Goal: Task Accomplishment & Management: Manage account settings

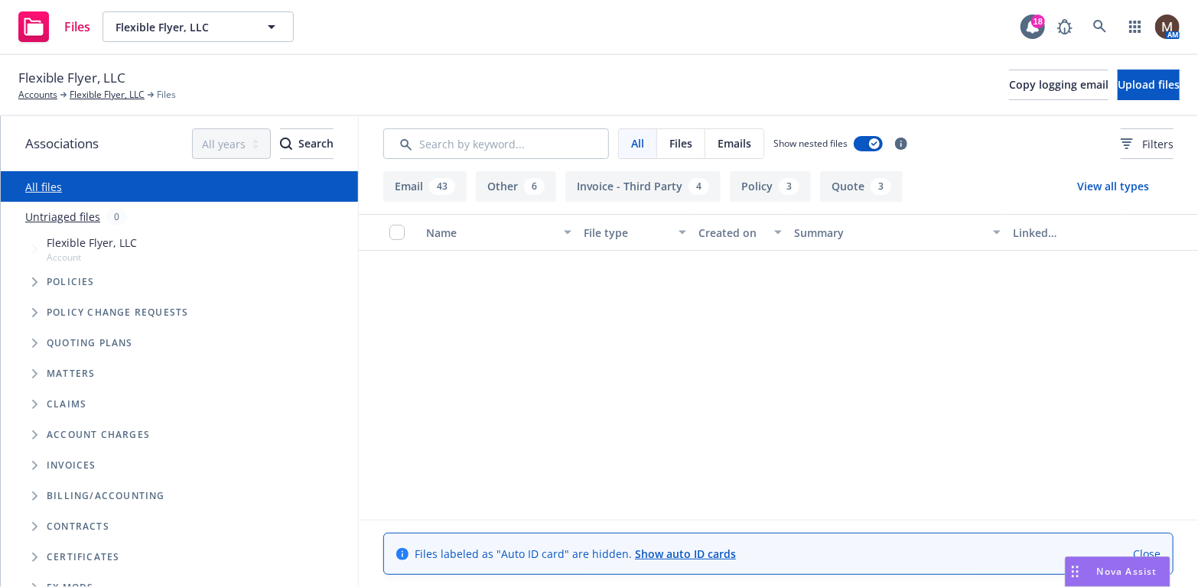
scroll to position [459, 0]
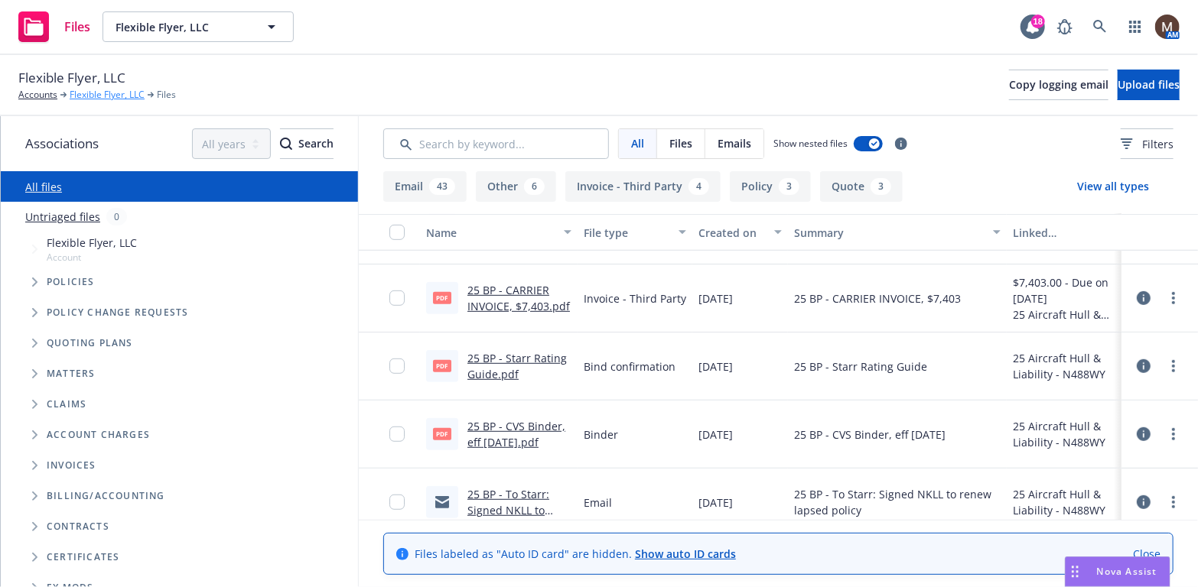
click at [112, 92] on link "Flexible Flyer, LLC" at bounding box center [107, 95] width 75 height 14
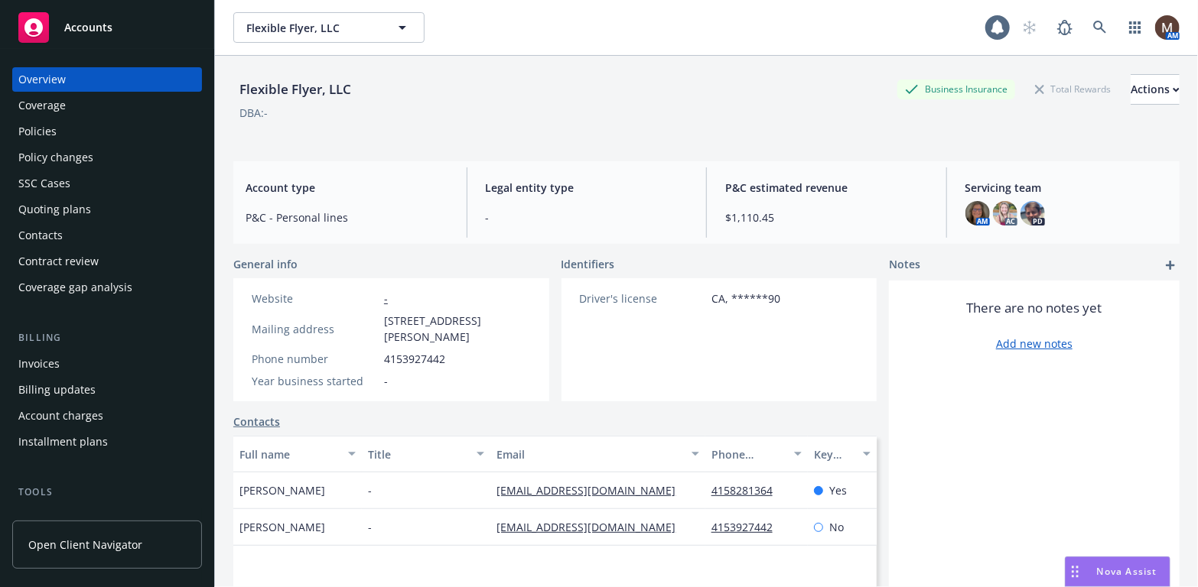
click at [49, 234] on div "Contacts" at bounding box center [40, 235] width 44 height 24
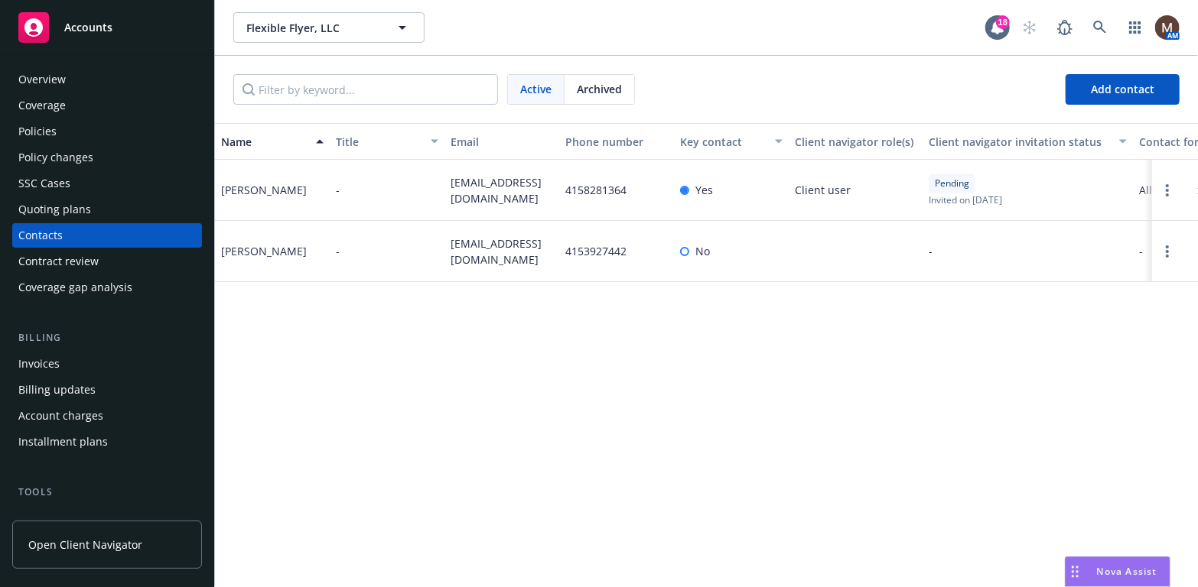
click at [41, 129] on div "Policies" at bounding box center [37, 131] width 38 height 24
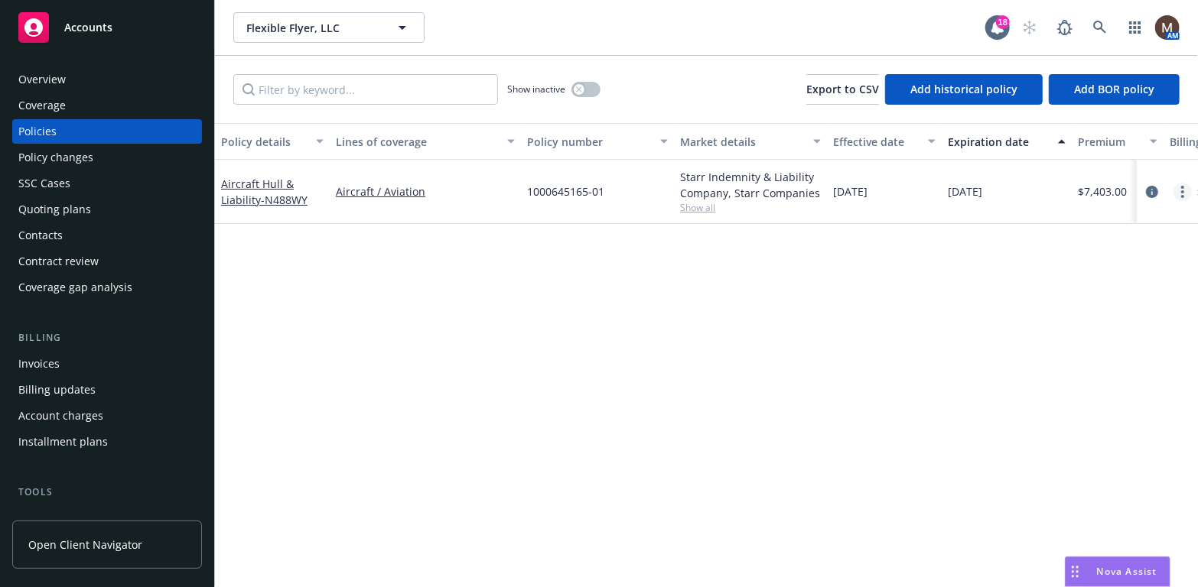
click at [1183, 189] on icon "more" at bounding box center [1182, 192] width 3 height 12
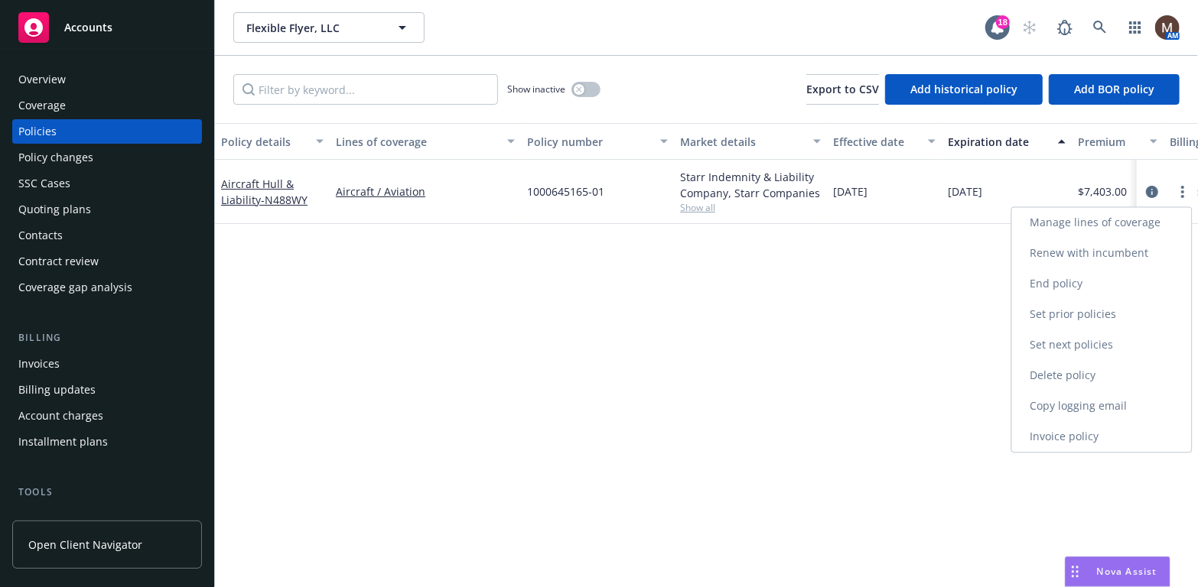
drag, startPoint x: 1047, startPoint y: 402, endPoint x: 1030, endPoint y: 402, distance: 16.8
click at [1047, 402] on link "Copy logging email" at bounding box center [1102, 406] width 180 height 31
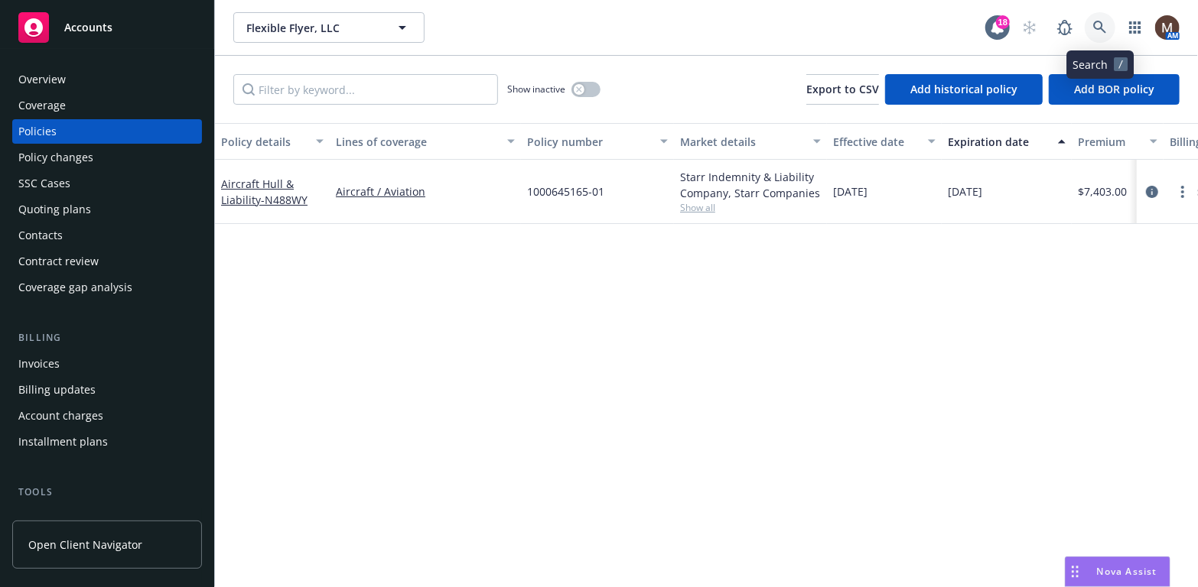
click at [1098, 26] on icon at bounding box center [1100, 28] width 14 height 14
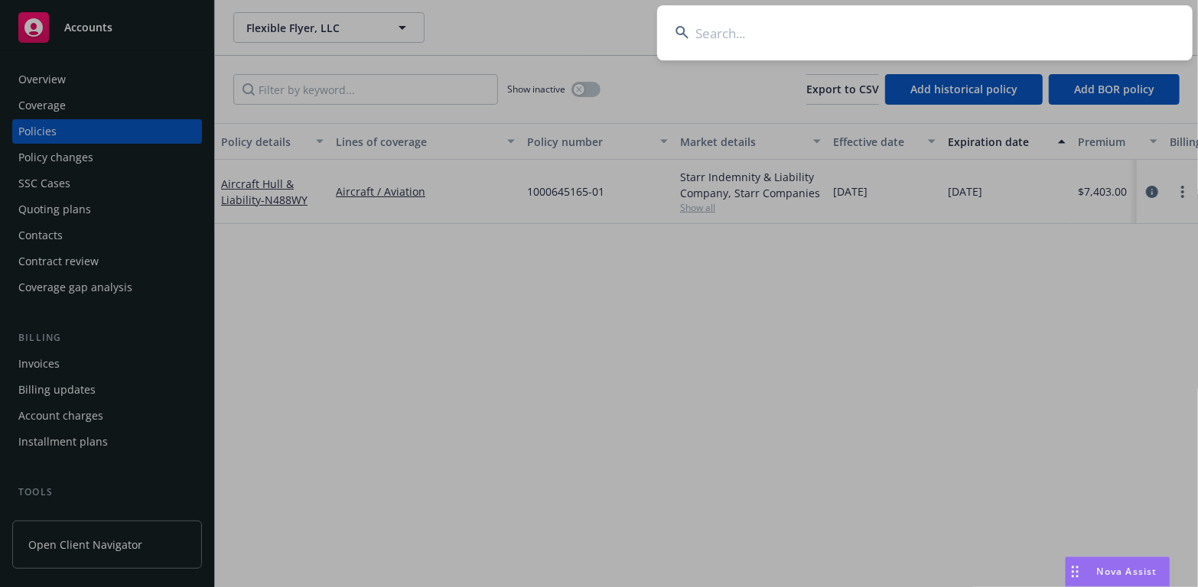
click at [709, 34] on input at bounding box center [924, 32] width 535 height 55
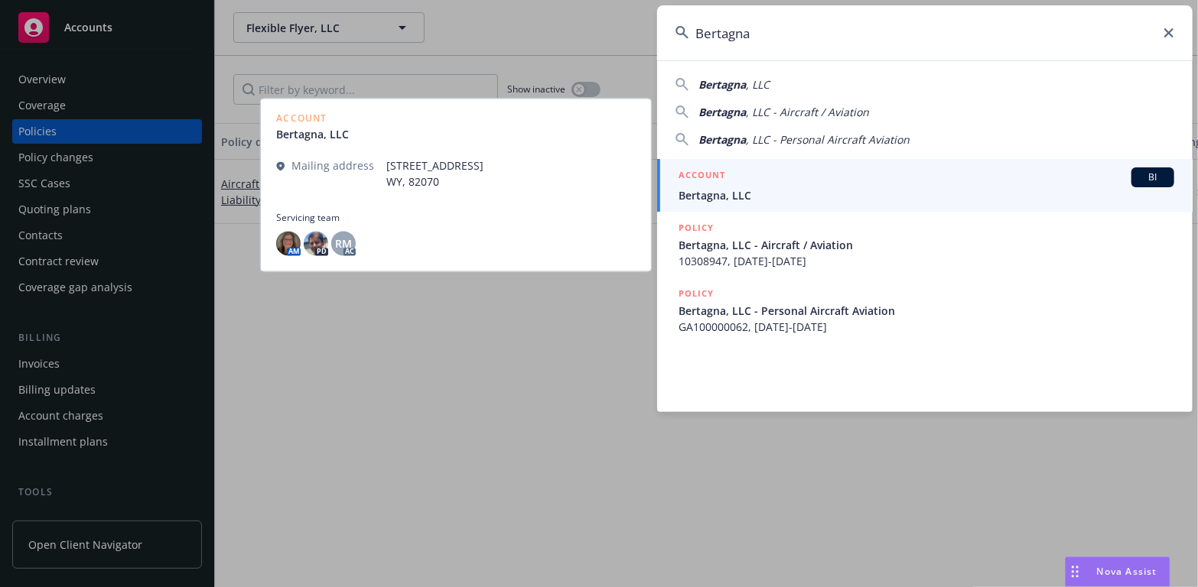
type input "Bertagna"
click at [709, 193] on span "Bertagna, LLC" at bounding box center [926, 195] width 496 height 16
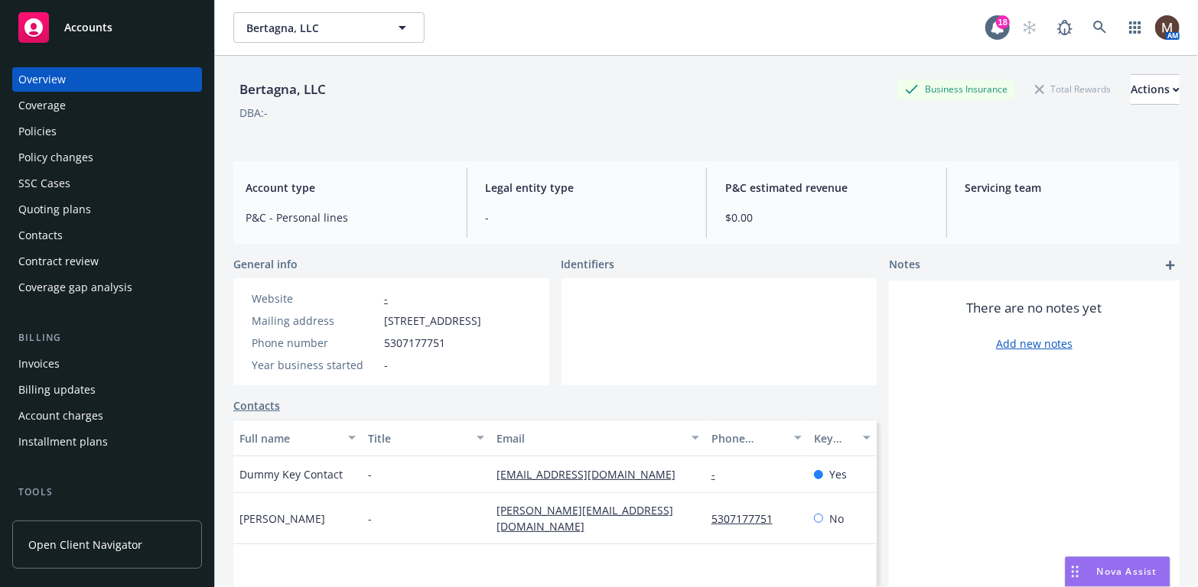
click at [48, 129] on div "Policies" at bounding box center [37, 131] width 38 height 24
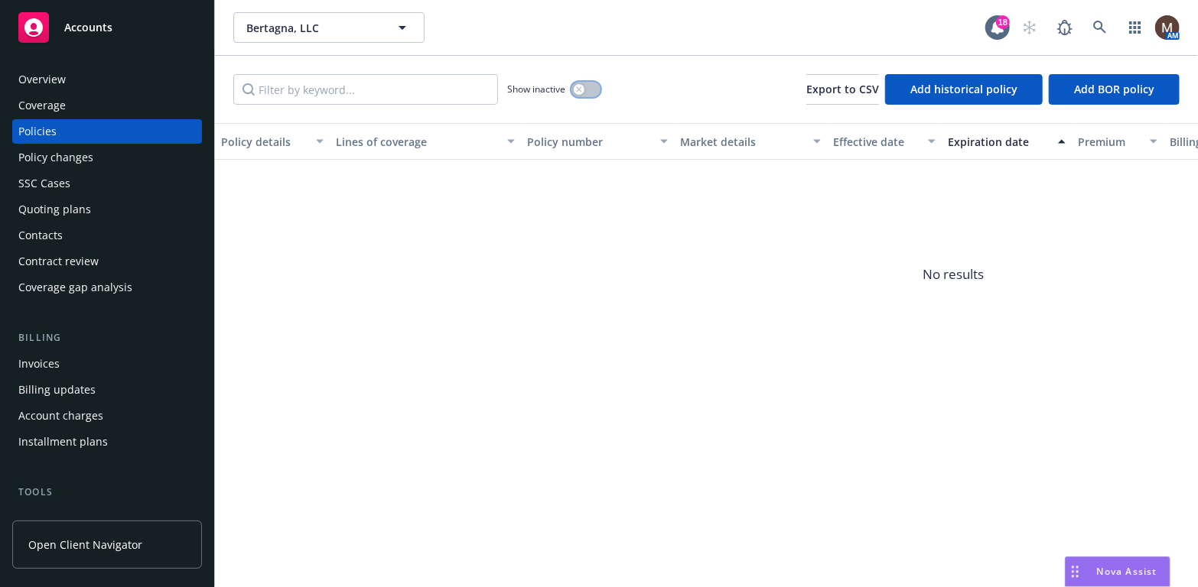
click at [581, 88] on icon "button" at bounding box center [579, 89] width 6 height 6
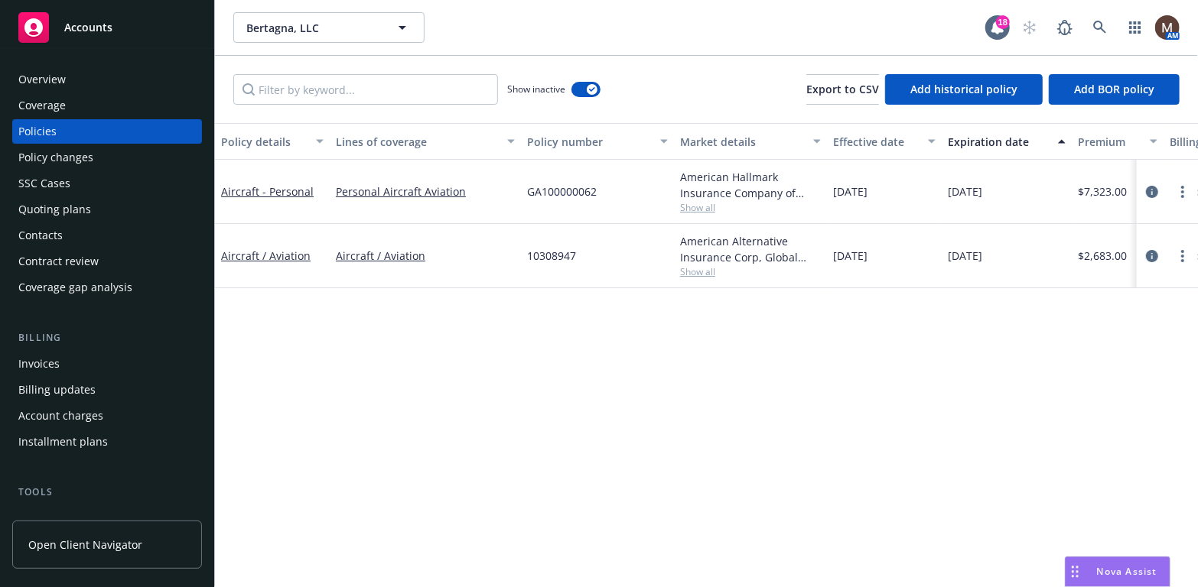
click at [44, 127] on div "Policies" at bounding box center [37, 131] width 38 height 24
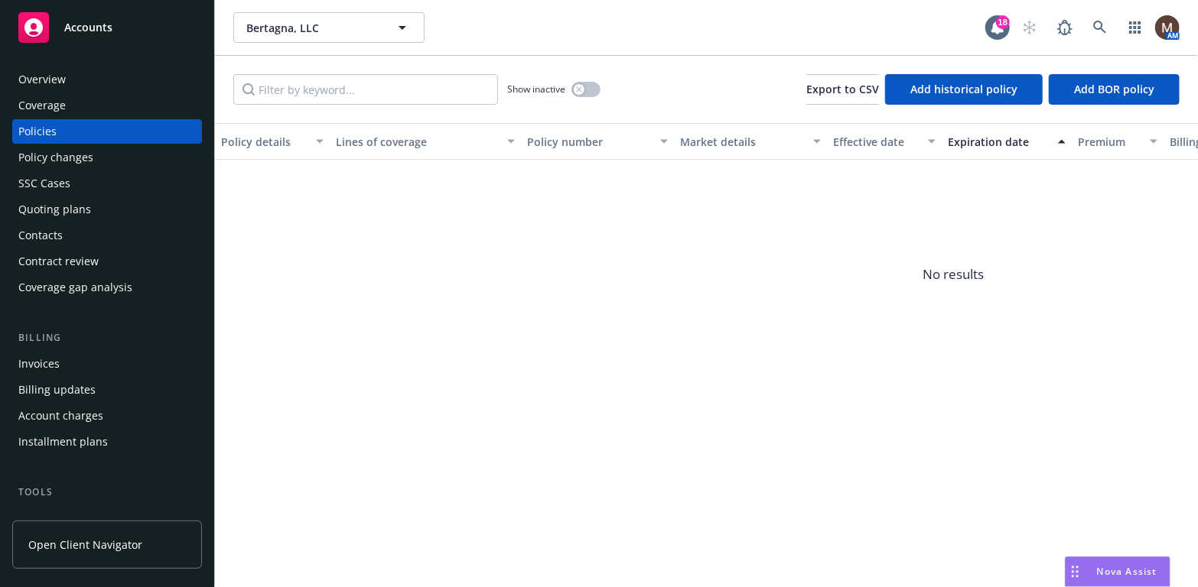
click at [49, 133] on div "Policies" at bounding box center [37, 131] width 38 height 24
click at [584, 86] on button "button" at bounding box center [585, 89] width 29 height 15
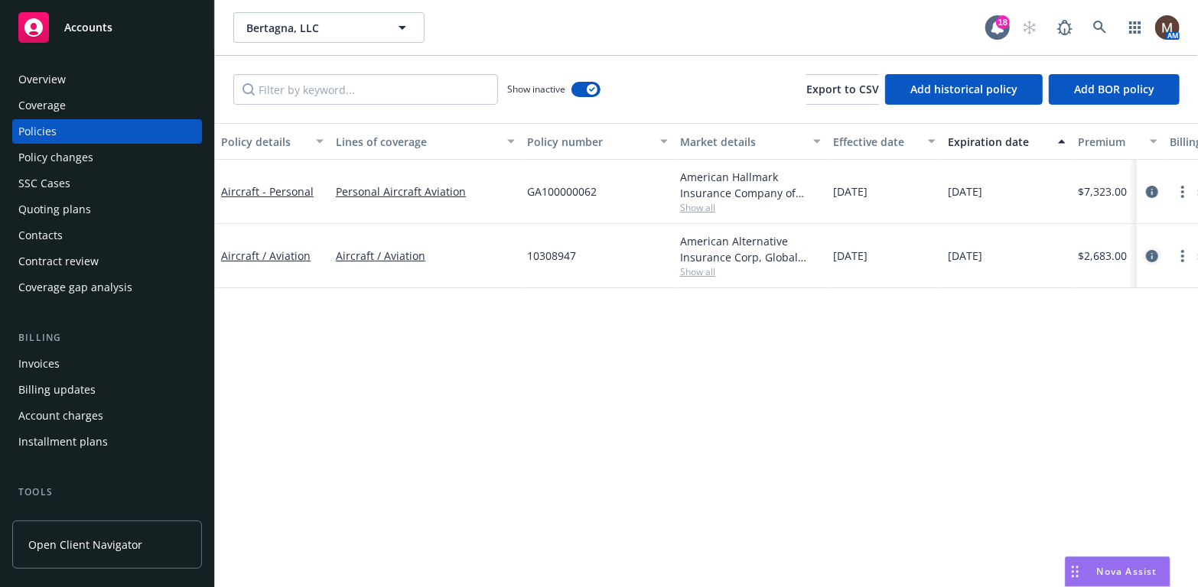
click at [1154, 255] on icon "circleInformation" at bounding box center [1152, 256] width 12 height 12
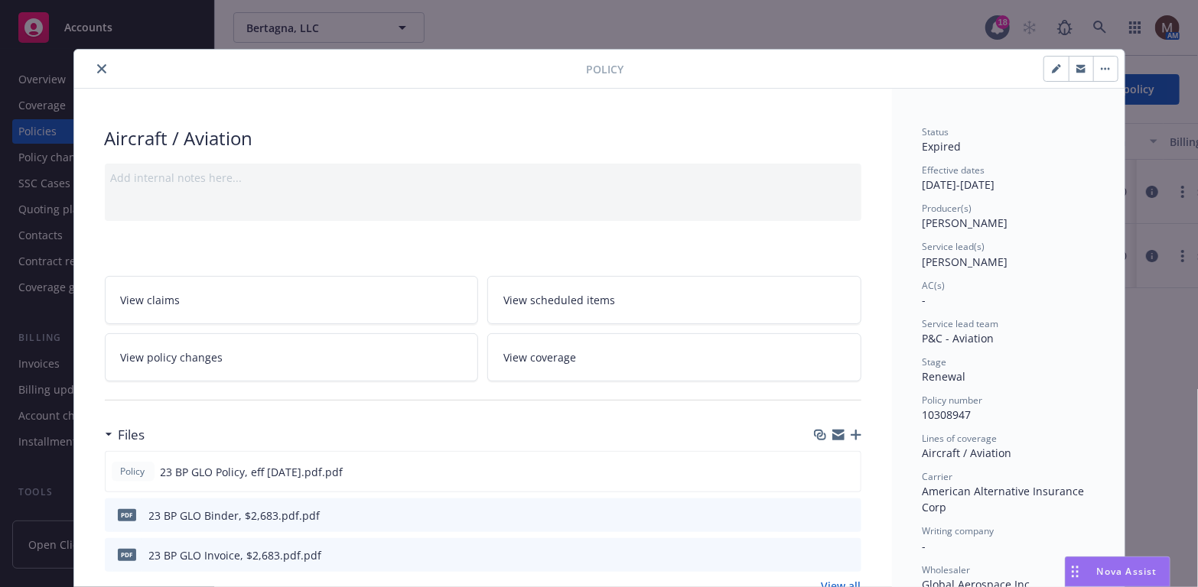
scroll to position [76, 0]
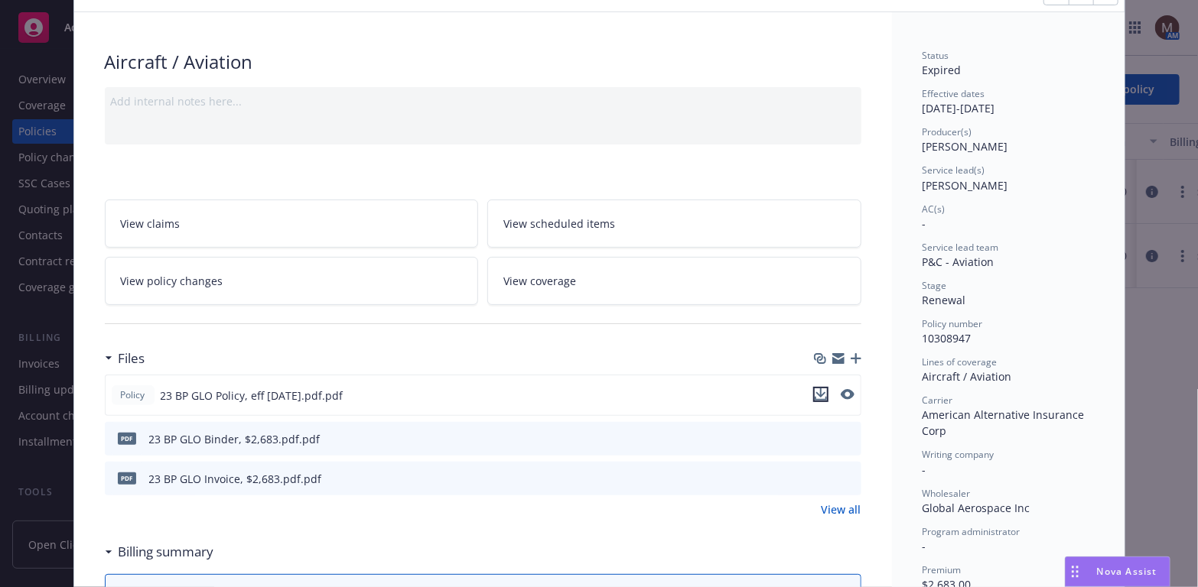
click at [819, 392] on icon "download file" at bounding box center [821, 395] width 12 height 12
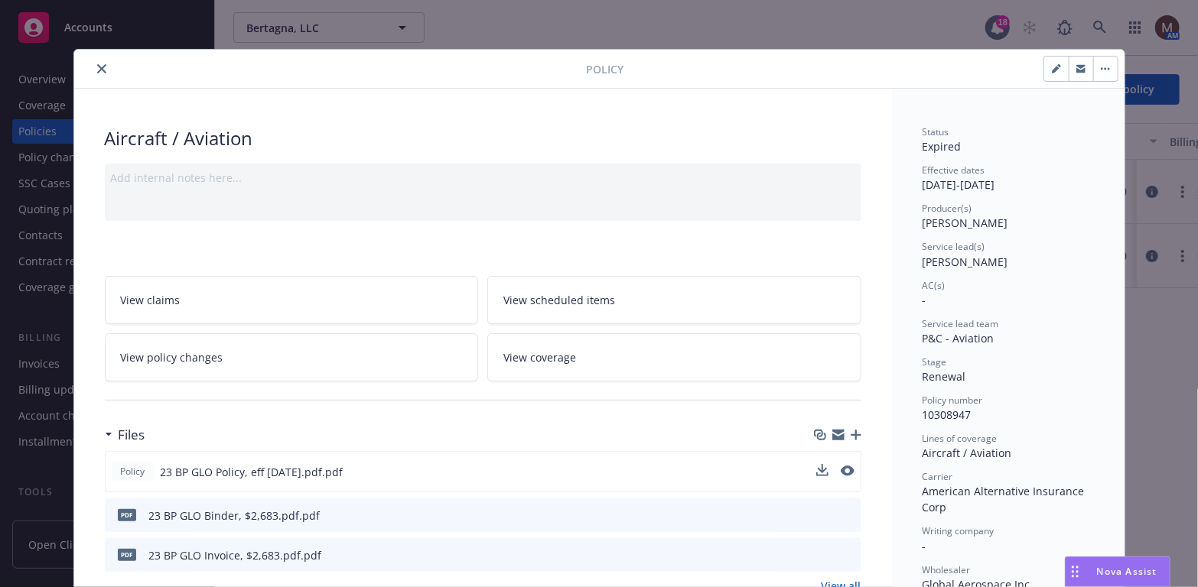
drag, startPoint x: 94, startPoint y: 64, endPoint x: 96, endPoint y: 80, distance: 16.2
click at [97, 64] on icon "close" at bounding box center [101, 68] width 9 height 9
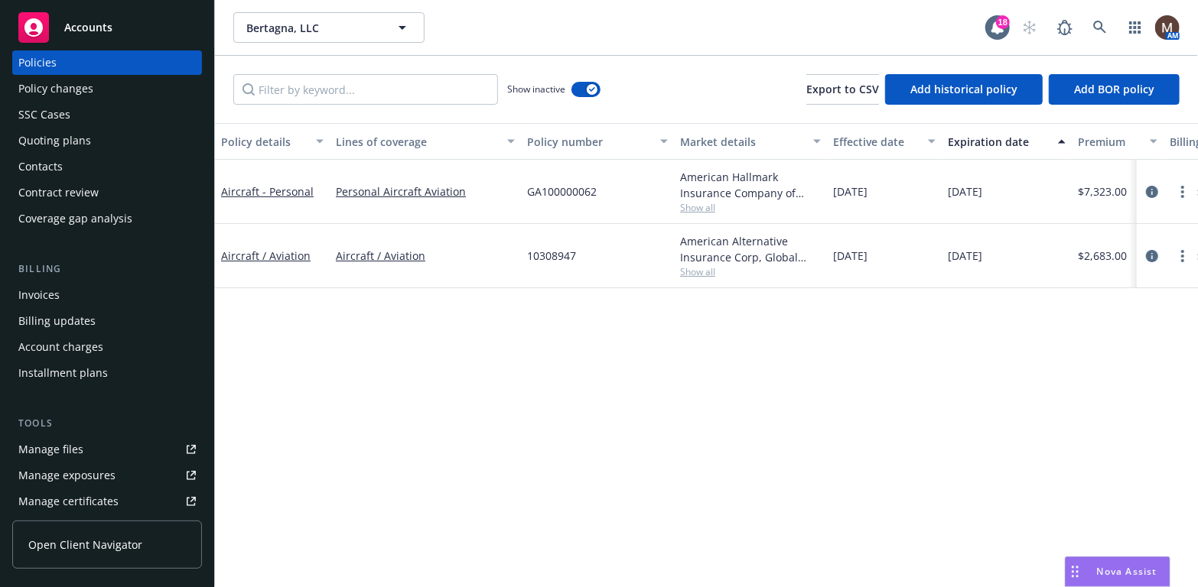
scroll to position [153, 0]
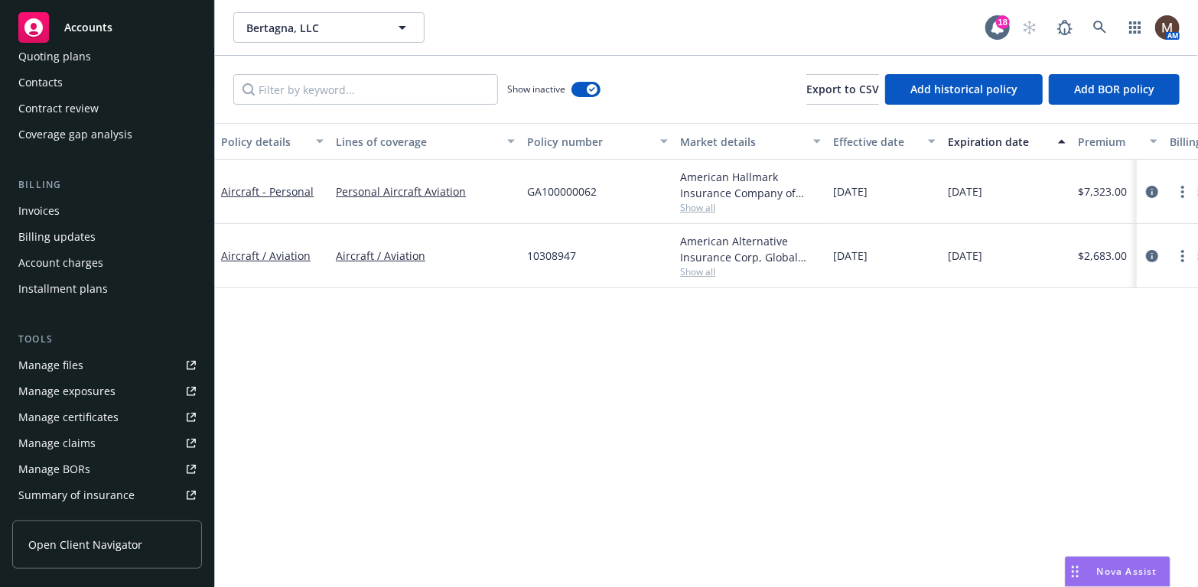
click at [73, 366] on div "Manage files" at bounding box center [50, 365] width 65 height 24
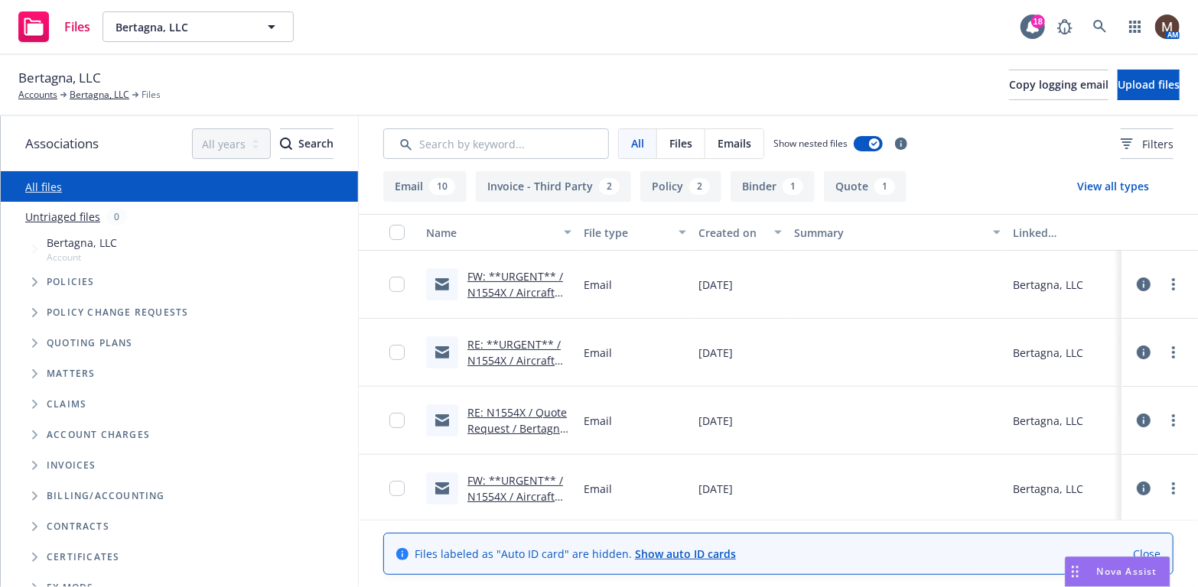
click at [529, 288] on link "FW: **URGENT** / N1554X / Aircraft Insurance Renewal / Bertagna, LLC" at bounding box center [516, 300] width 98 height 63
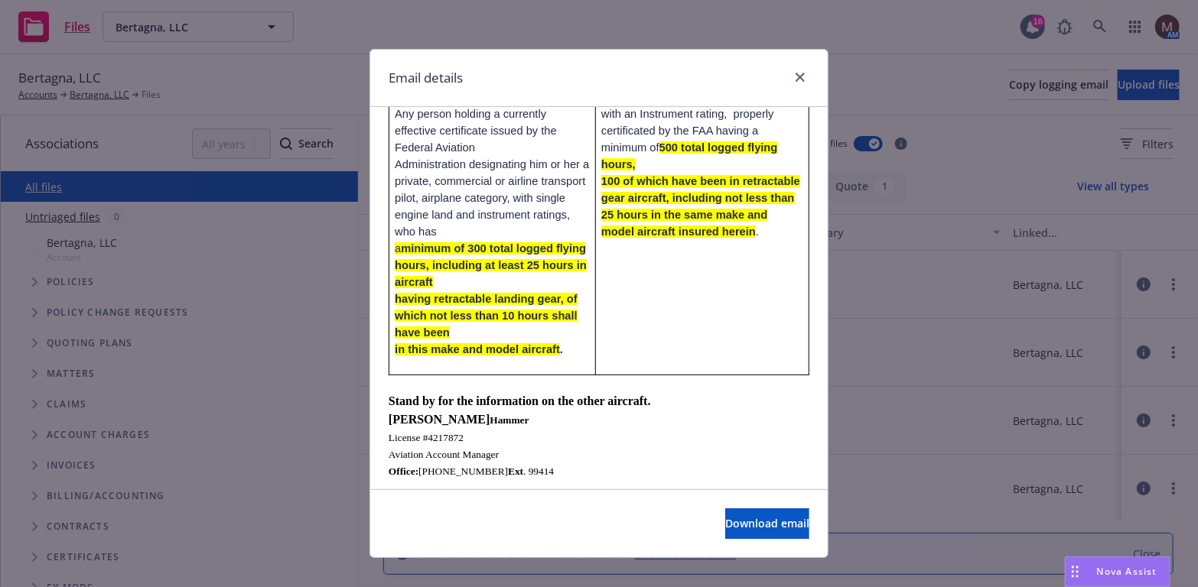
scroll to position [612, 0]
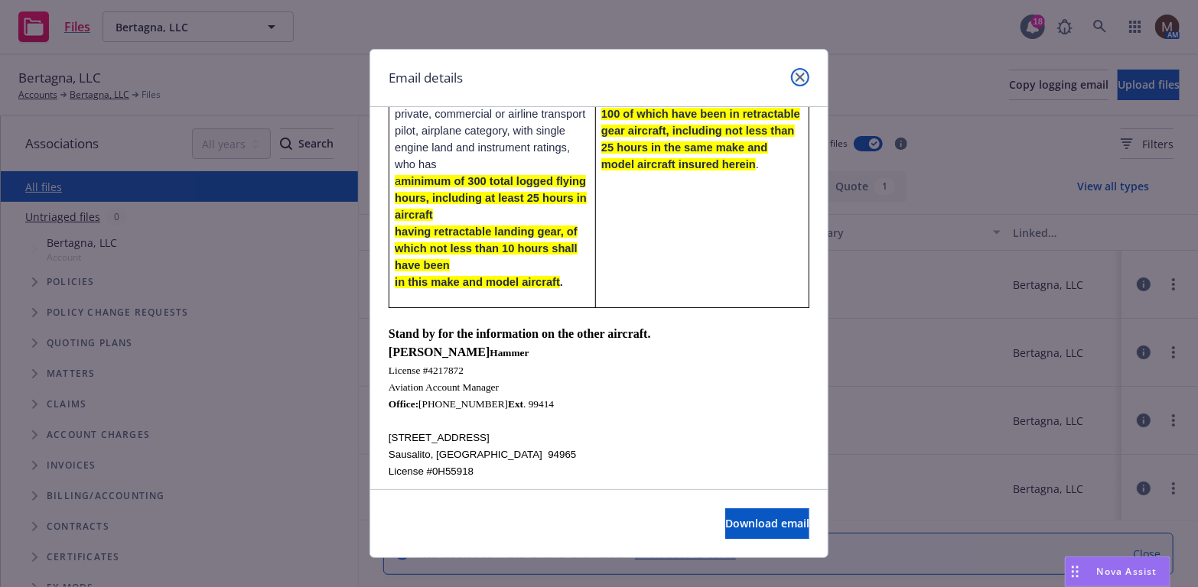
click at [795, 71] on link "close" at bounding box center [800, 77] width 18 height 18
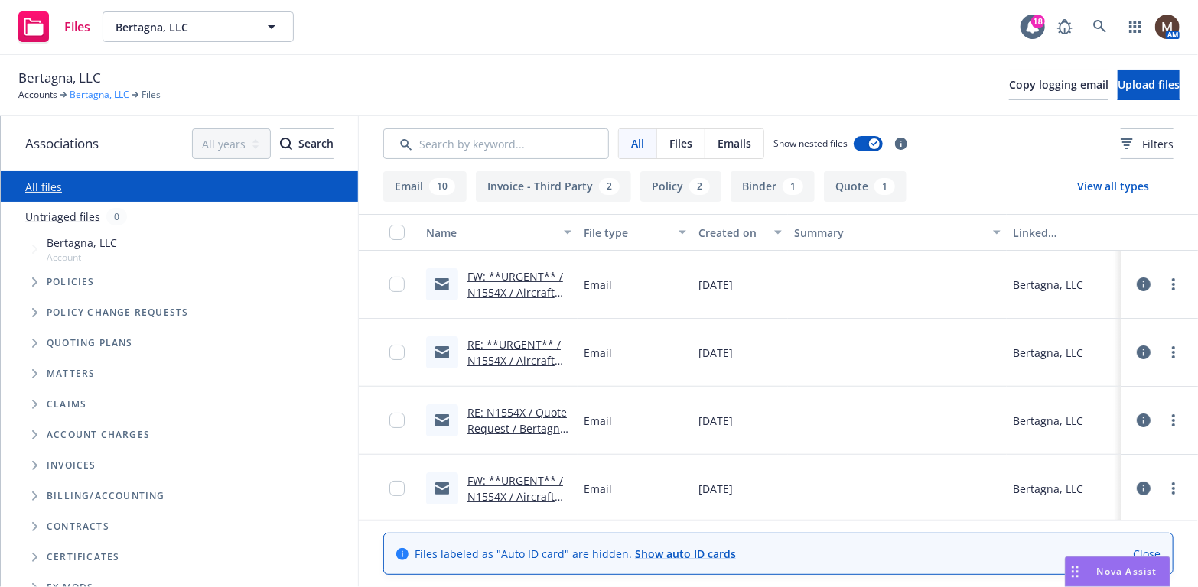
click at [95, 89] on link "Bertagna, LLC" at bounding box center [100, 95] width 60 height 14
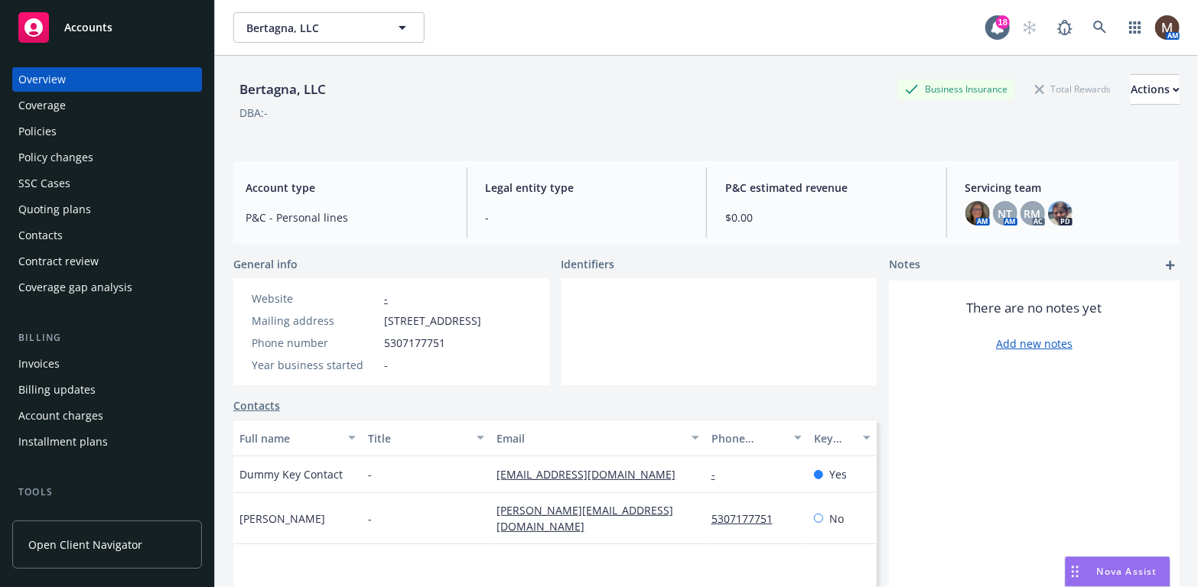
click at [38, 124] on div "Policies" at bounding box center [37, 131] width 38 height 24
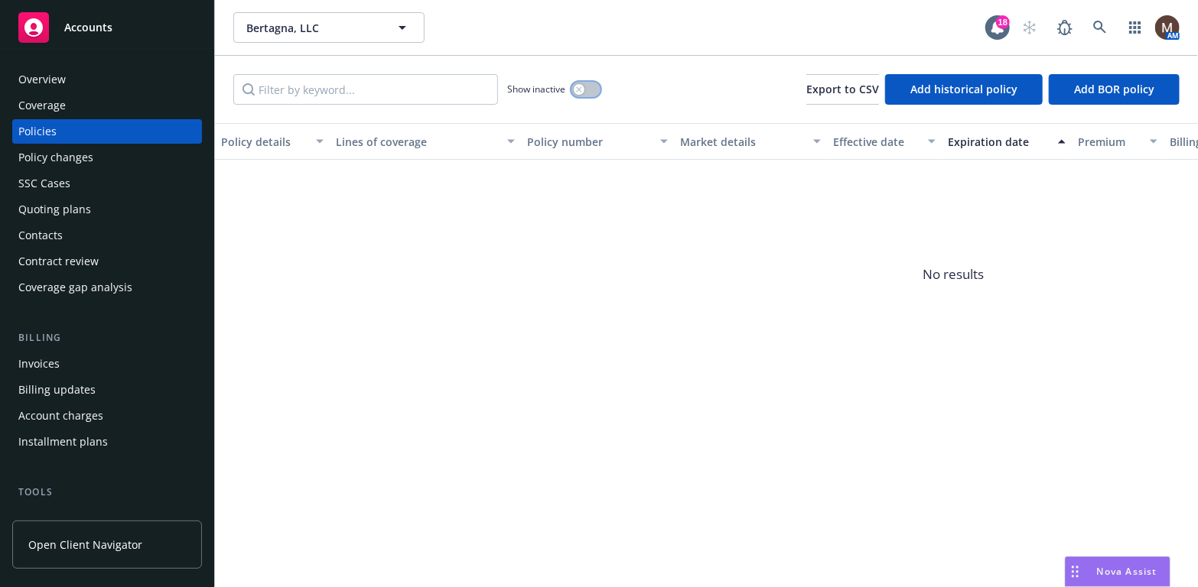
click at [586, 83] on button "button" at bounding box center [585, 89] width 29 height 15
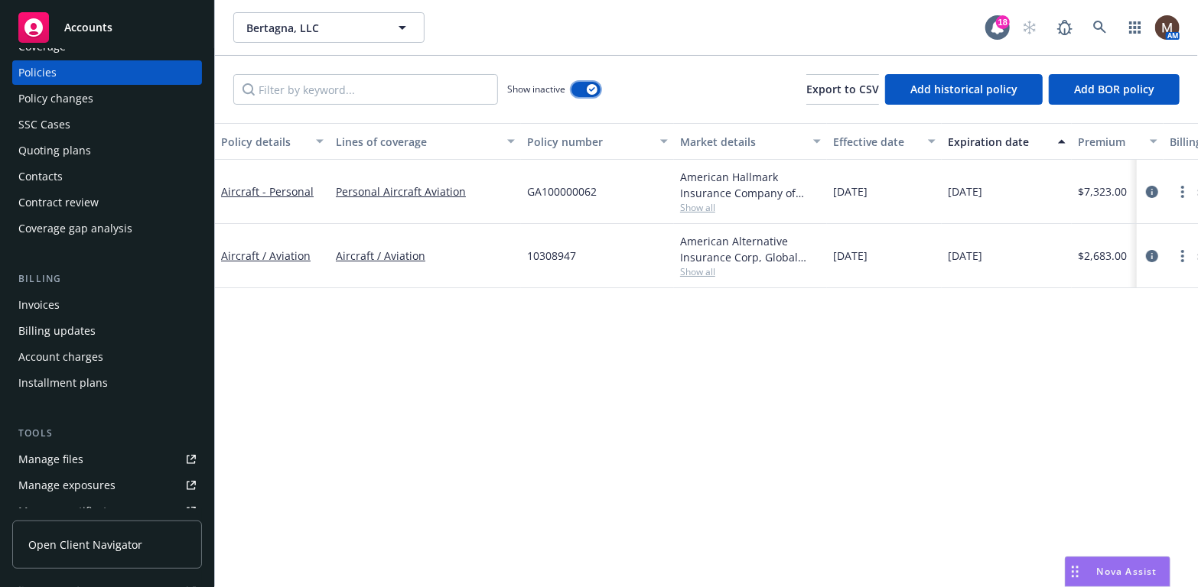
scroll to position [76, 0]
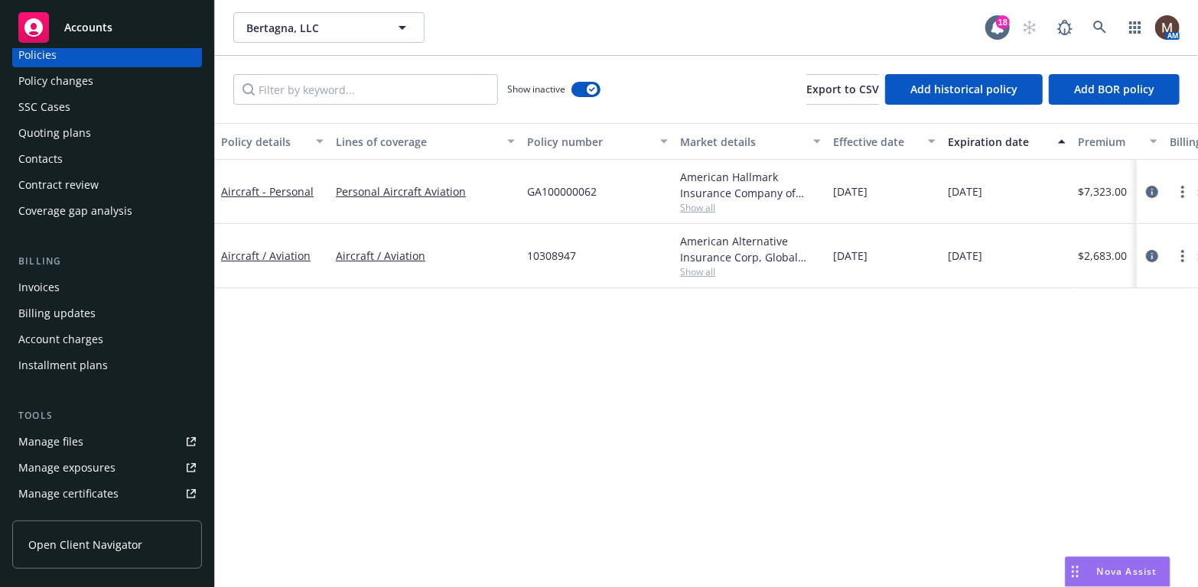
click at [88, 438] on link "Manage files" at bounding box center [107, 442] width 190 height 24
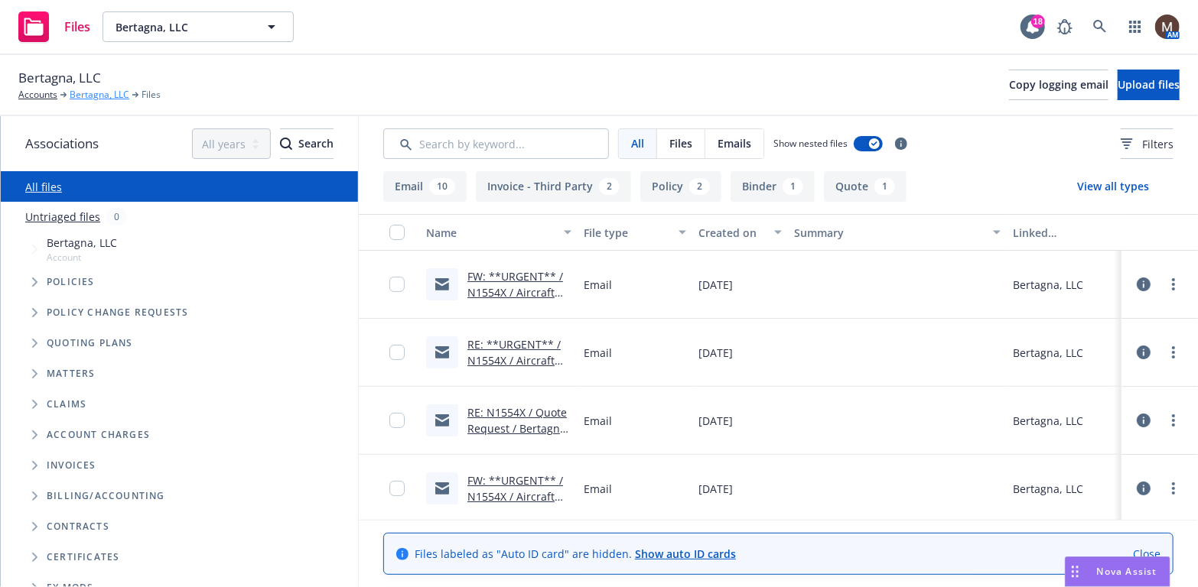
click at [97, 93] on link "Bertagna, LLC" at bounding box center [100, 95] width 60 height 14
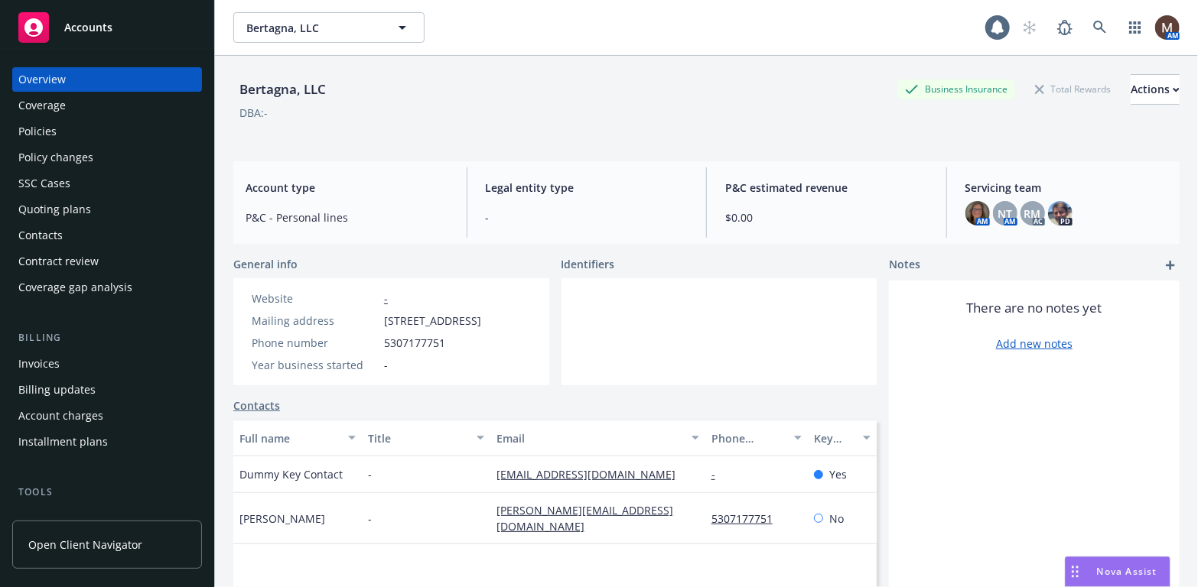
drag, startPoint x: 0, startPoint y: 0, endPoint x: 90, endPoint y: 236, distance: 253.0
click at [90, 236] on div "Contacts" at bounding box center [106, 235] width 177 height 24
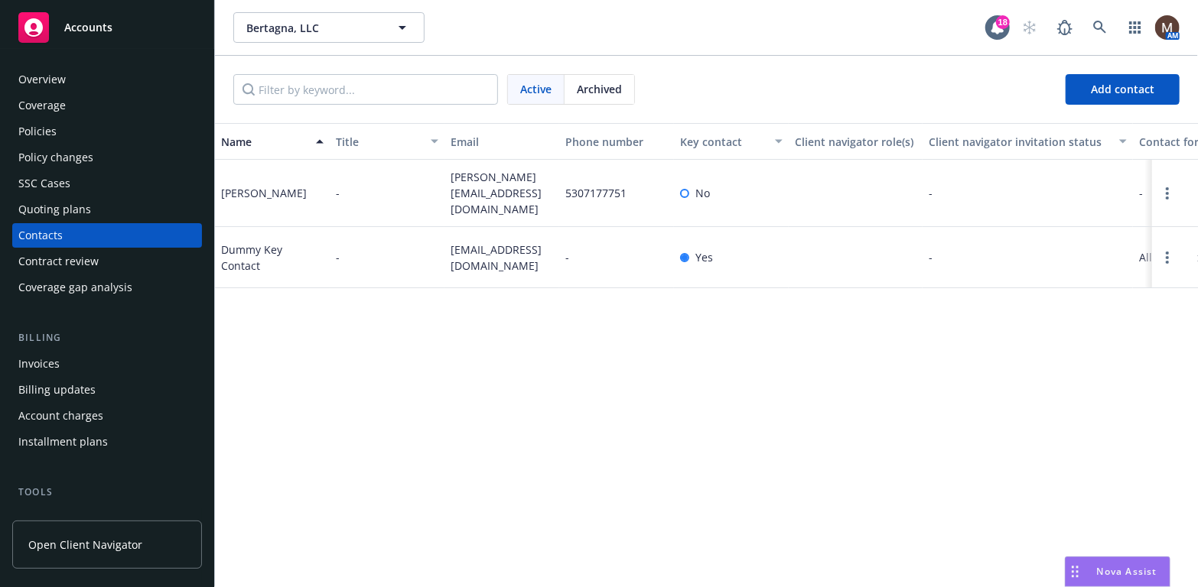
click at [41, 129] on div "Policies" at bounding box center [37, 131] width 38 height 24
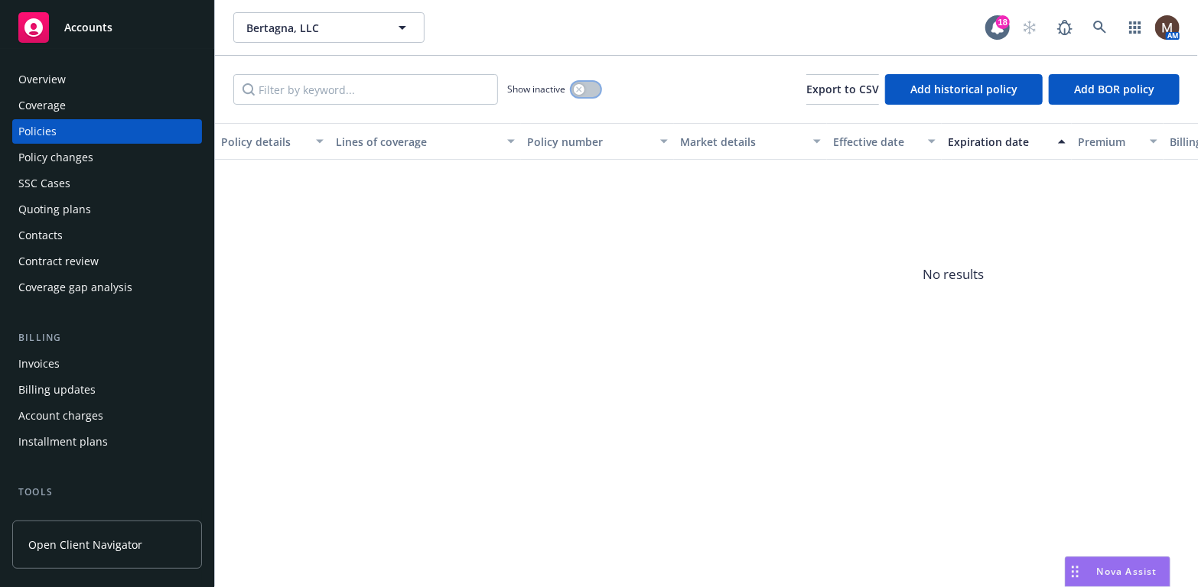
click at [582, 89] on div "button" at bounding box center [579, 89] width 11 height 11
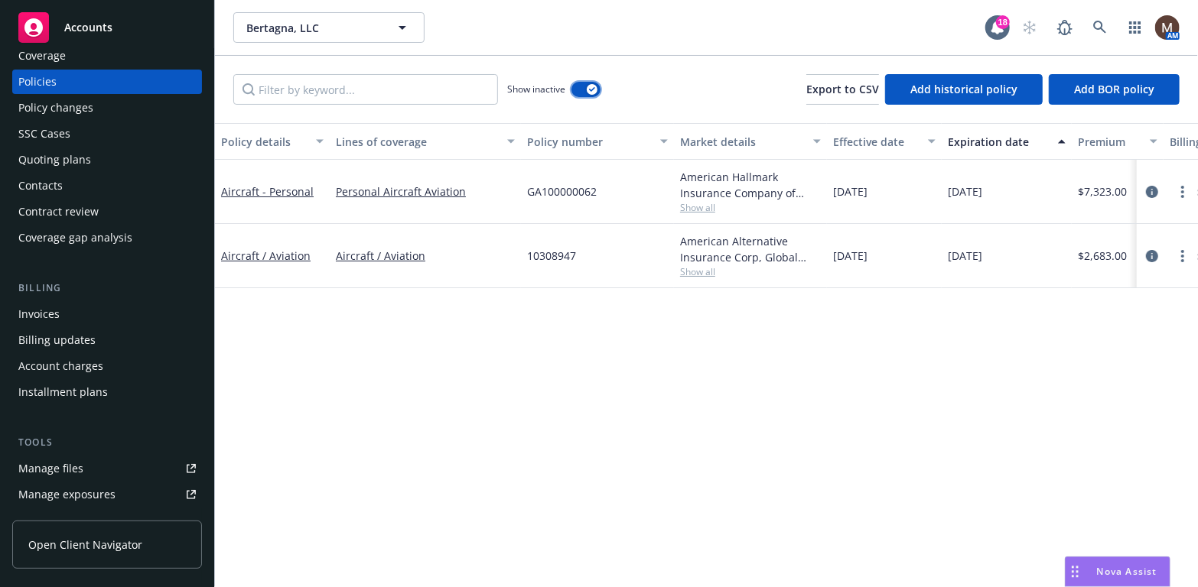
scroll to position [76, 0]
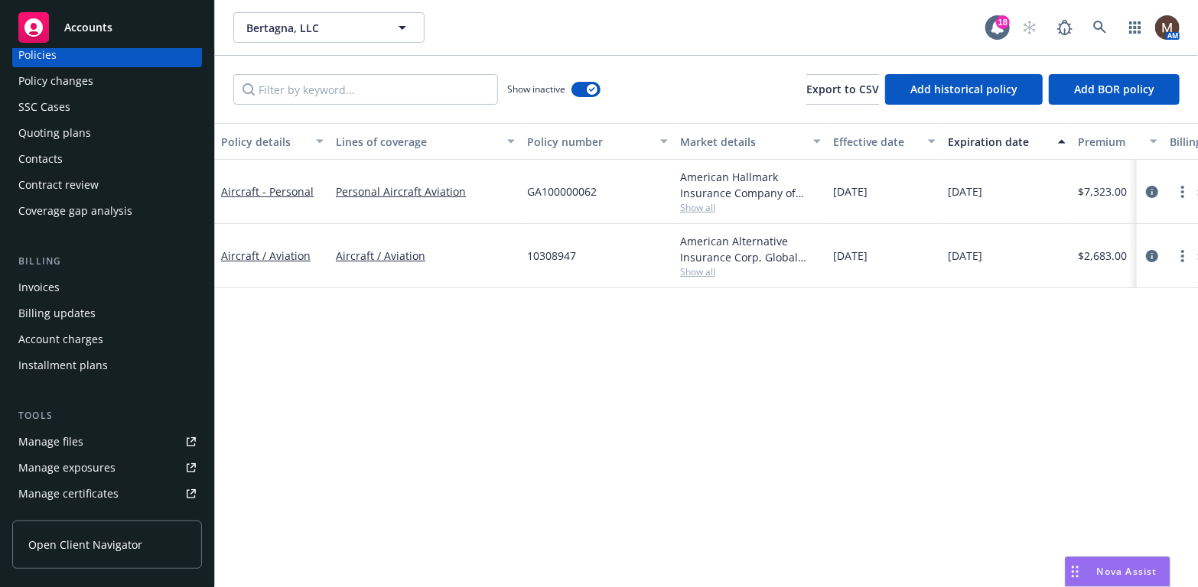
click at [86, 437] on link "Manage files" at bounding box center [107, 442] width 190 height 24
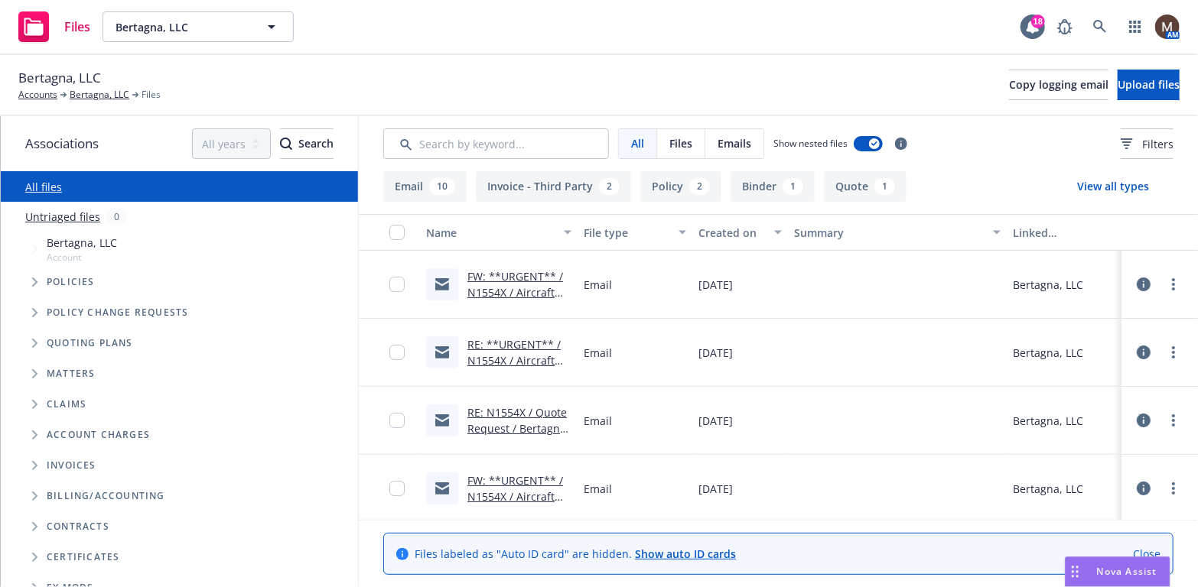
click at [529, 291] on link "FW: **URGENT** / N1554X / Aircraft Insurance Renewal / Bertagna, LLC" at bounding box center [516, 300] width 98 height 63
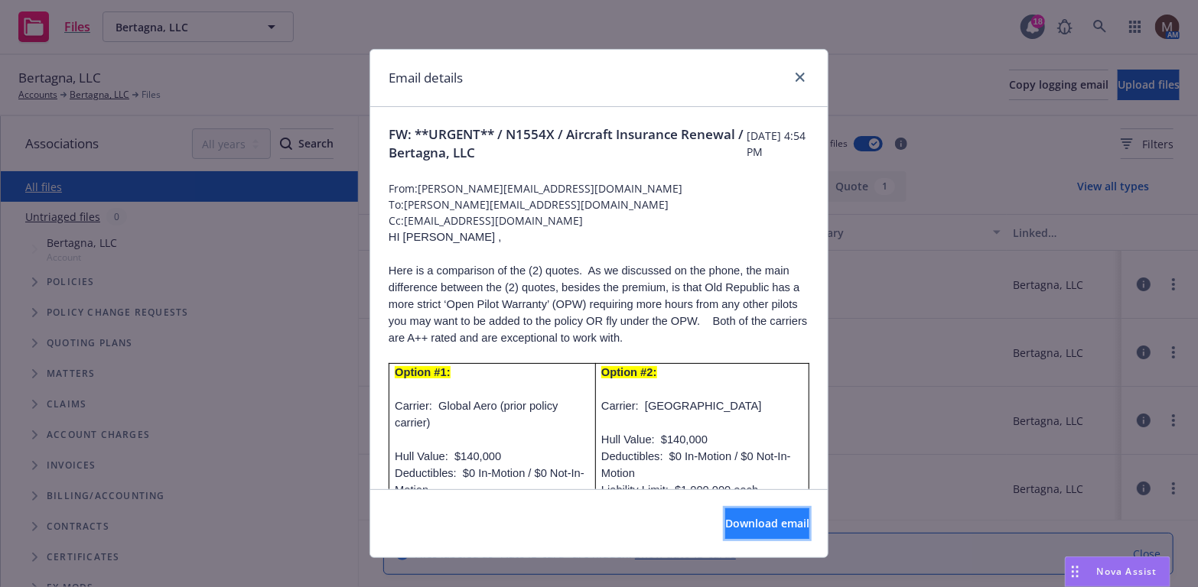
click at [740, 520] on span "Download email" at bounding box center [767, 523] width 84 height 15
drag, startPoint x: 792, startPoint y: 77, endPoint x: 775, endPoint y: 70, distance: 18.9
click at [796, 77] on icon "close" at bounding box center [800, 77] width 9 height 9
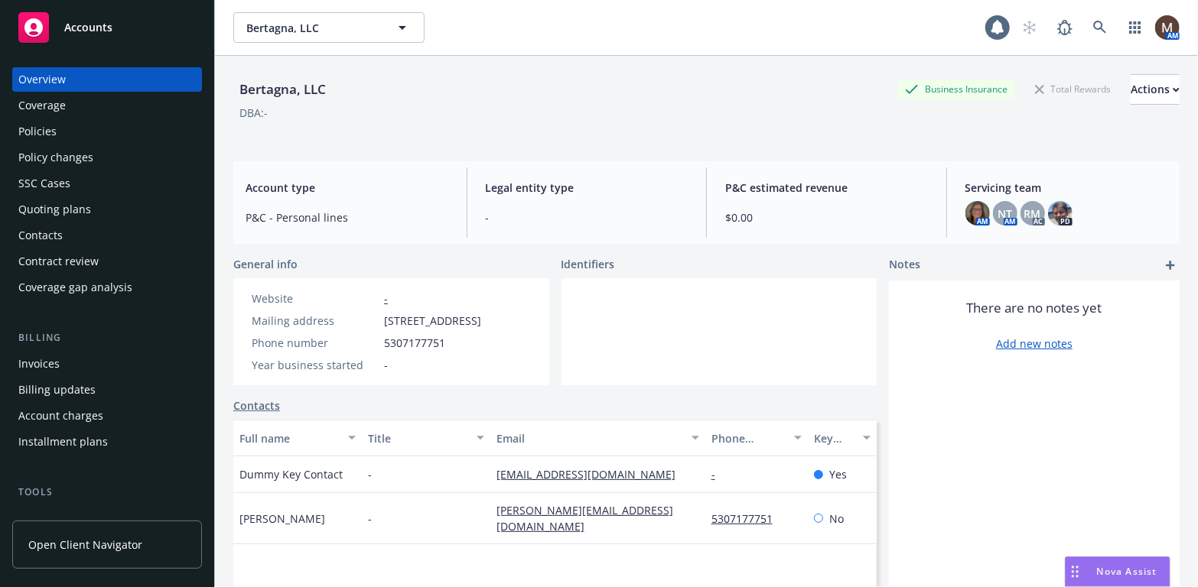
click at [41, 131] on div "Policies" at bounding box center [37, 131] width 38 height 24
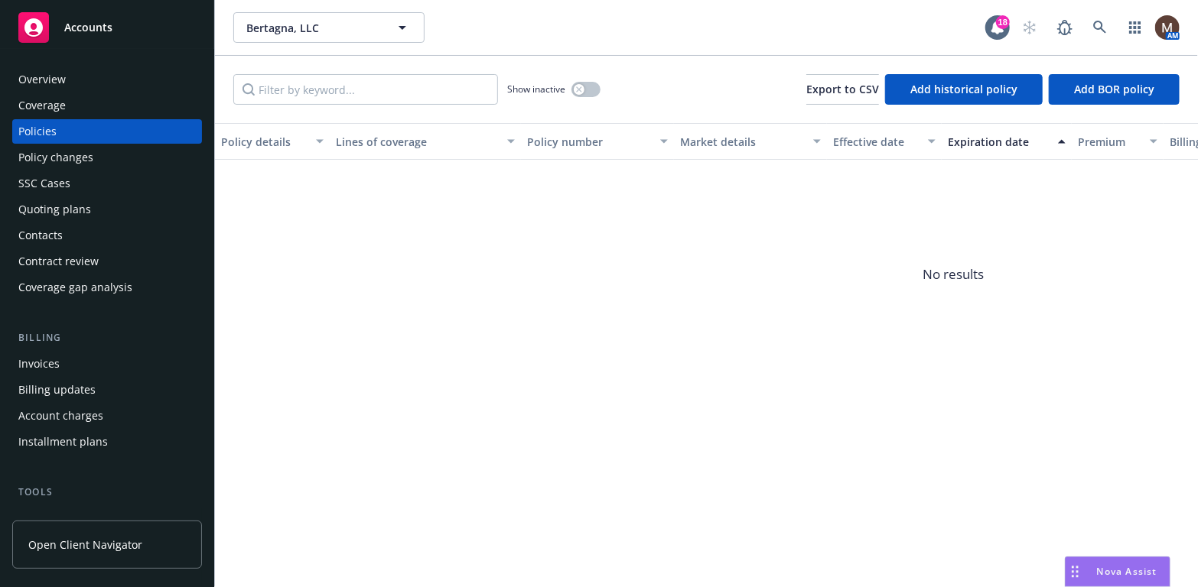
click at [45, 130] on div "Policies" at bounding box center [37, 131] width 38 height 24
click at [52, 78] on div "Overview" at bounding box center [41, 79] width 47 height 24
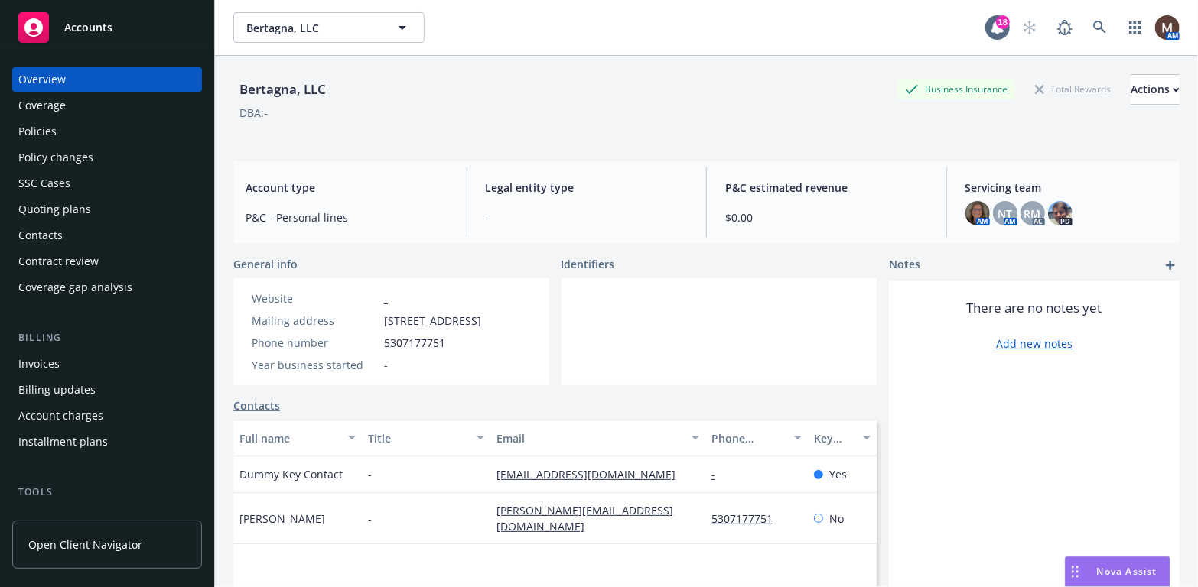
scroll to position [76, 0]
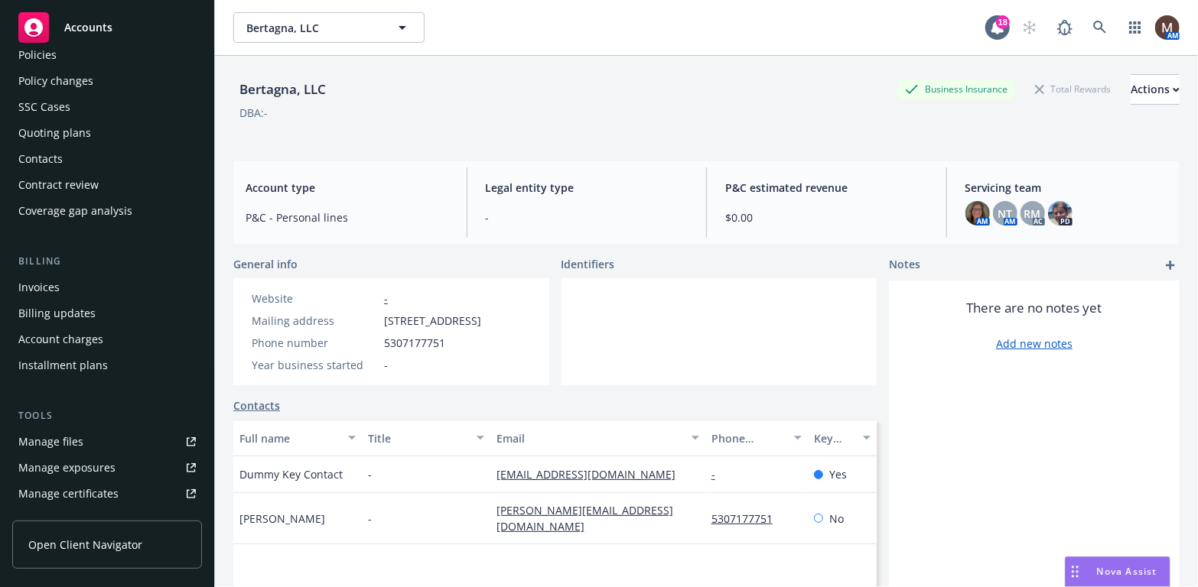
click at [76, 444] on div "Manage files" at bounding box center [50, 442] width 65 height 24
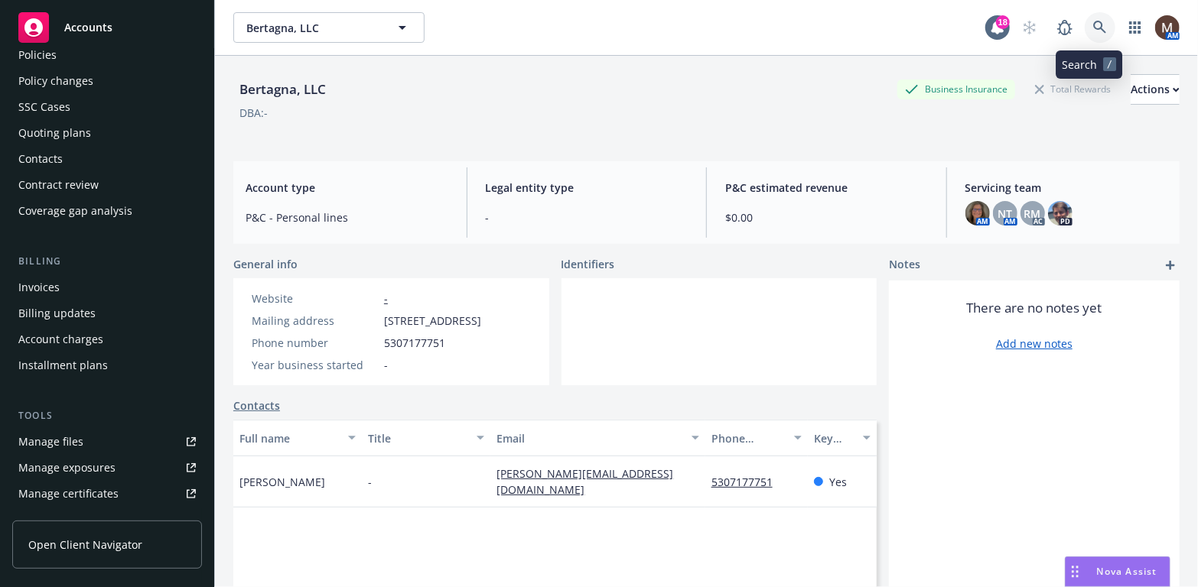
click at [1093, 21] on icon at bounding box center [1099, 27] width 13 height 13
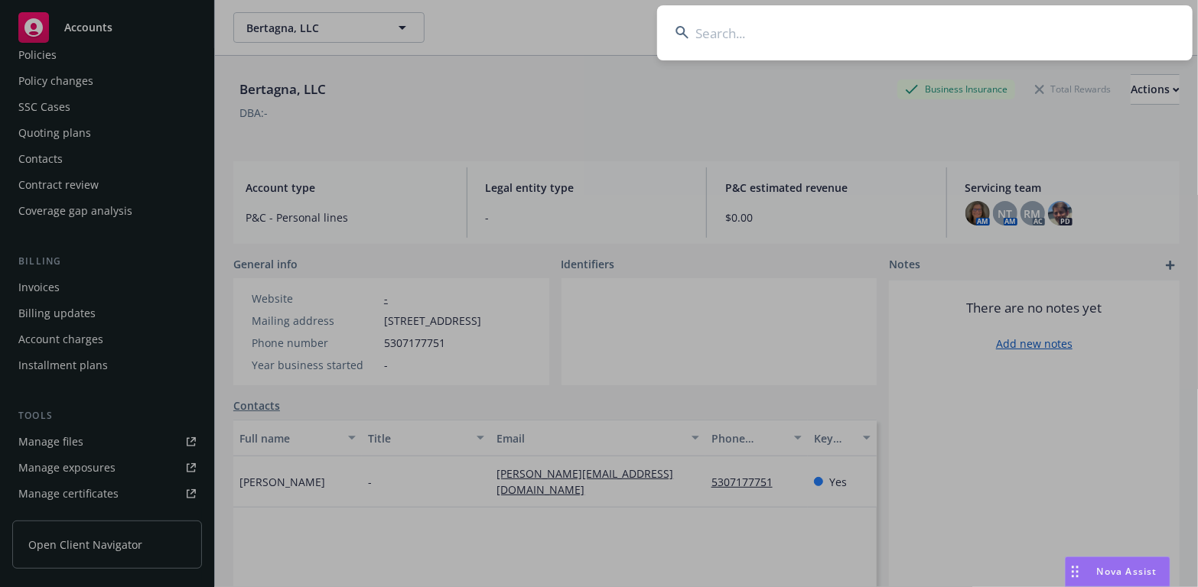
click at [716, 36] on input at bounding box center [924, 32] width 535 height 55
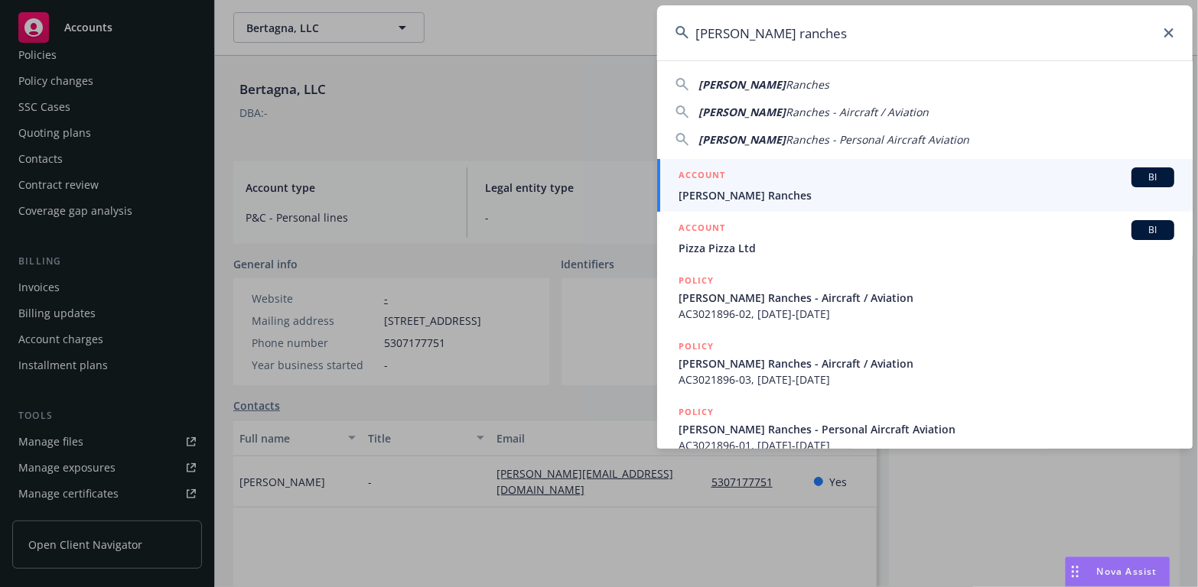
type input "Scheidel ranches"
drag, startPoint x: 725, startPoint y: 195, endPoint x: 691, endPoint y: 203, distance: 34.5
click at [725, 195] on span "Scheidel Ranches" at bounding box center [926, 195] width 496 height 16
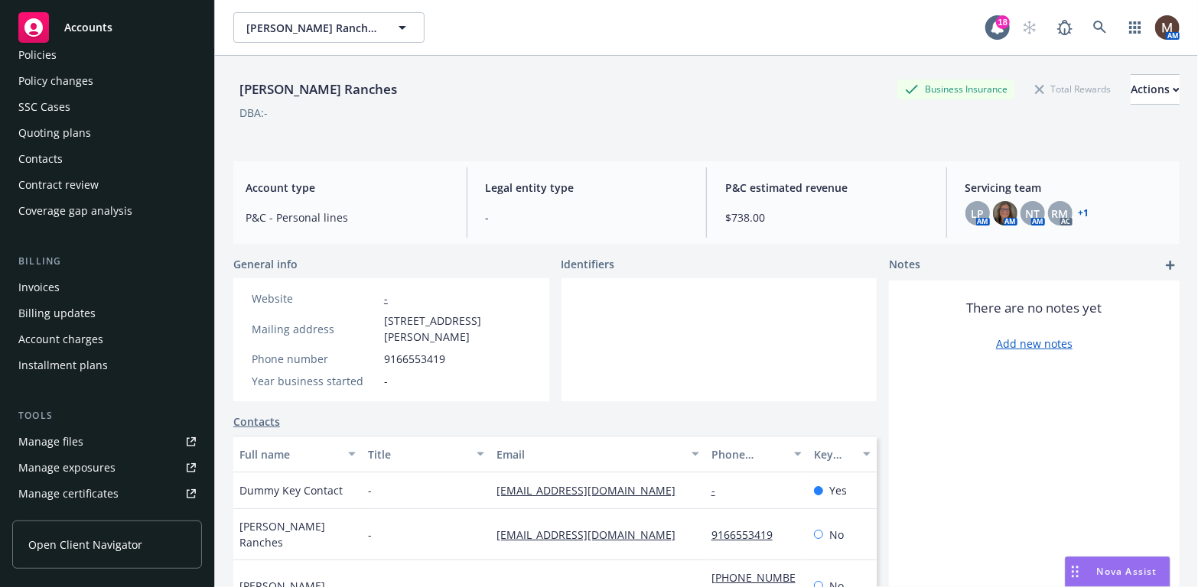
click at [70, 437] on div "Manage files" at bounding box center [50, 442] width 65 height 24
click at [1093, 23] on icon at bounding box center [1100, 28] width 14 height 14
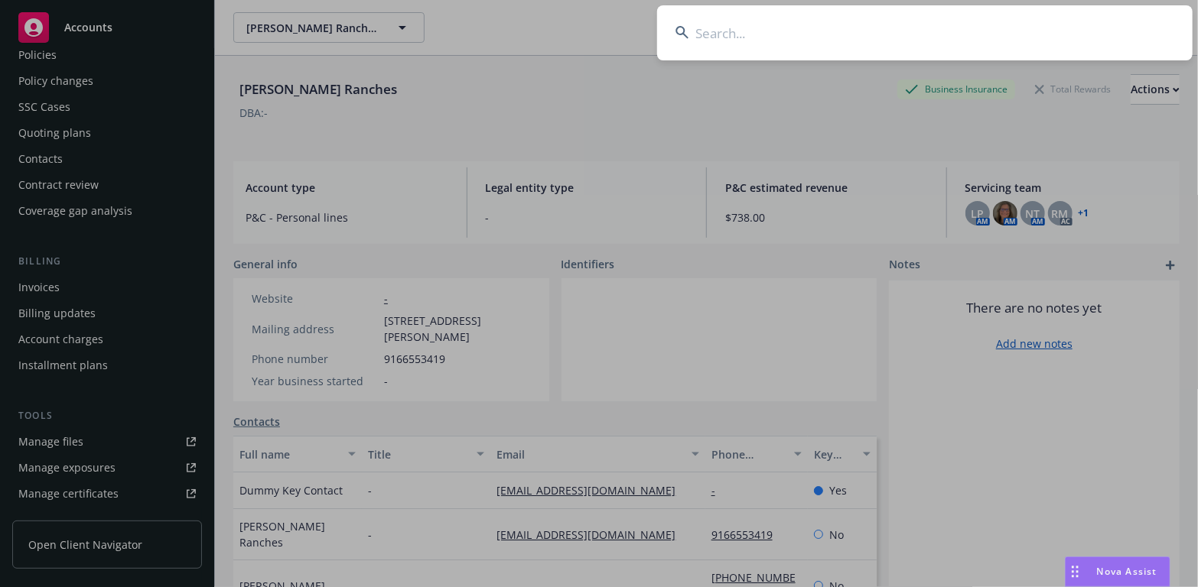
click at [710, 34] on input at bounding box center [924, 32] width 535 height 55
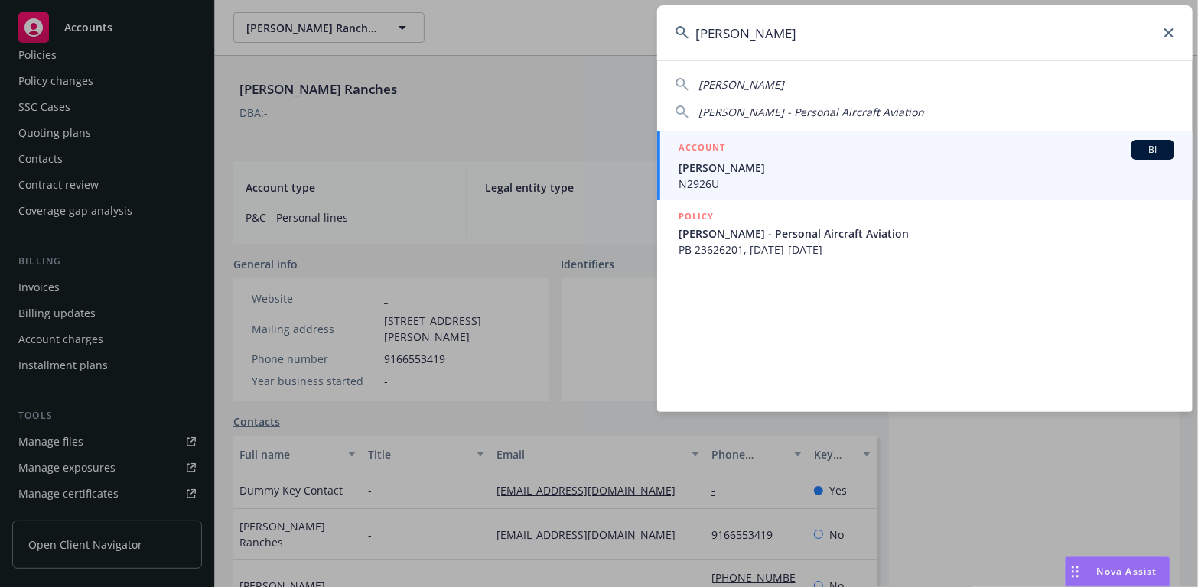
type input "kristopher bedi"
click at [705, 165] on span "Kristopher Bedi" at bounding box center [926, 168] width 496 height 16
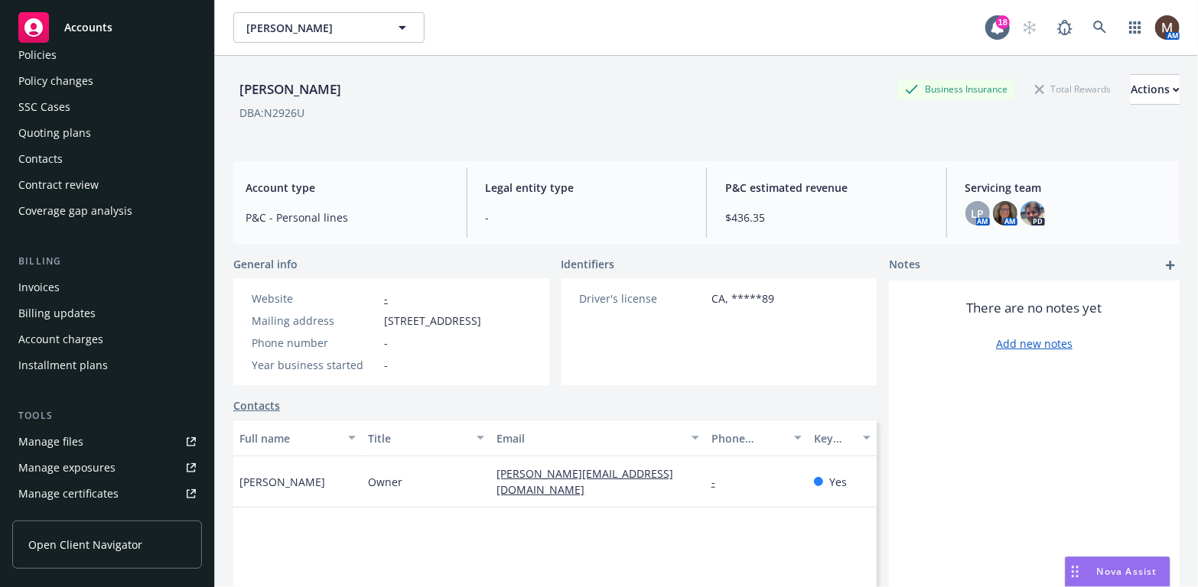
click at [54, 281] on div "Invoices" at bounding box center [38, 287] width 41 height 24
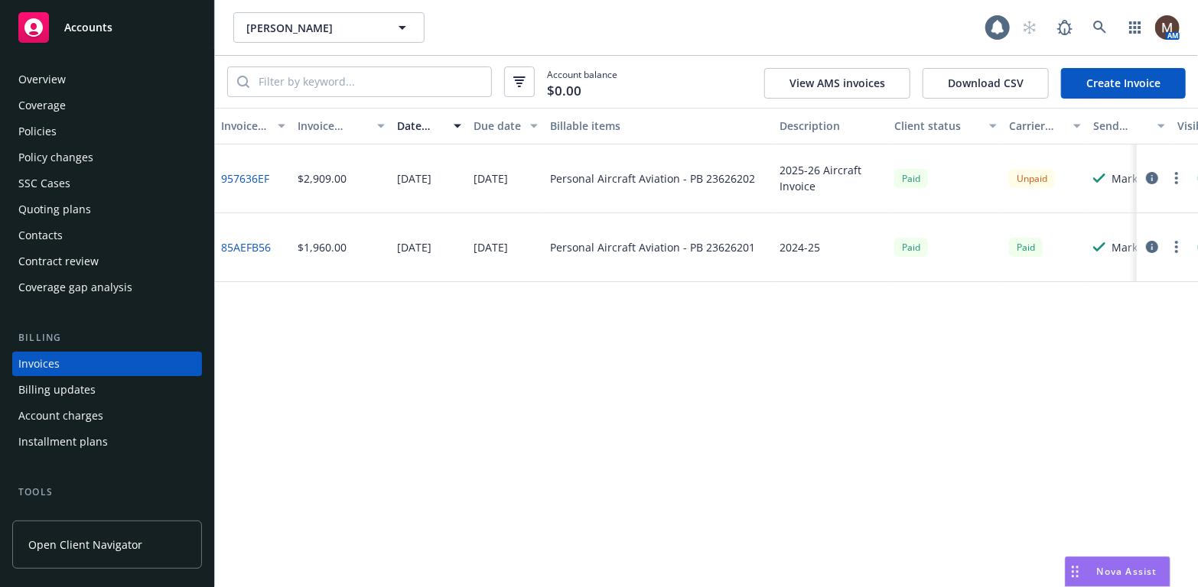
scroll to position [45, 0]
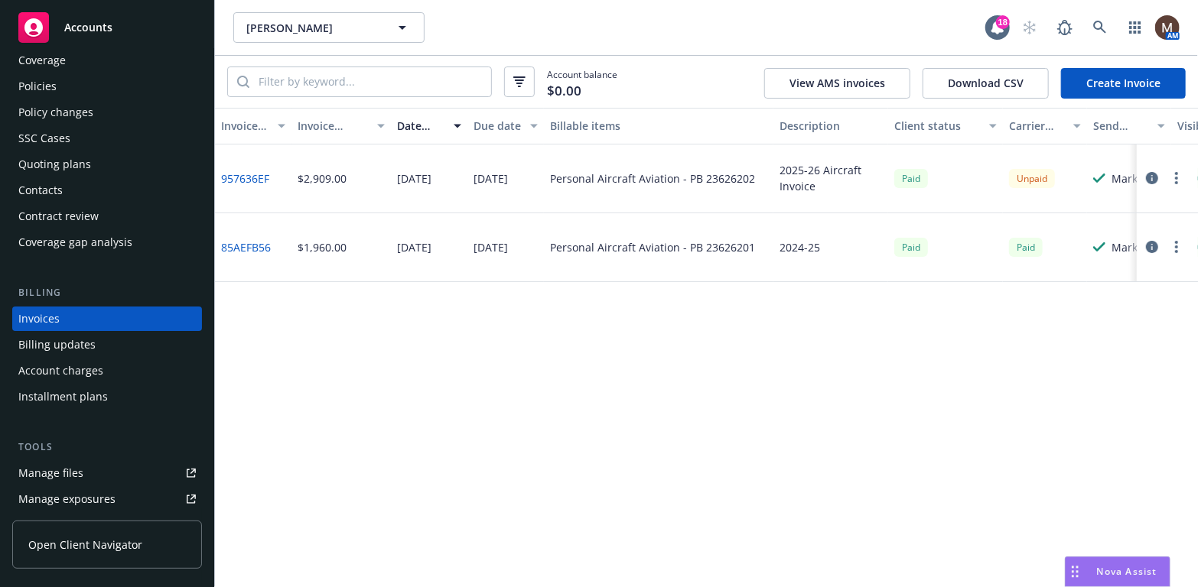
click at [247, 171] on link "957636EF" at bounding box center [245, 179] width 48 height 16
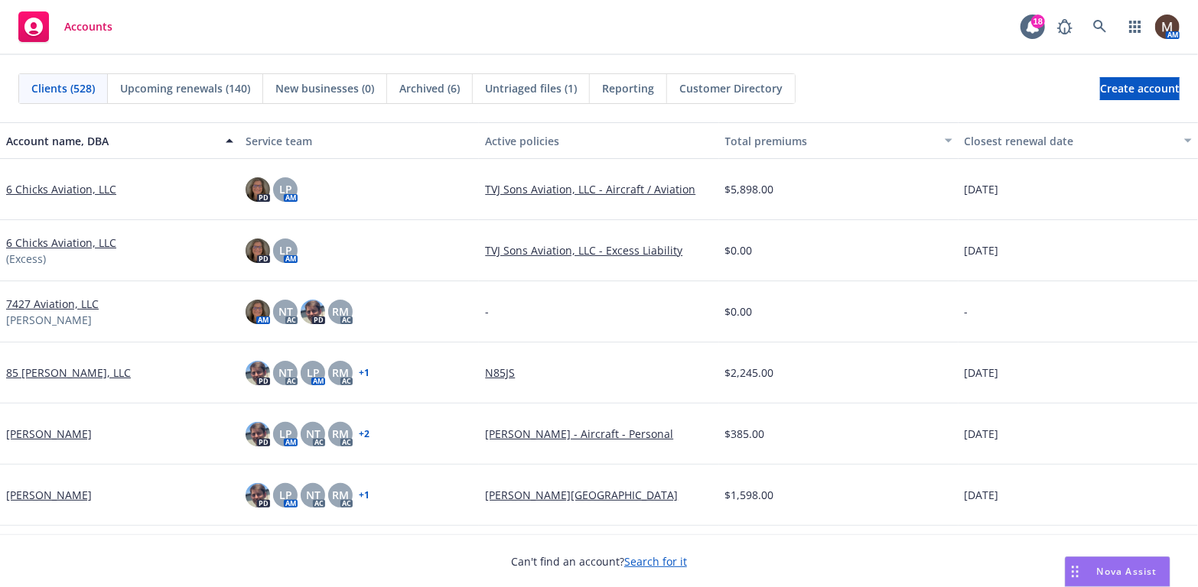
click at [205, 83] on span "Upcoming renewals (140)" at bounding box center [185, 88] width 130 height 16
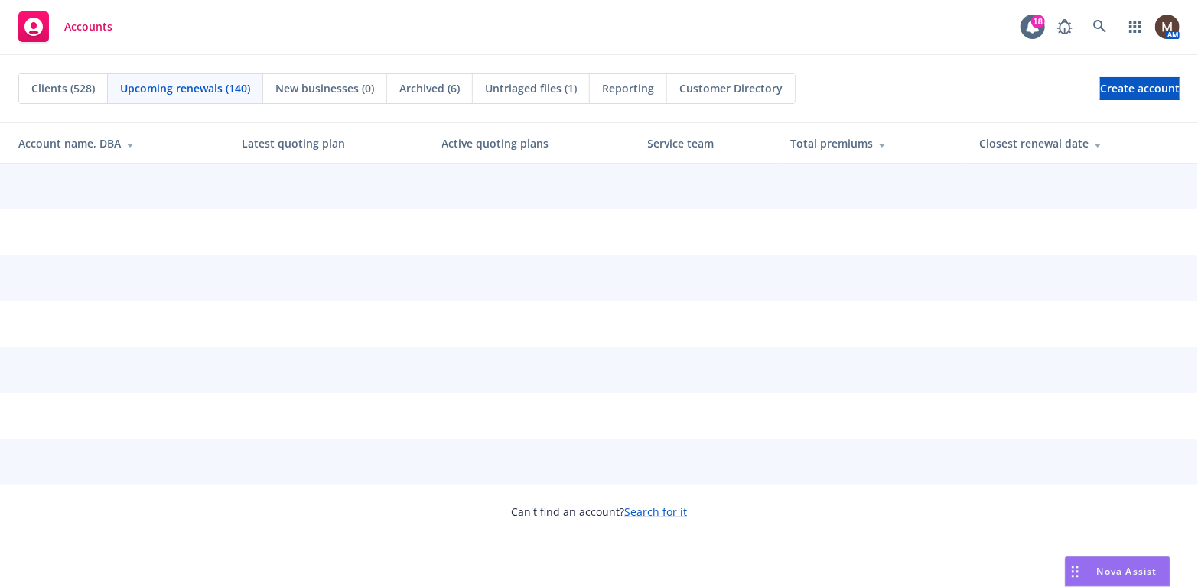
click at [1044, 140] on th "Closest renewal date" at bounding box center [1082, 143] width 231 height 41
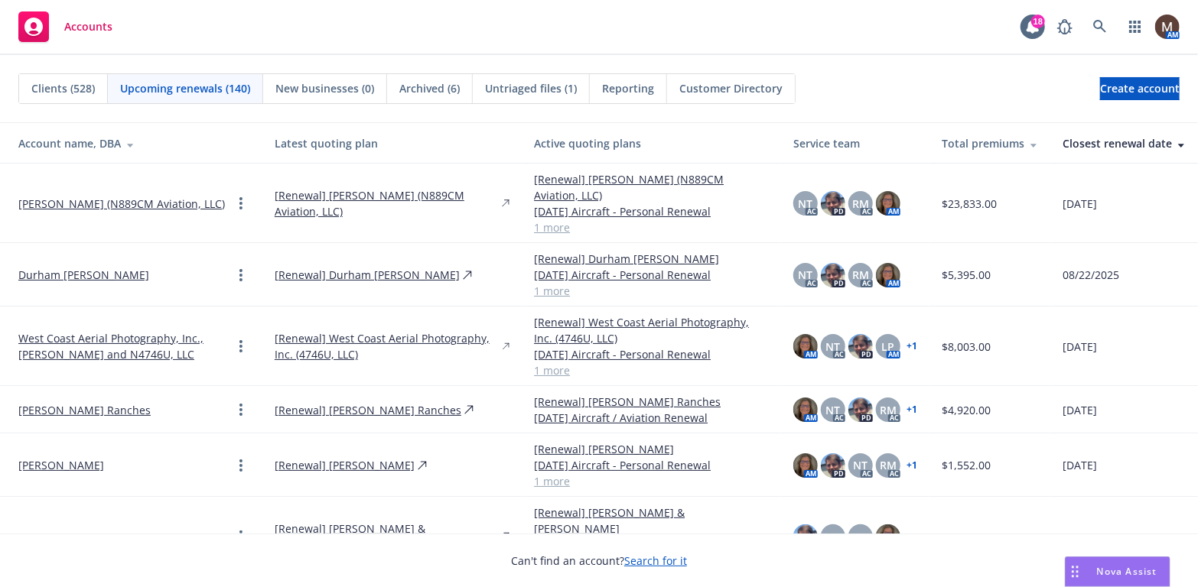
click at [1079, 142] on div "Closest renewal date" at bounding box center [1123, 143] width 123 height 16
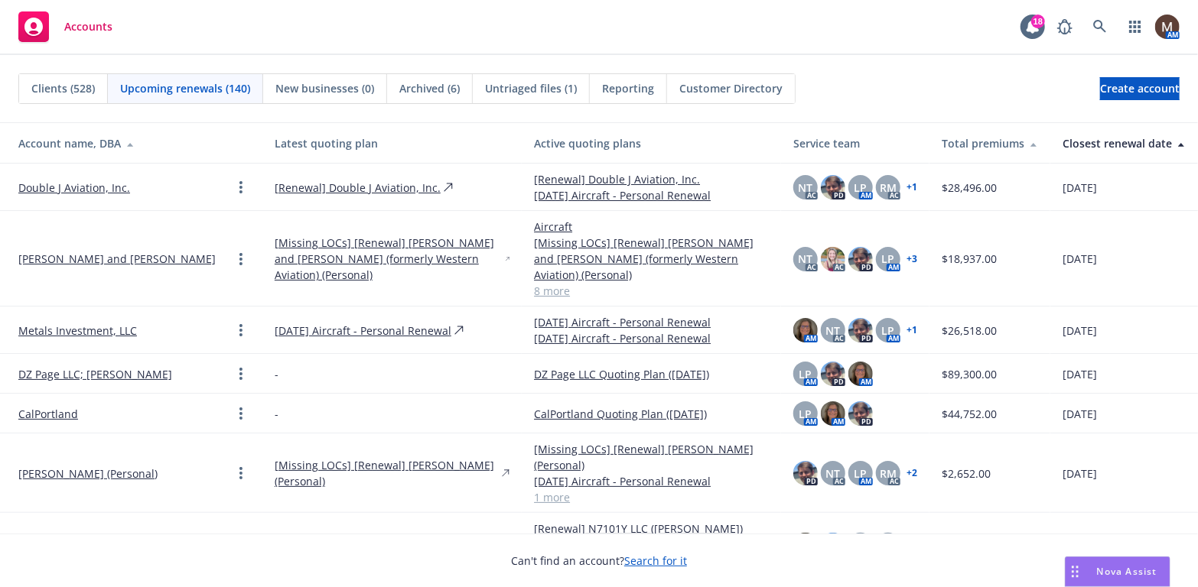
click at [195, 88] on span "Upcoming renewals (140)" at bounding box center [185, 88] width 130 height 16
click at [1082, 136] on div "Closest renewal date" at bounding box center [1123, 143] width 123 height 16
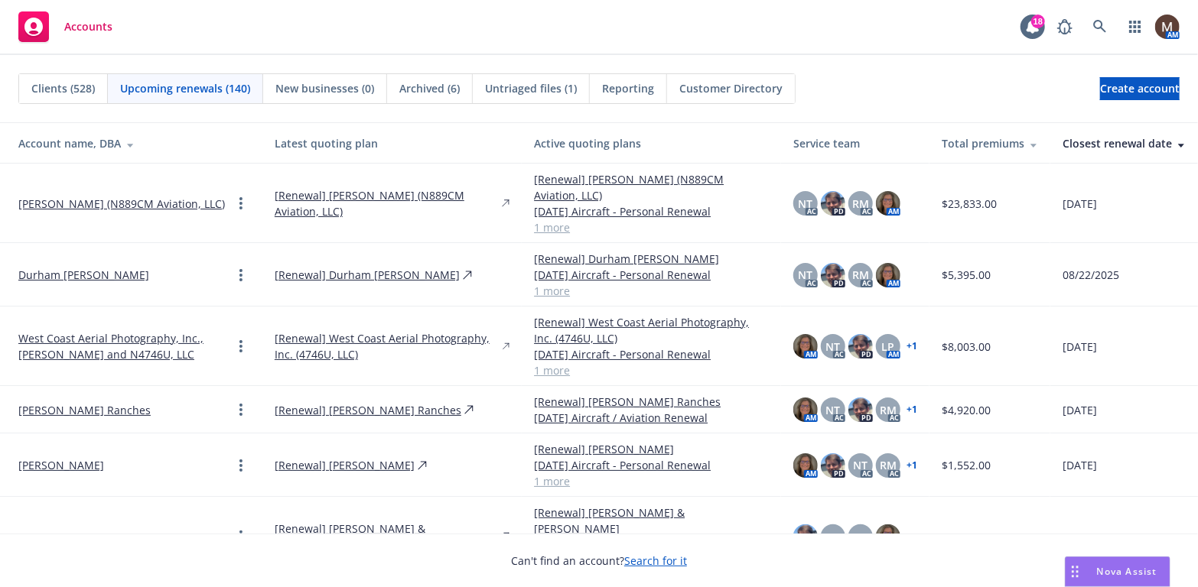
scroll to position [76, 0]
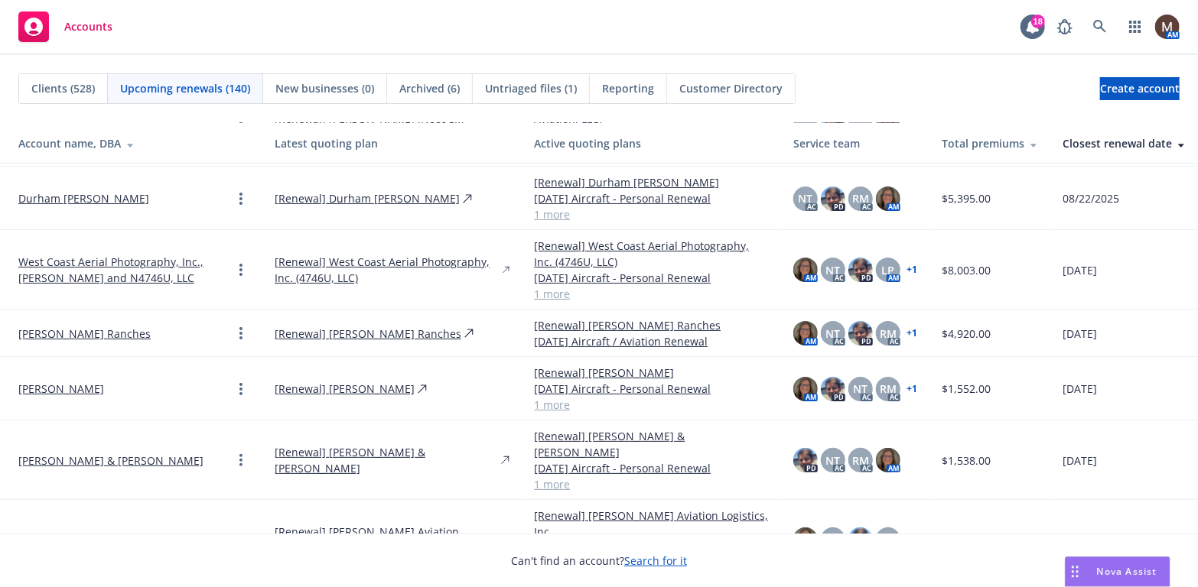
click at [119, 453] on link "[PERSON_NAME] & [PERSON_NAME]" at bounding box center [110, 461] width 185 height 16
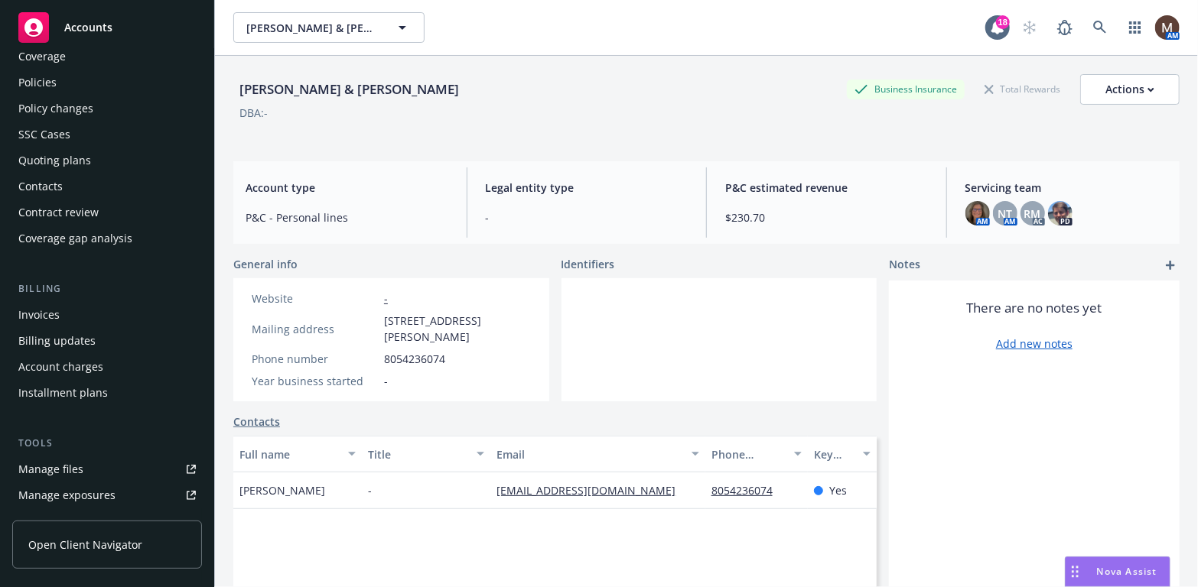
scroll to position [76, 0]
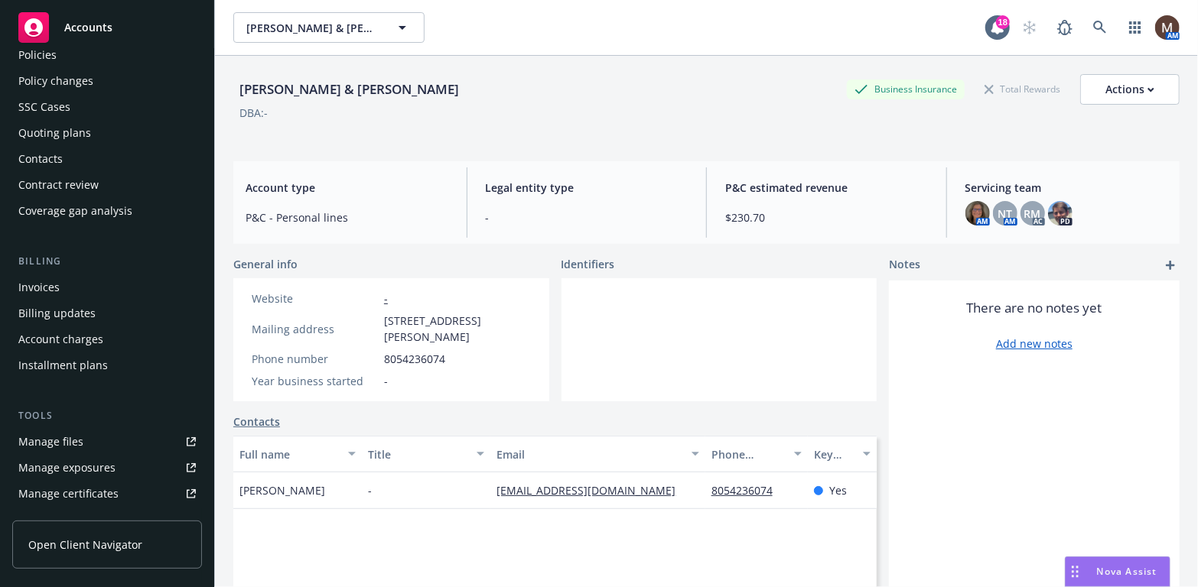
click at [86, 442] on link "Manage files" at bounding box center [107, 442] width 190 height 24
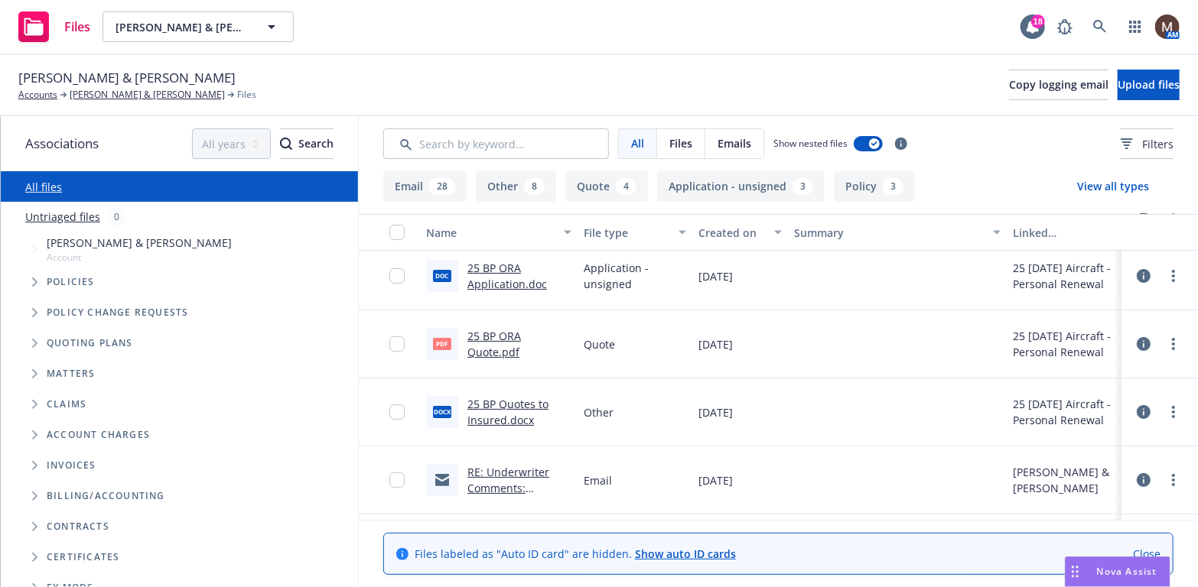
scroll to position [153, 0]
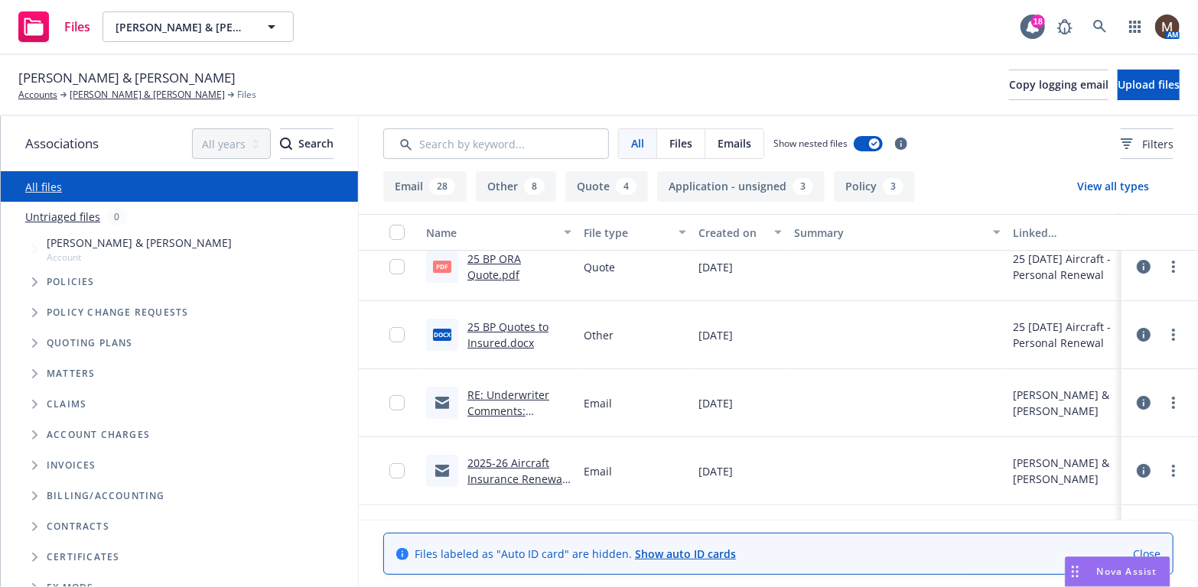
click at [490, 395] on link "RE: Underwriter Comments: [PERSON_NAME] QUOTE #: 000002350340" at bounding box center [510, 427] width 86 height 79
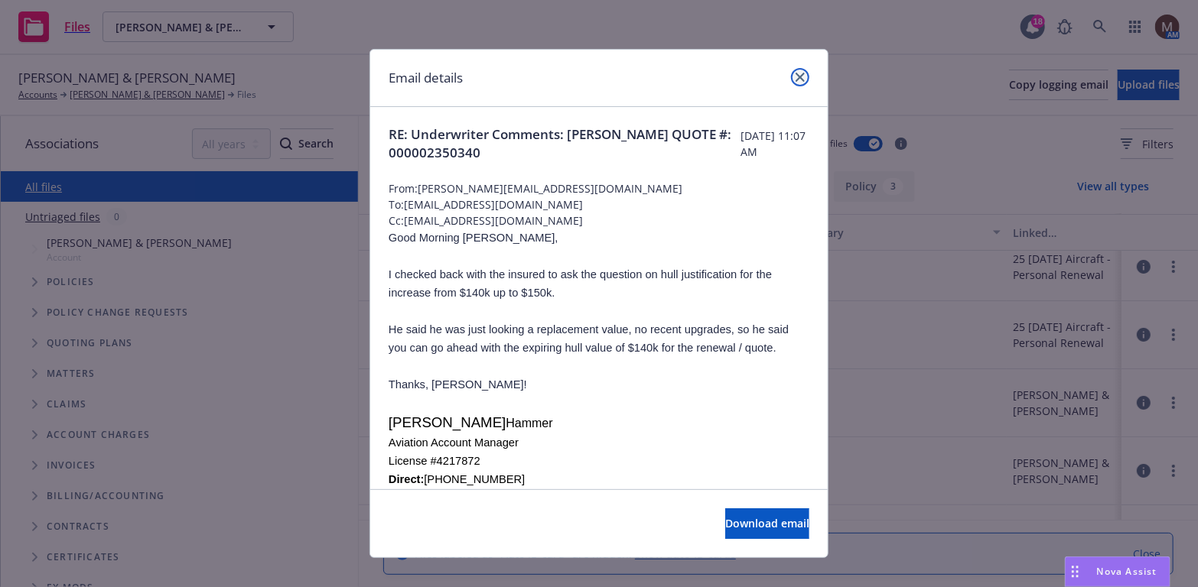
click at [796, 73] on icon "close" at bounding box center [800, 77] width 9 height 9
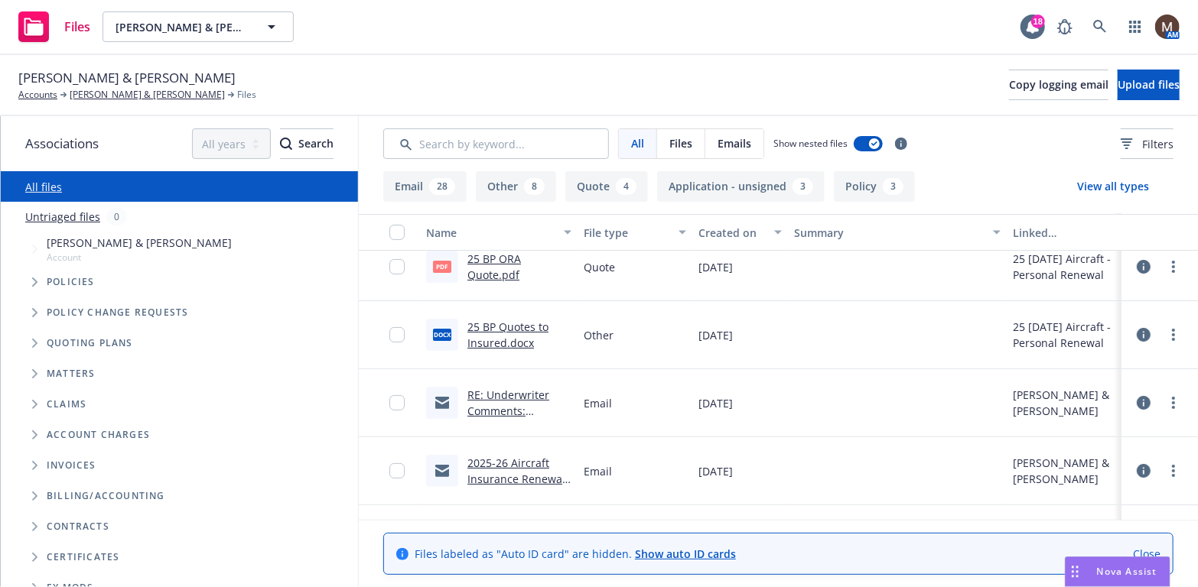
click at [500, 259] on link "25 BP ORA Quote.pdf" at bounding box center [494, 267] width 54 height 31
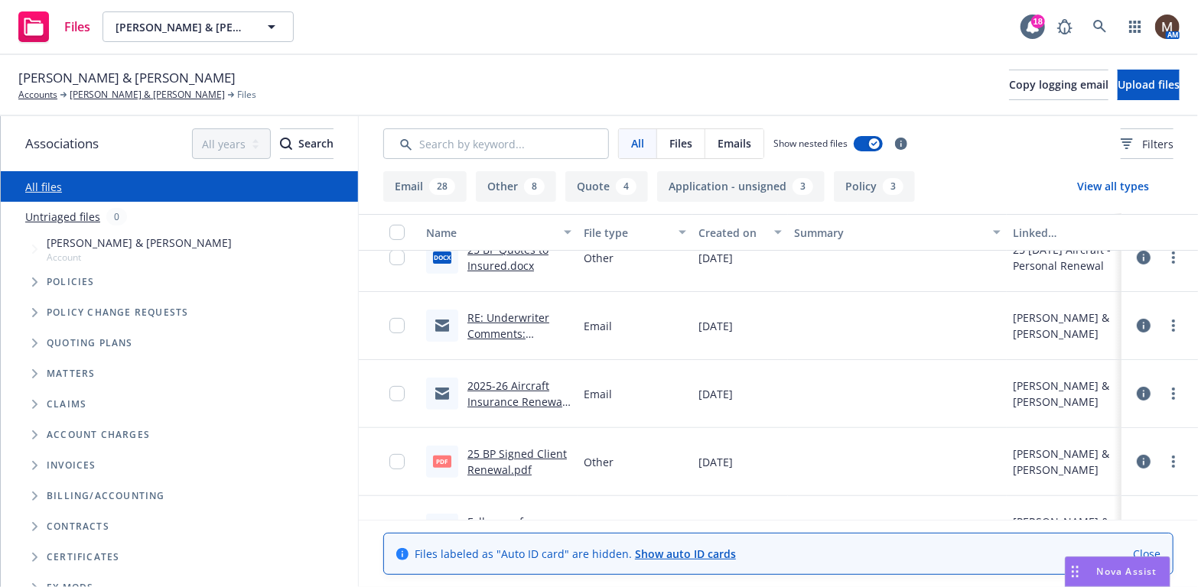
click at [499, 455] on link "25 BP Signed Client Renewal.pdf" at bounding box center [516, 462] width 99 height 31
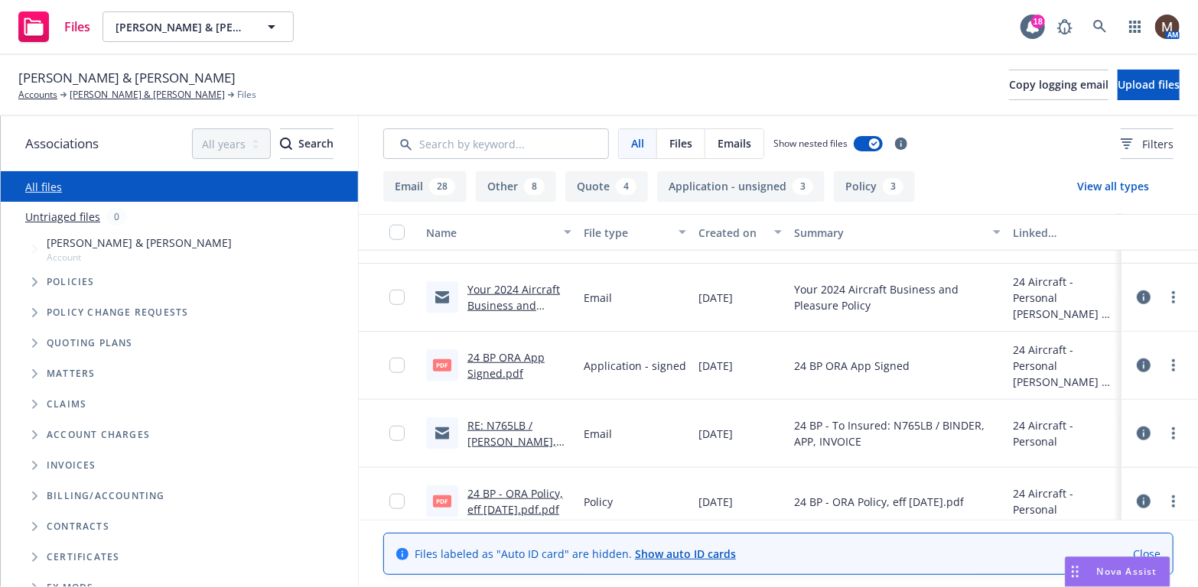
scroll to position [688, 0]
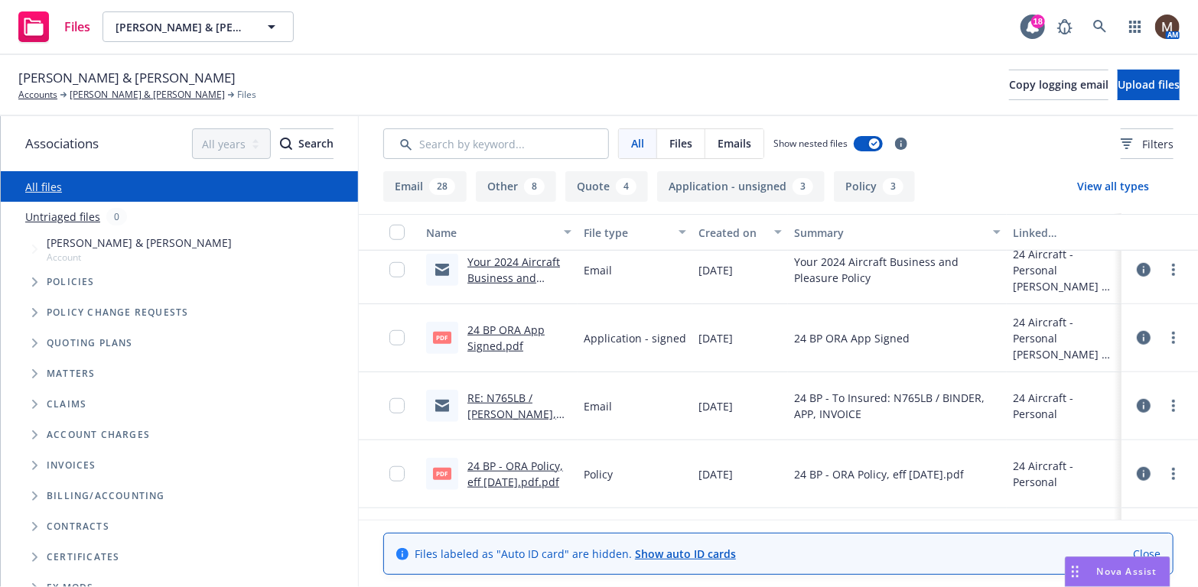
click at [478, 409] on link "RE: N765LB / BINDER, APP, INVOICE / Douglas Moore and Jacob Scott" at bounding box center [511, 438] width 89 height 95
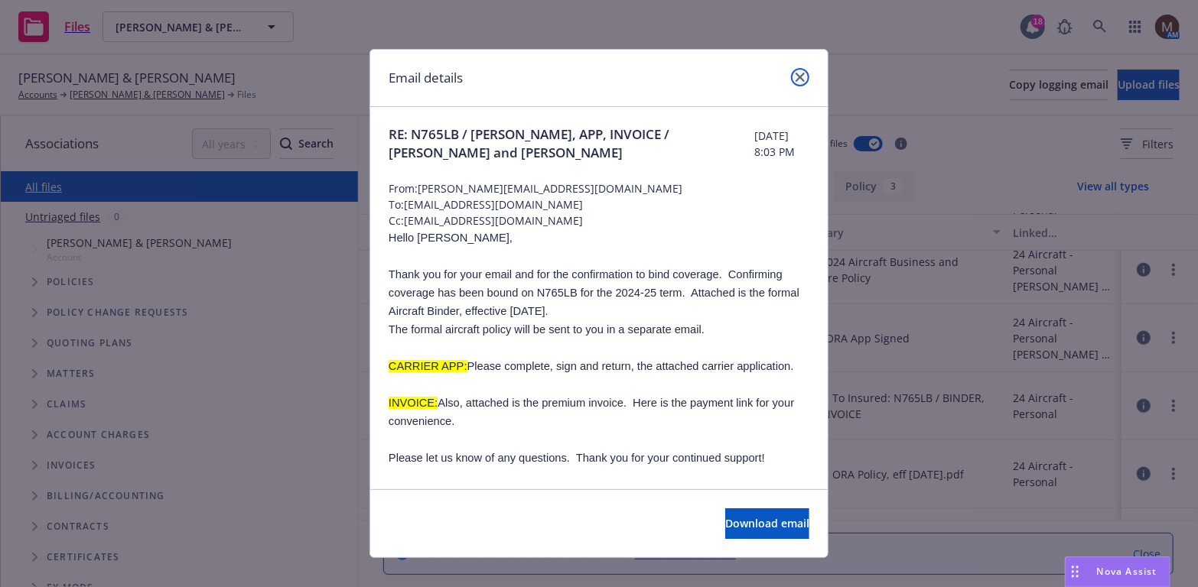
click at [796, 75] on icon "close" at bounding box center [800, 77] width 9 height 9
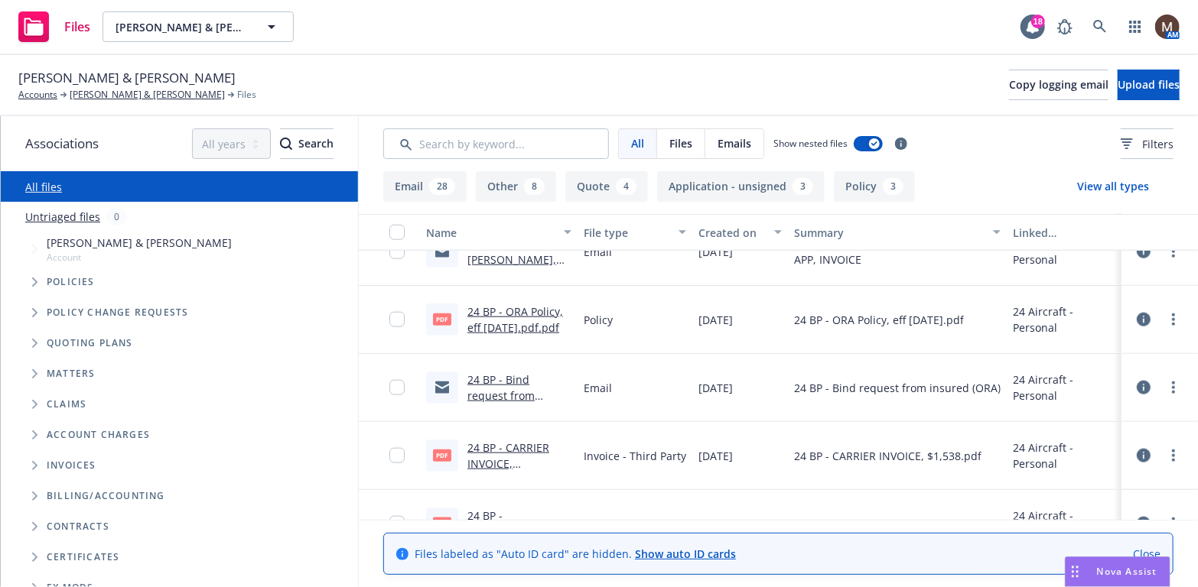
scroll to position [918, 0]
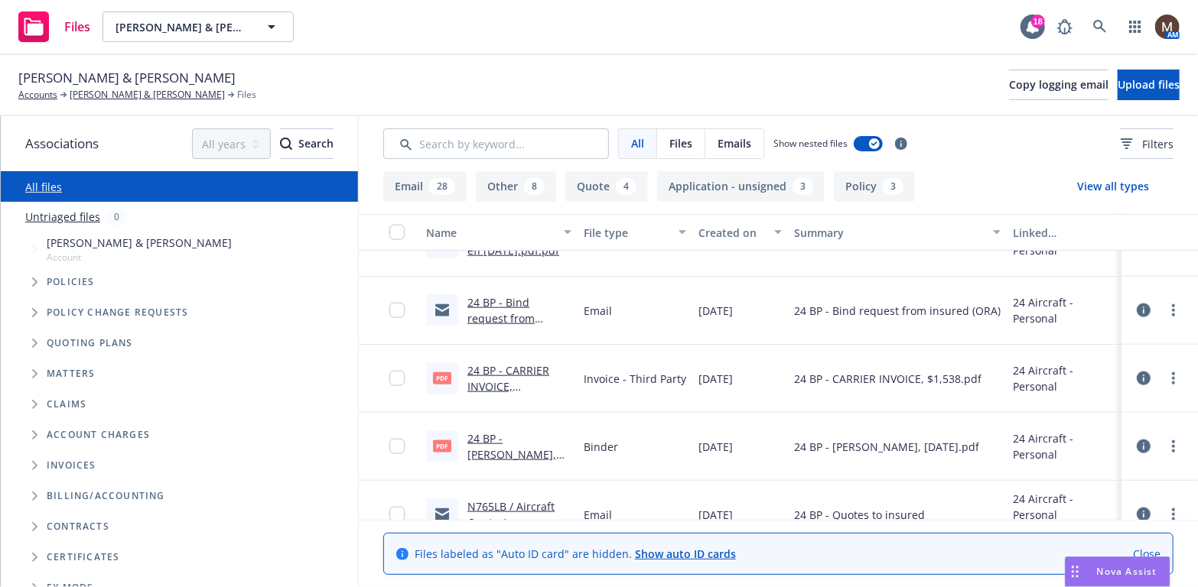
click at [509, 451] on link "24 BP - ORA Binder, 08.27.2024.pdf.pdf" at bounding box center [511, 454] width 89 height 47
drag, startPoint x: 158, startPoint y: 93, endPoint x: 137, endPoint y: 142, distance: 53.8
click at [158, 93] on link "[PERSON_NAME] & [PERSON_NAME]" at bounding box center [147, 95] width 155 height 14
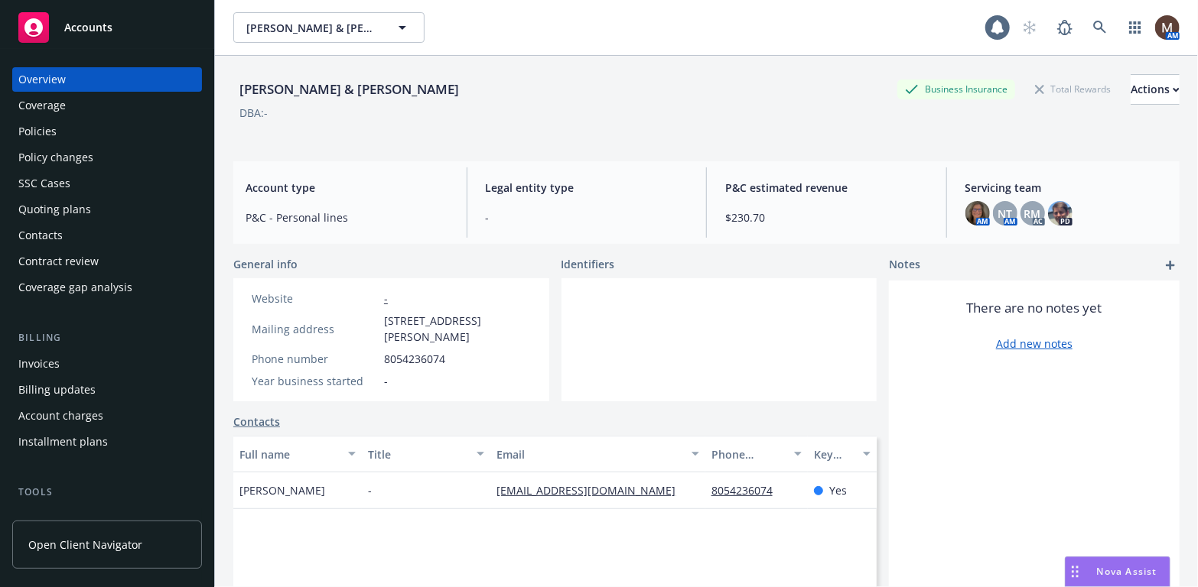
click at [44, 123] on div "Policies" at bounding box center [37, 131] width 38 height 24
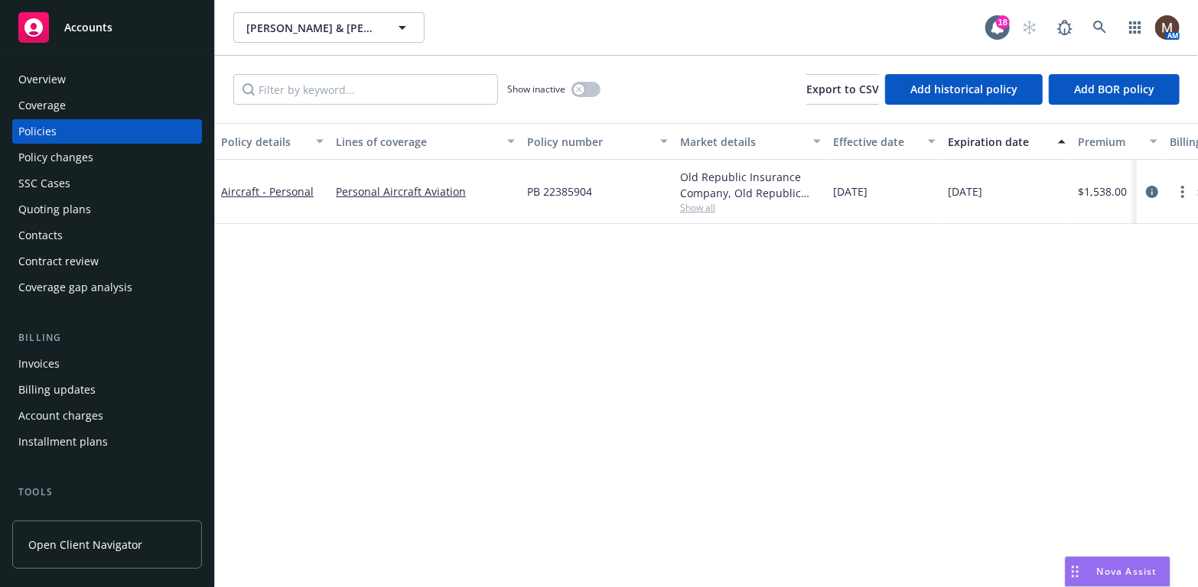
click at [57, 229] on div "Contacts" at bounding box center [40, 235] width 44 height 24
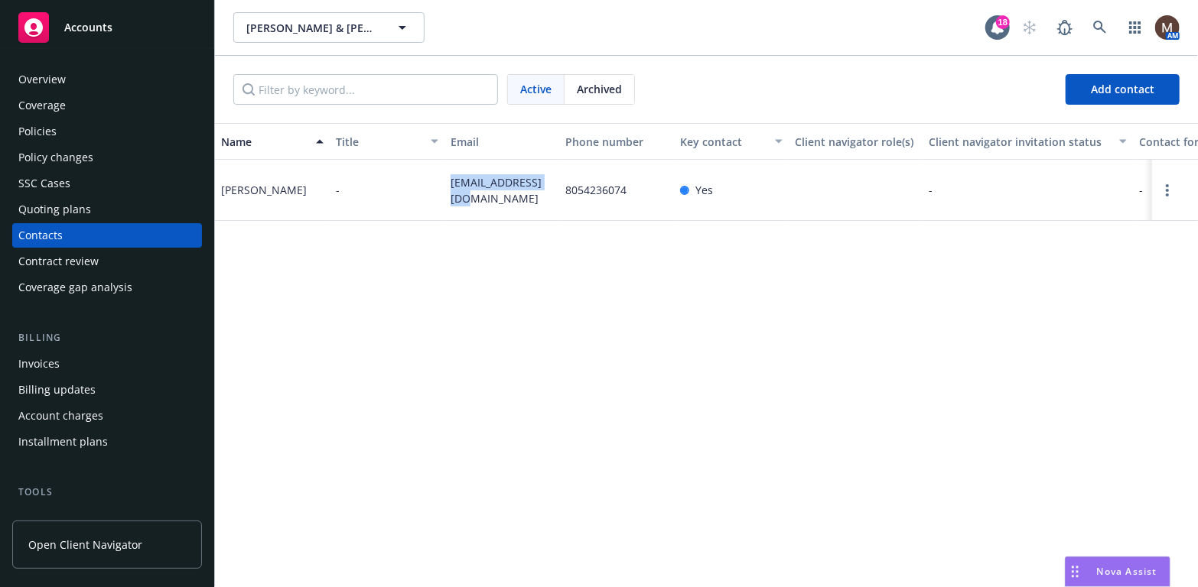
drag, startPoint x: 464, startPoint y: 207, endPoint x: 431, endPoint y: 179, distance: 43.4
click at [431, 179] on div "[PERSON_NAME] - [EMAIL_ADDRESS][DOMAIN_NAME] 8054236074 Yes - - Primary Contact…" at bounding box center [706, 190] width 983 height 61
copy div "[EMAIL_ADDRESS][DOMAIN_NAME]"
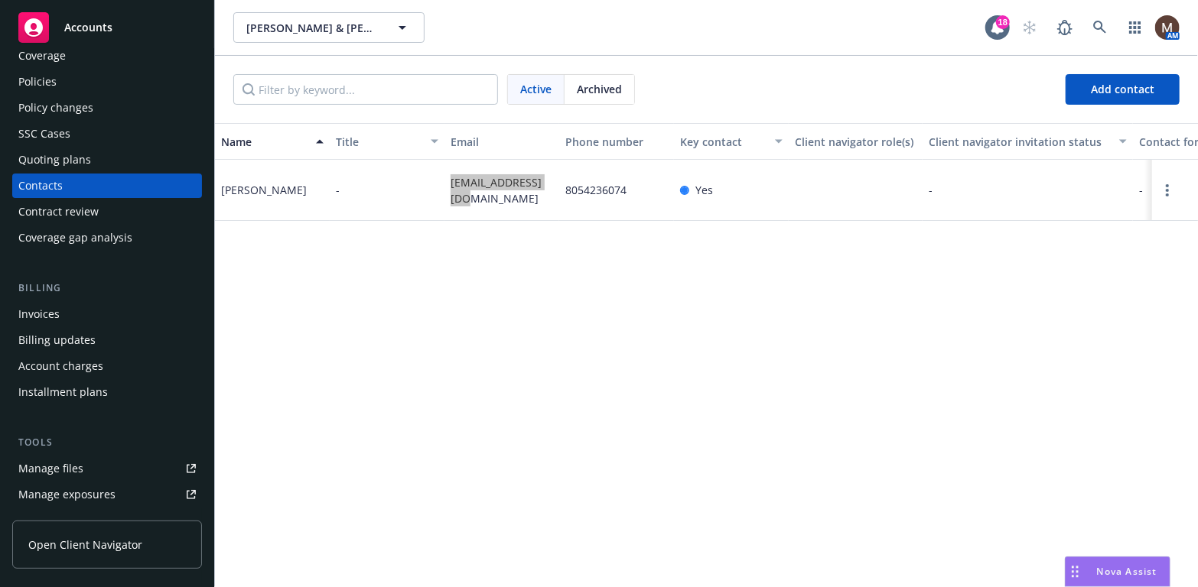
scroll to position [76, 0]
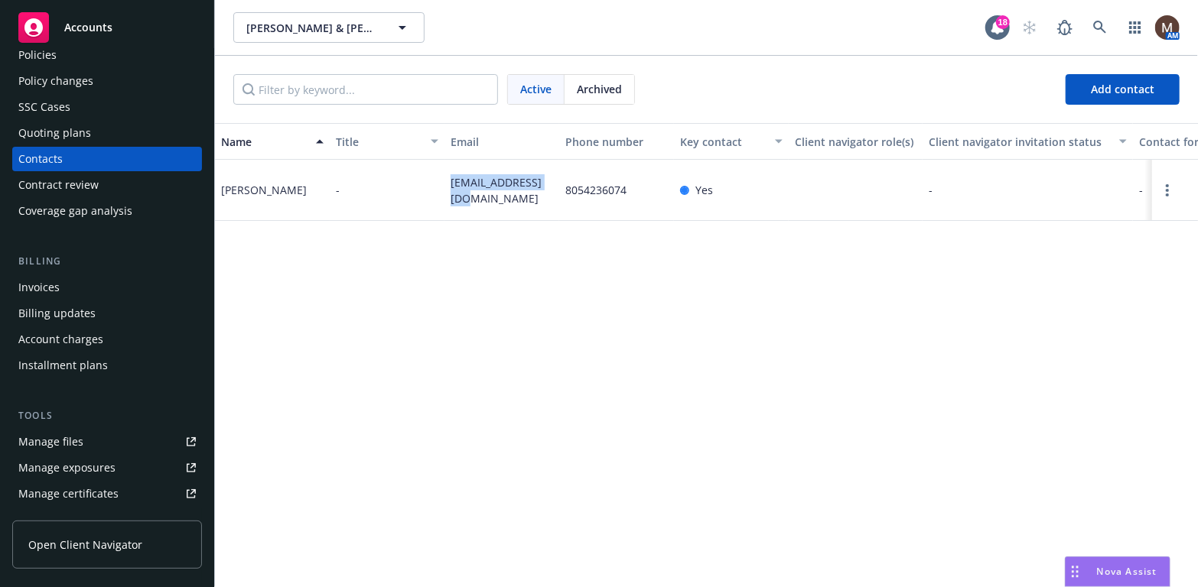
click at [83, 438] on link "Manage files" at bounding box center [107, 442] width 190 height 24
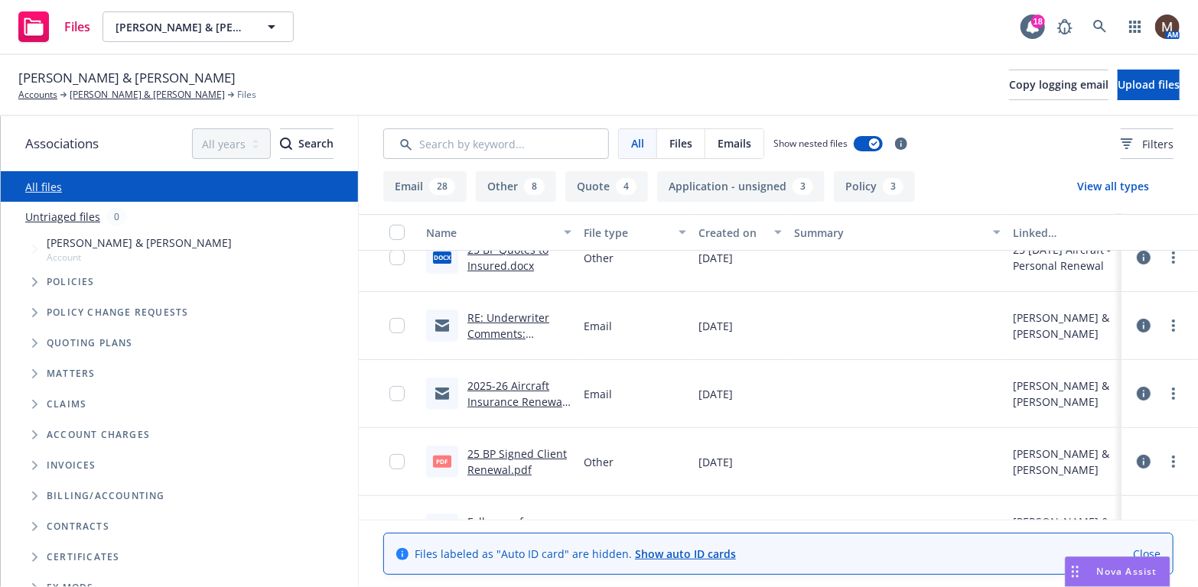
scroll to position [306, 0]
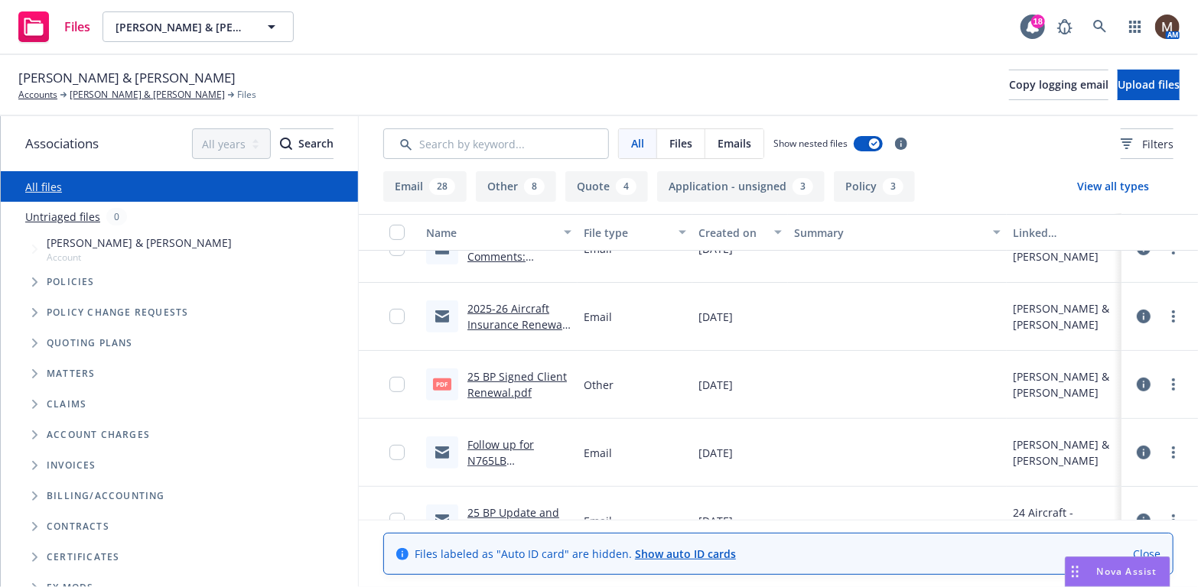
click at [496, 373] on link "25 BP Signed Client Renewal.pdf" at bounding box center [516, 384] width 99 height 31
drag, startPoint x: 131, startPoint y: 90, endPoint x: 129, endPoint y: 113, distance: 23.0
click at [131, 90] on link "[PERSON_NAME] & [PERSON_NAME]" at bounding box center [147, 95] width 155 height 14
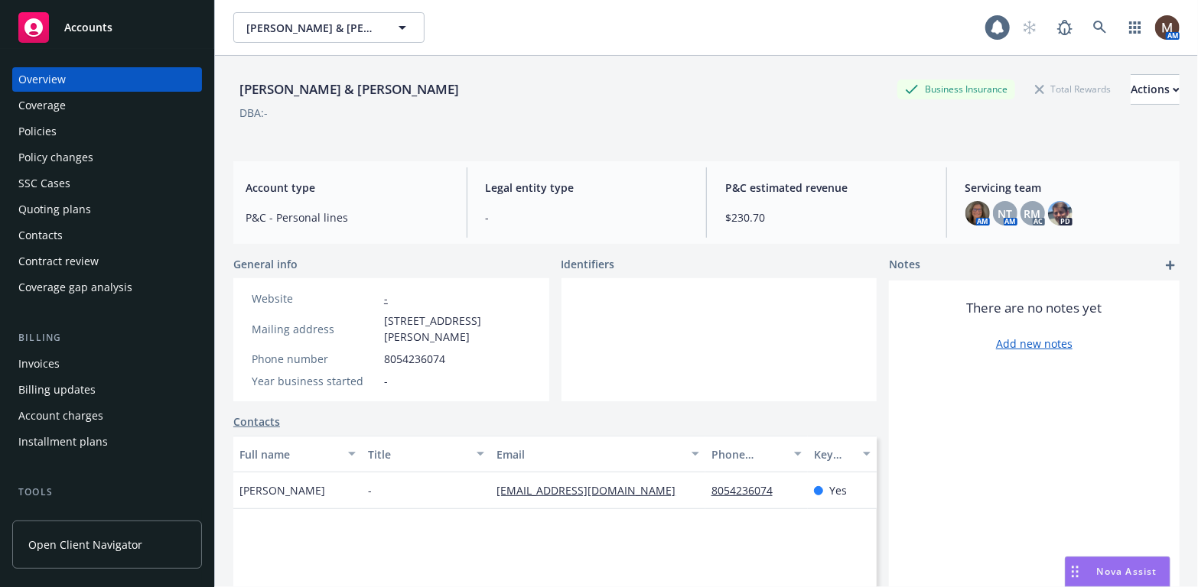
scroll to position [76, 0]
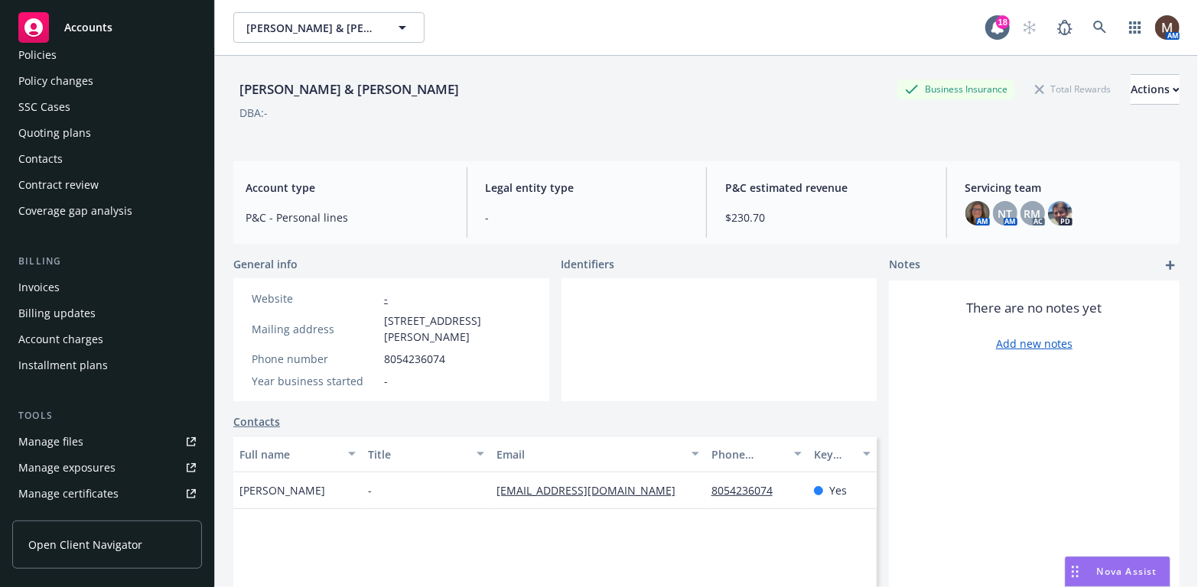
click at [74, 441] on div "Manage files" at bounding box center [50, 442] width 65 height 24
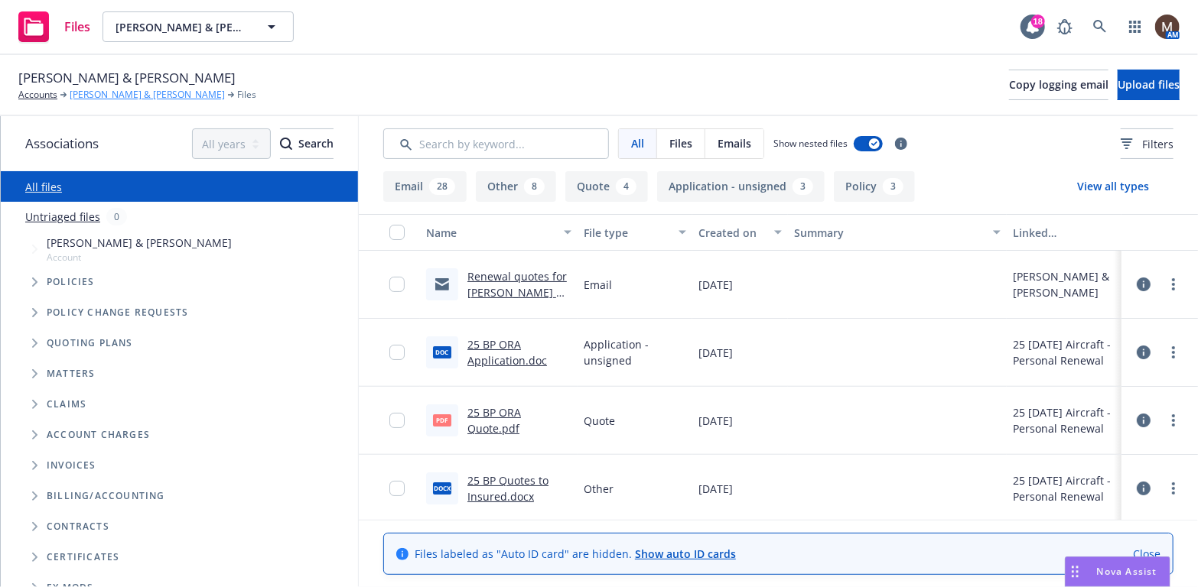
click at [119, 93] on link "[PERSON_NAME] & [PERSON_NAME]" at bounding box center [147, 95] width 155 height 14
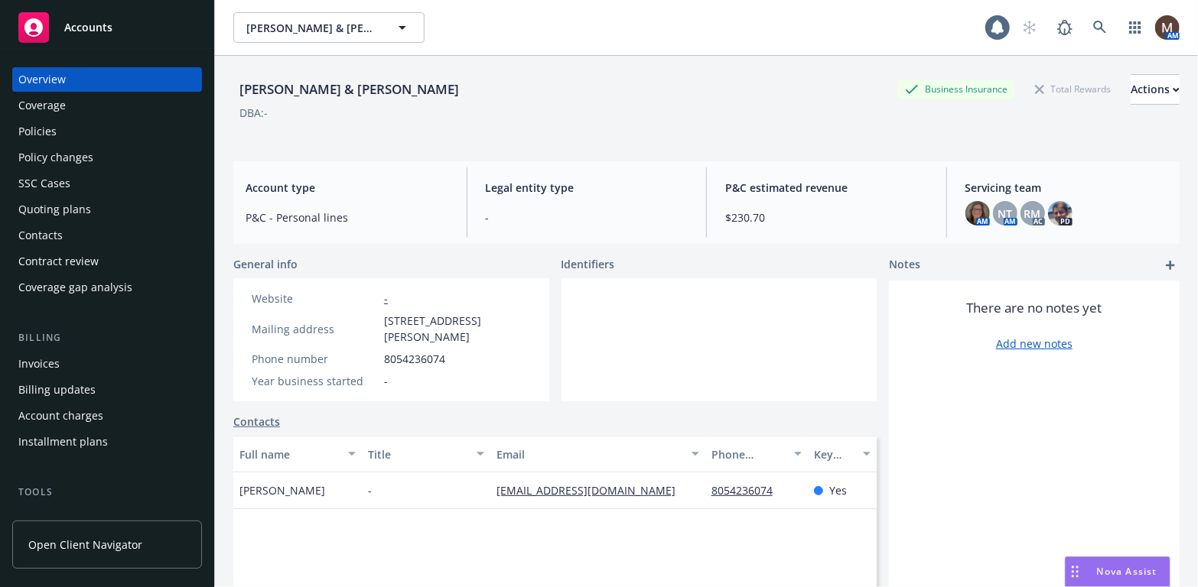
click at [52, 229] on div "Contacts" at bounding box center [40, 235] width 44 height 24
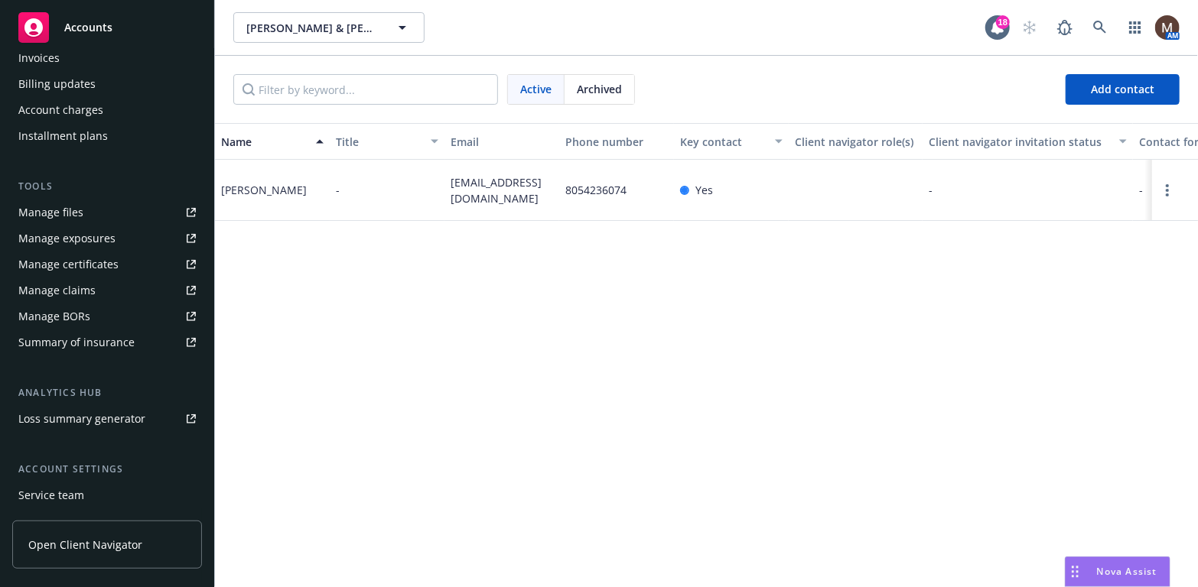
scroll to position [382, 0]
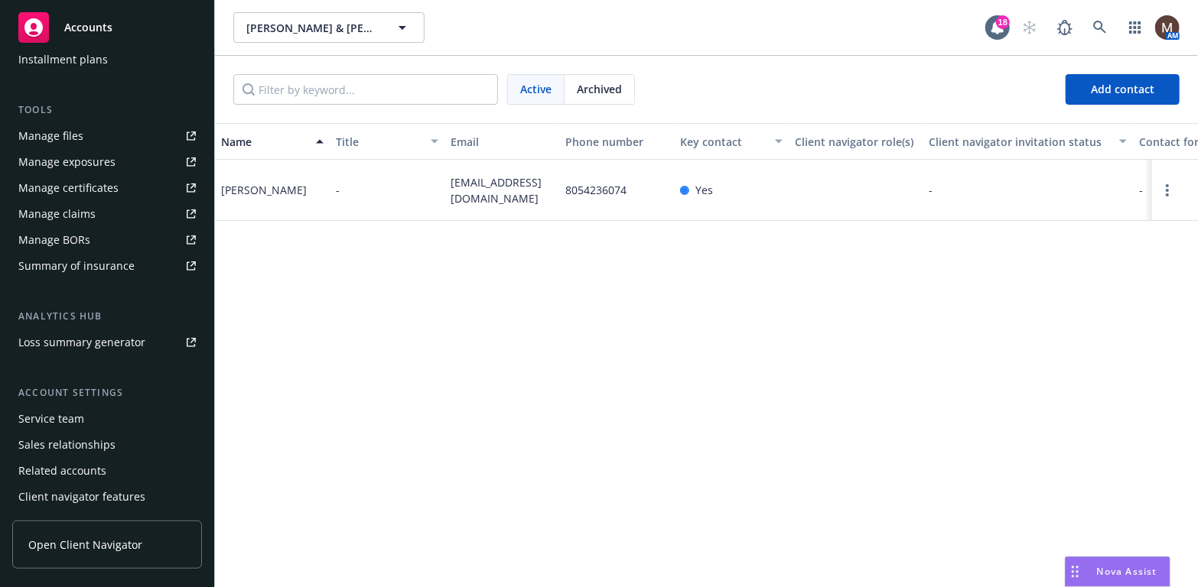
click at [83, 414] on div "Service team" at bounding box center [106, 419] width 177 height 24
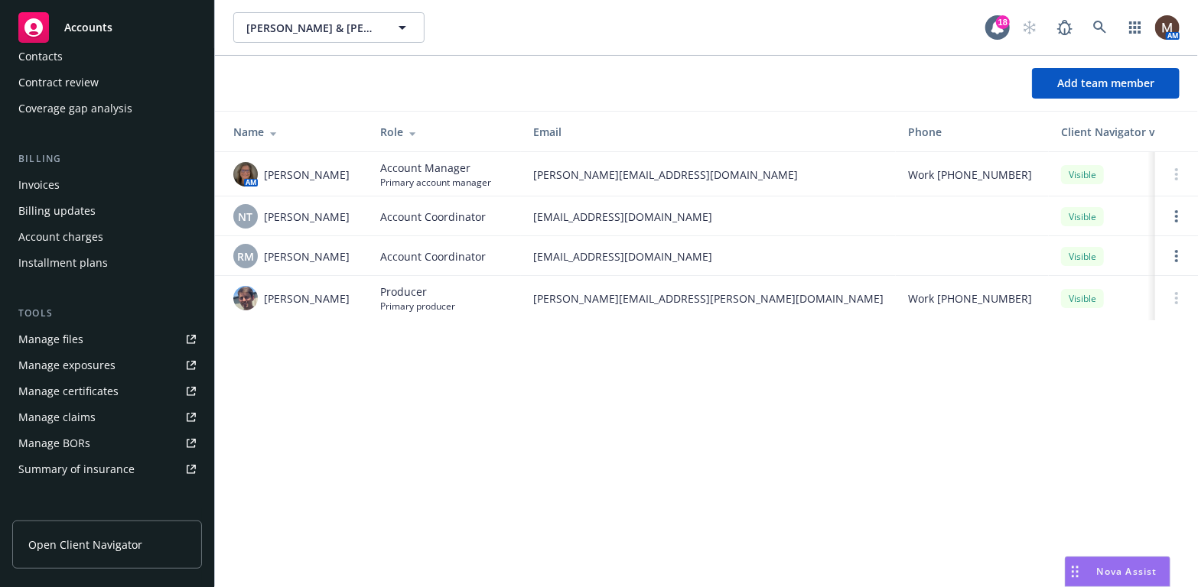
scroll to position [102, 0]
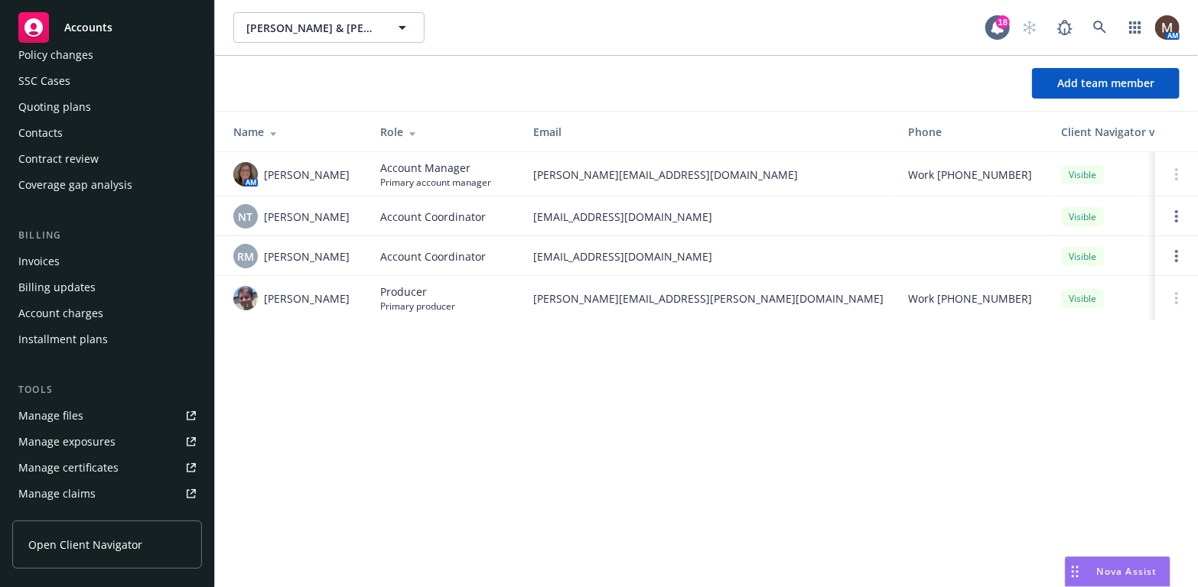
click at [73, 415] on div "Manage files" at bounding box center [50, 416] width 65 height 24
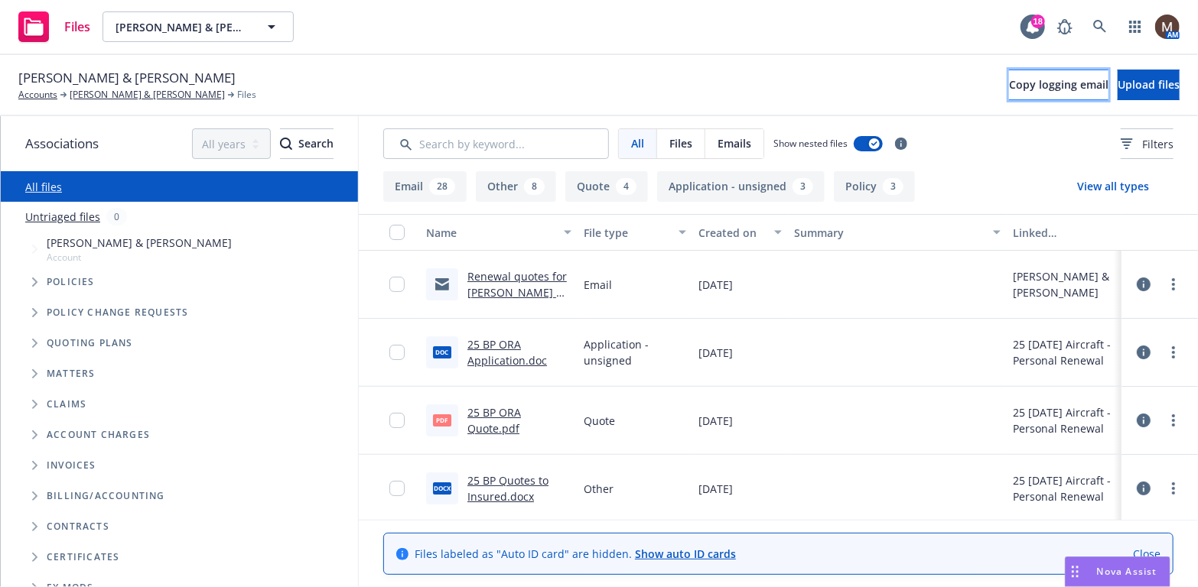
click at [1009, 80] on span "Copy logging email" at bounding box center [1058, 84] width 99 height 15
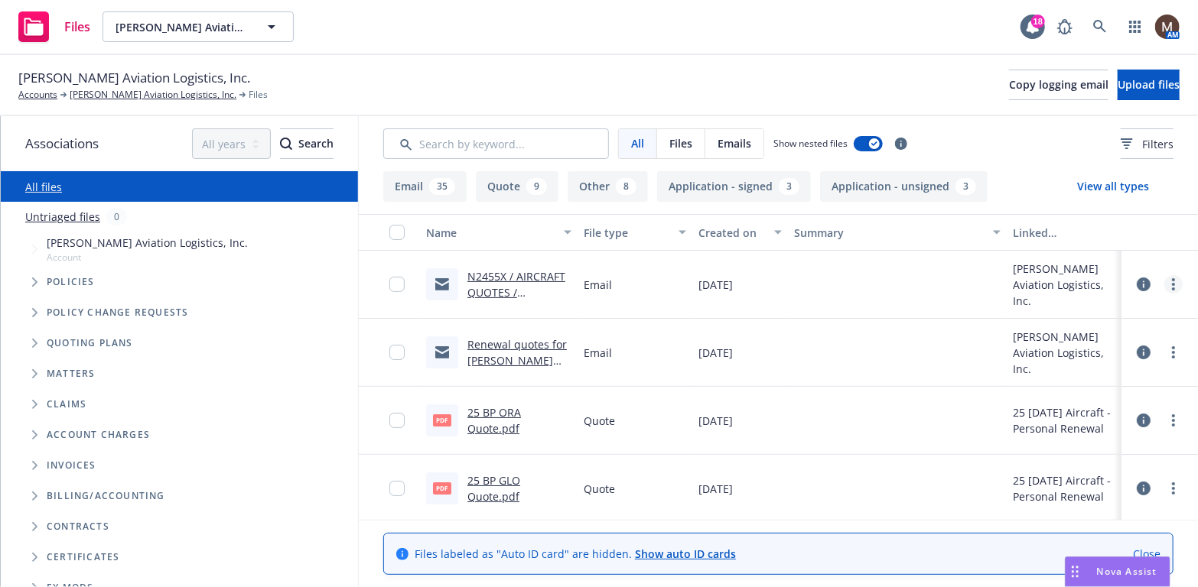
click at [1172, 279] on icon "more" at bounding box center [1173, 284] width 3 height 12
click at [1059, 373] on link "Edit" at bounding box center [1095, 377] width 152 height 31
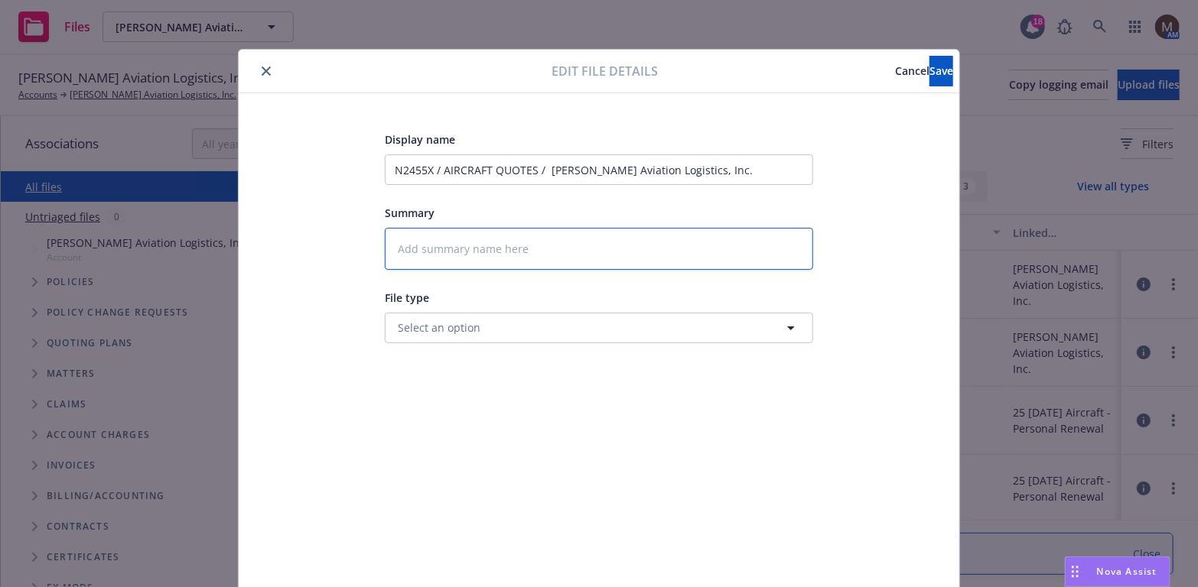
click at [415, 234] on textarea at bounding box center [599, 249] width 428 height 42
type textarea "2"
type textarea "x"
type textarea "25"
type textarea "x"
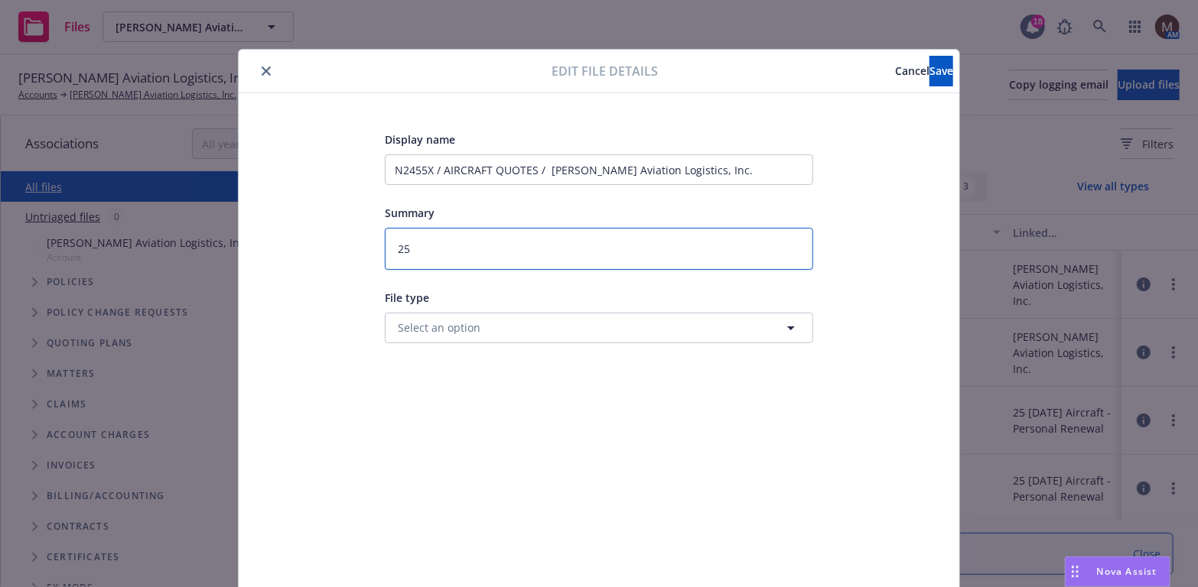
type textarea "25"
type textarea "x"
type textarea "25 B"
type textarea "x"
type textarea "25 BP"
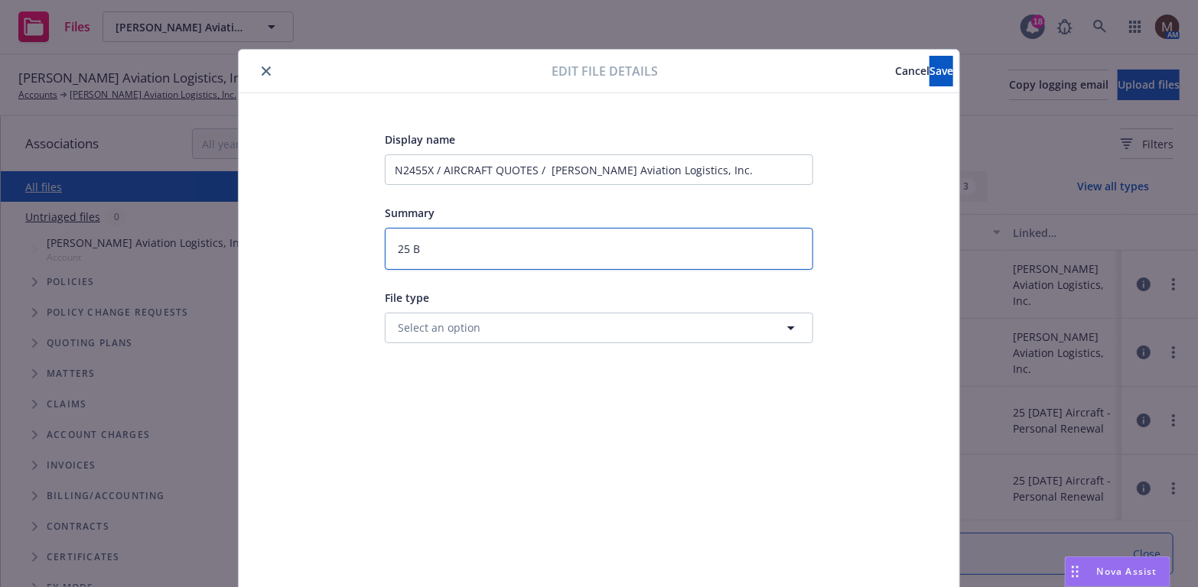
type textarea "x"
type textarea "25 BP"
type textarea "x"
type textarea "25 BP -"
type textarea "x"
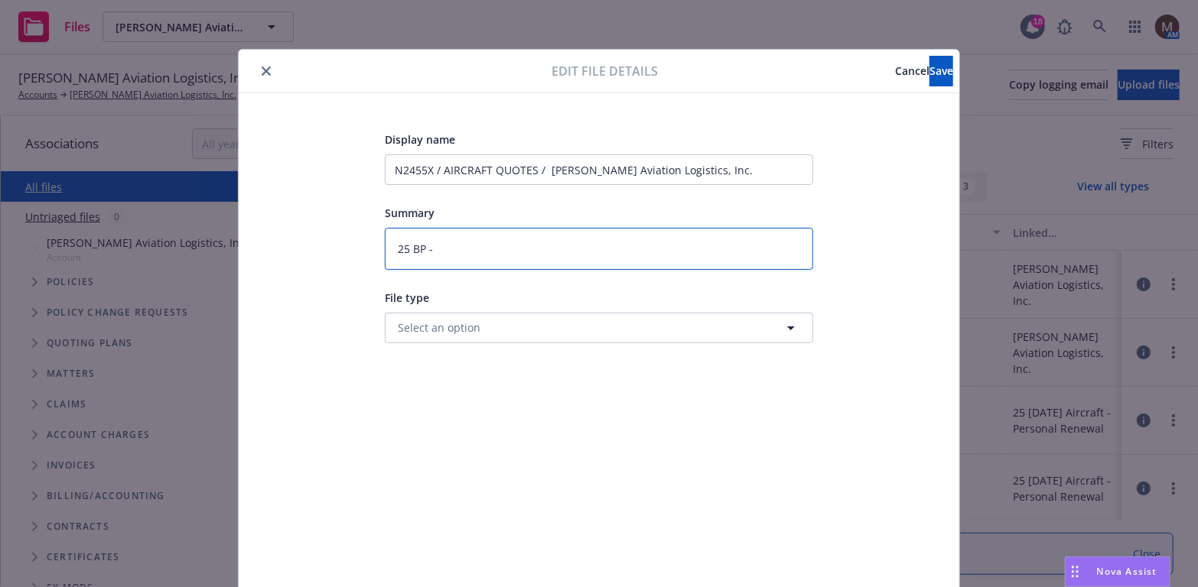
type textarea "25 BP -"
type textarea "x"
type textarea "25 BP - Q"
type textarea "x"
type textarea "25 BP - Qu"
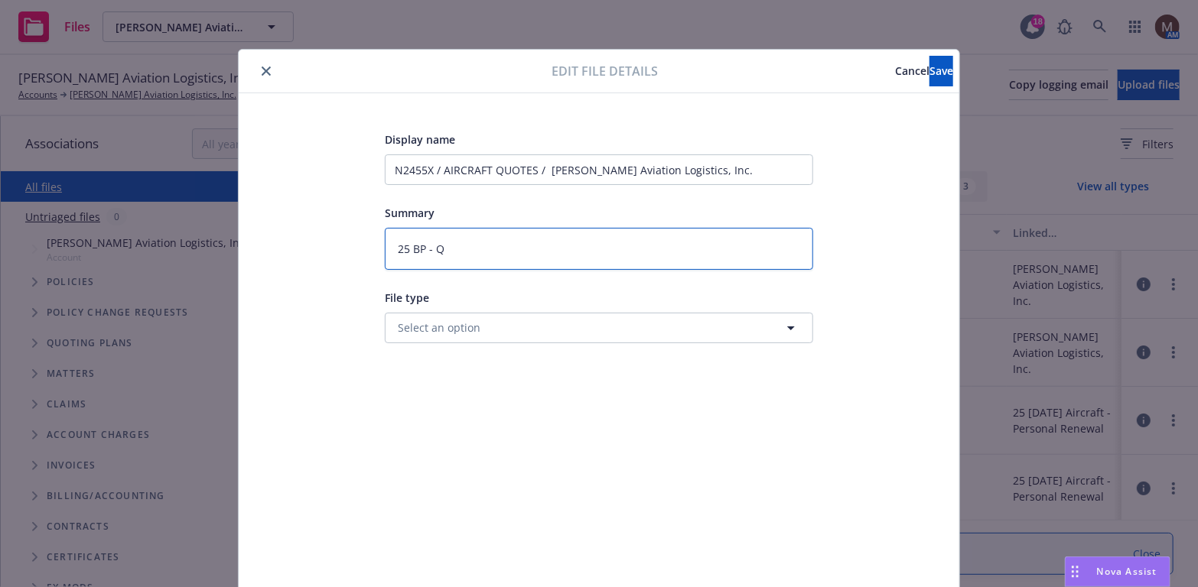
type textarea "x"
type textarea "25 BP - Quo"
type textarea "x"
type textarea "25 BP - Quot"
type textarea "x"
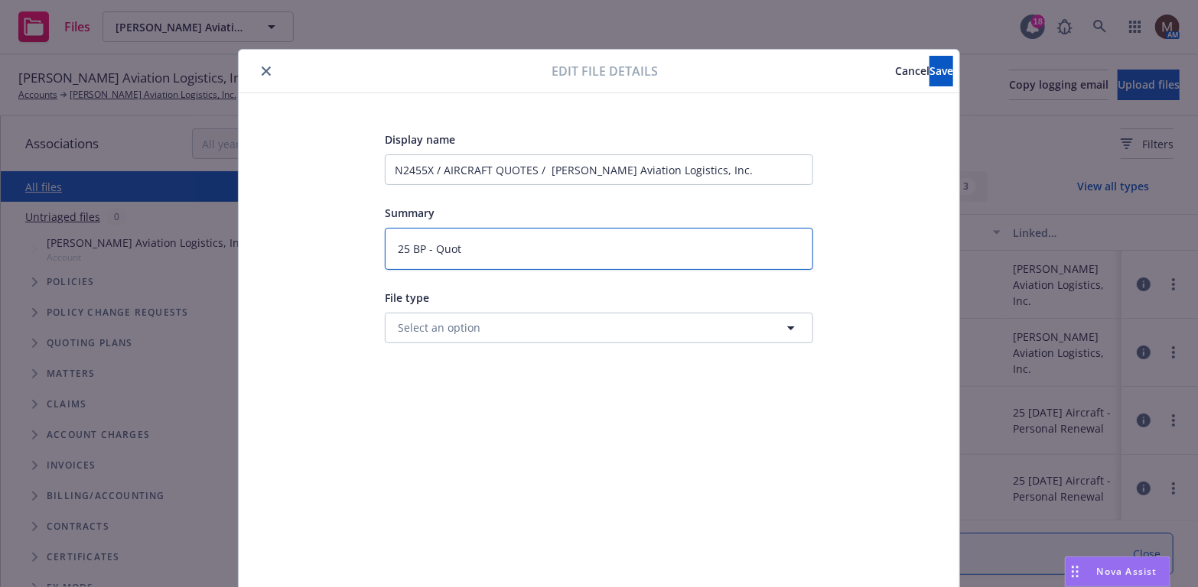
type textarea "25 BP - Quote"
type textarea "x"
type textarea "25 BP - Quotes"
type textarea "x"
type textarea "25 BP - Quotes"
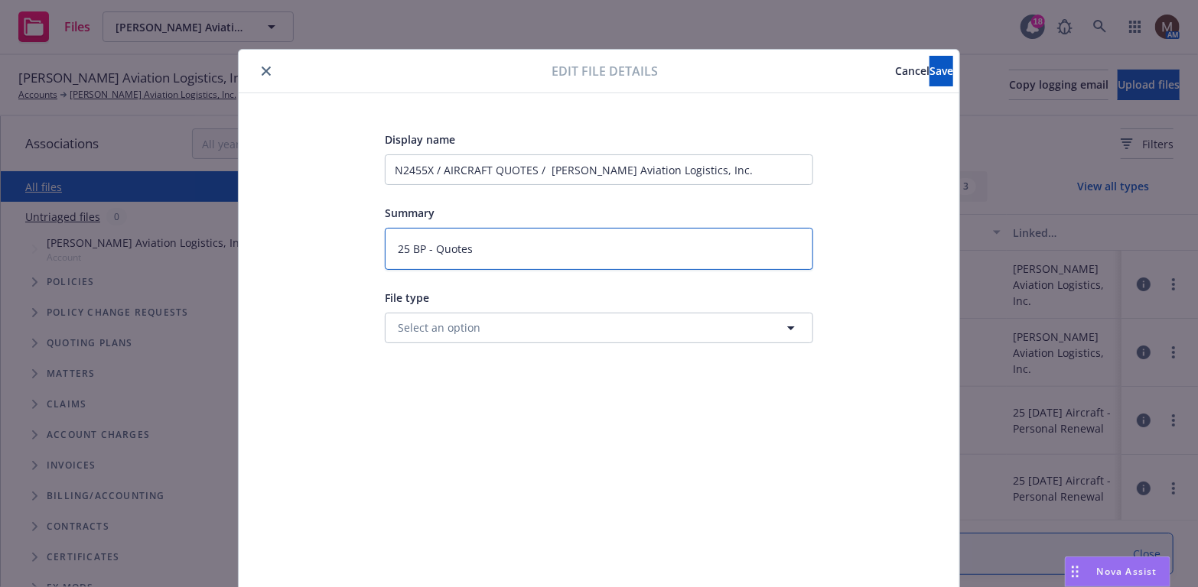
type textarea "x"
type textarea "25 BP - Quotes t"
type textarea "x"
type textarea "25 BP - Quotes to"
type textarea "x"
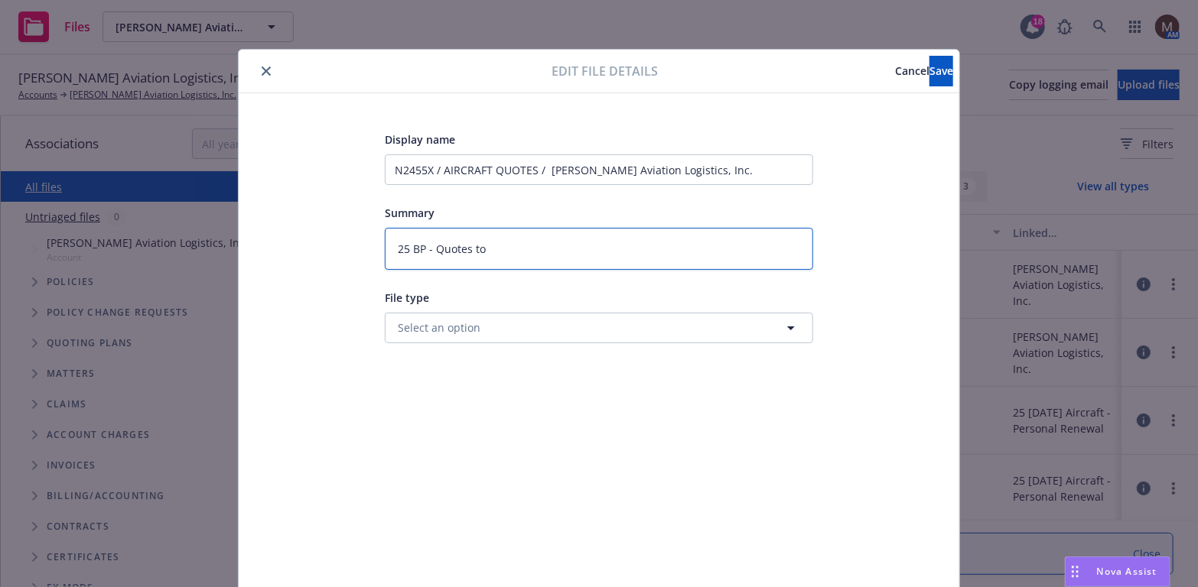
type textarea "25 BP - Quotes to"
type textarea "x"
type textarea "25 BP - Quotes to I"
type textarea "x"
type textarea "25 BP - Quotes to In"
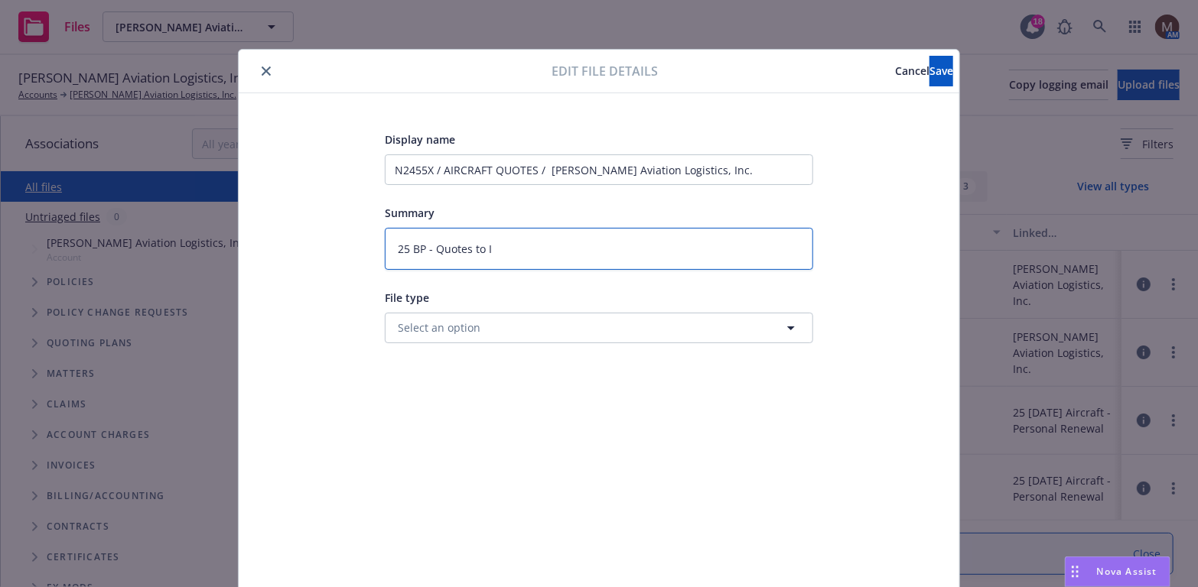
type textarea "x"
type textarea "25 BP - Quotes to Ins"
type textarea "x"
type textarea "25 BP - Quotes to Insu"
type textarea "x"
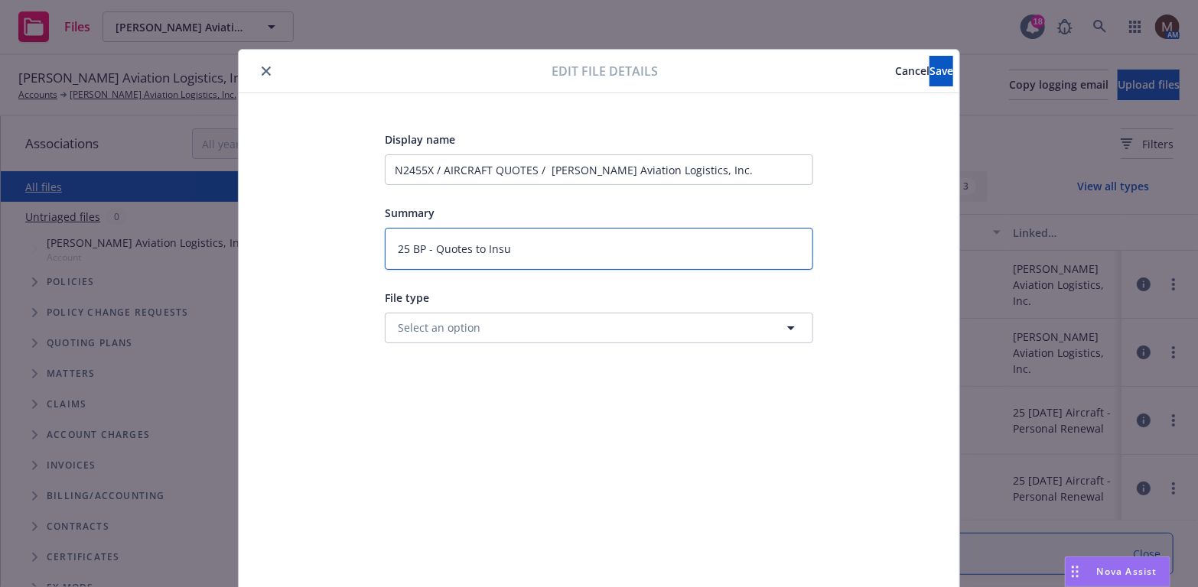
type textarea "25 BP - Quotes to Insur"
type textarea "x"
type textarea "25 BP - Quotes to Insure"
type textarea "x"
type textarea "25 BP - Quotes to Insured"
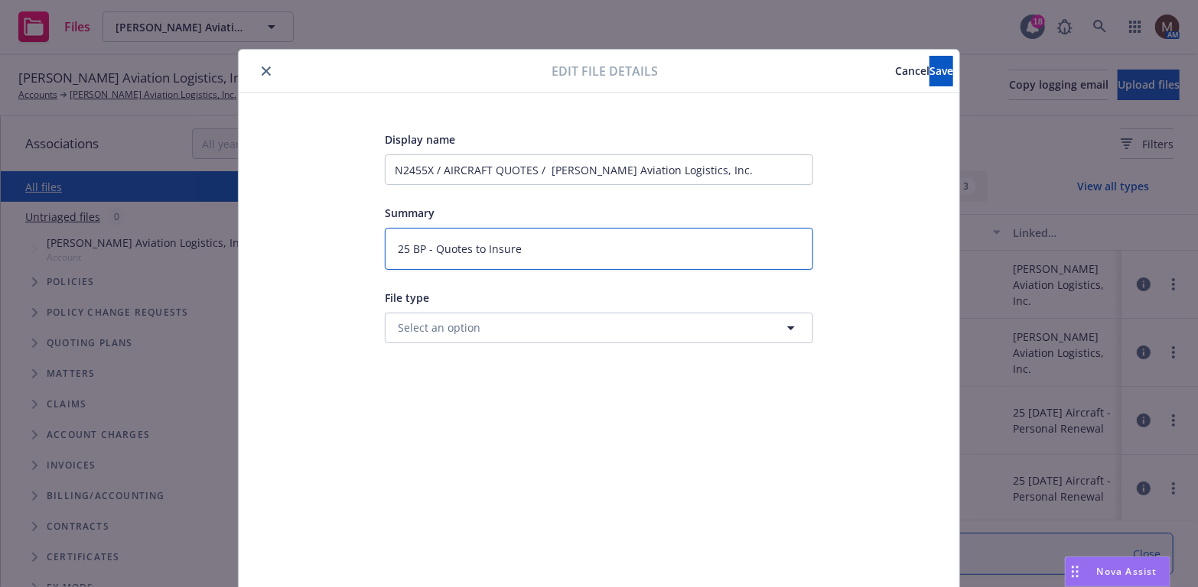
type textarea "x"
type textarea "25 BP - Quotes to Insured"
type textarea "x"
type textarea "25 BP - Quotes to Insured"
click at [929, 67] on button "Save" at bounding box center [941, 71] width 24 height 31
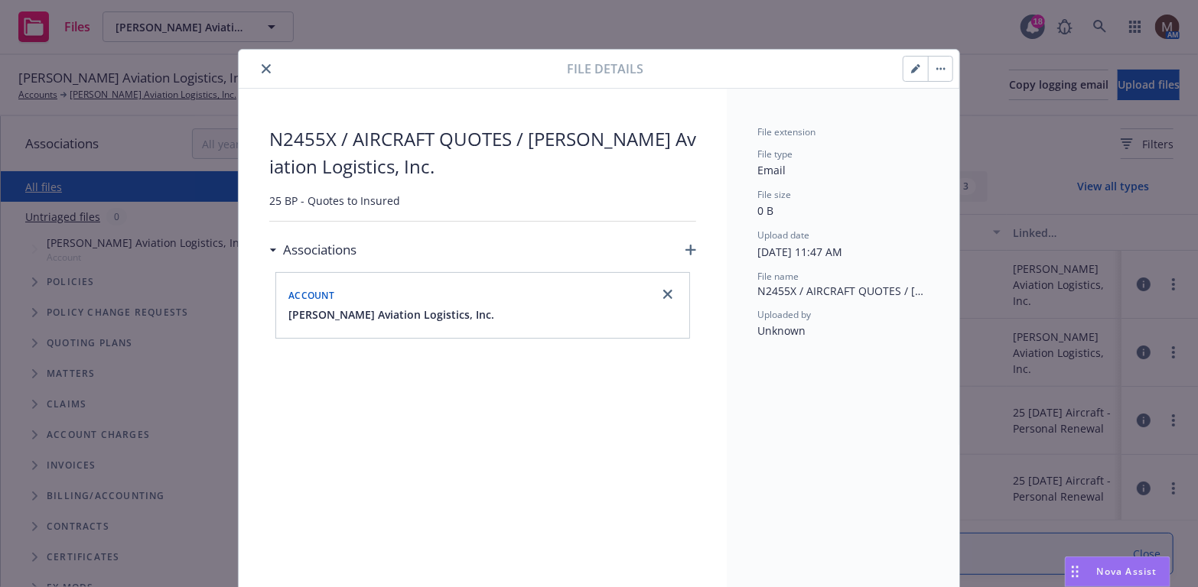
click at [262, 68] on icon "close" at bounding box center [266, 68] width 9 height 9
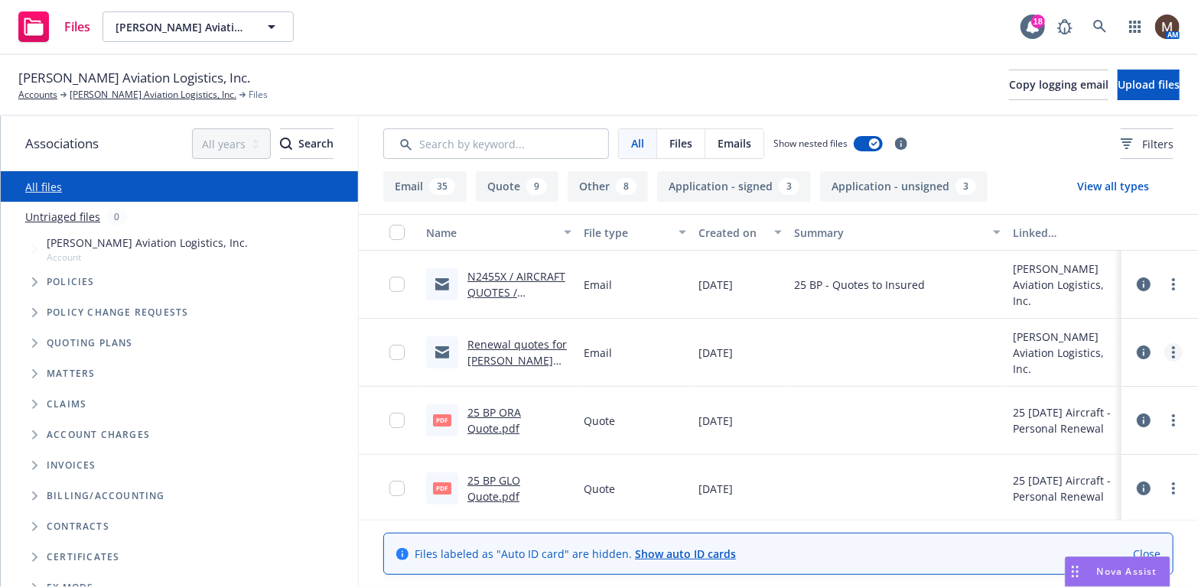
click at [1172, 353] on icon "more" at bounding box center [1173, 353] width 3 height 12
click at [1057, 446] on link "Edit" at bounding box center [1095, 444] width 152 height 31
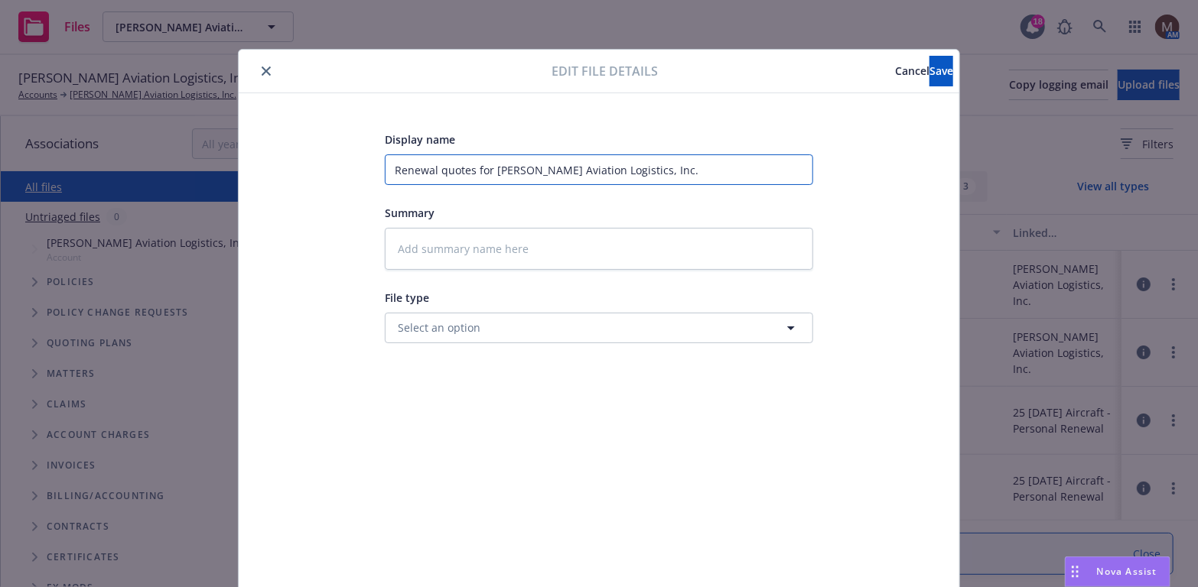
drag, startPoint x: 672, startPoint y: 173, endPoint x: 327, endPoint y: 167, distance: 345.8
click at [327, 168] on div "Display name Renewal quotes for Rucker Aviation Logistics, Inc. Summary File ty…" at bounding box center [598, 359] width 659 height 459
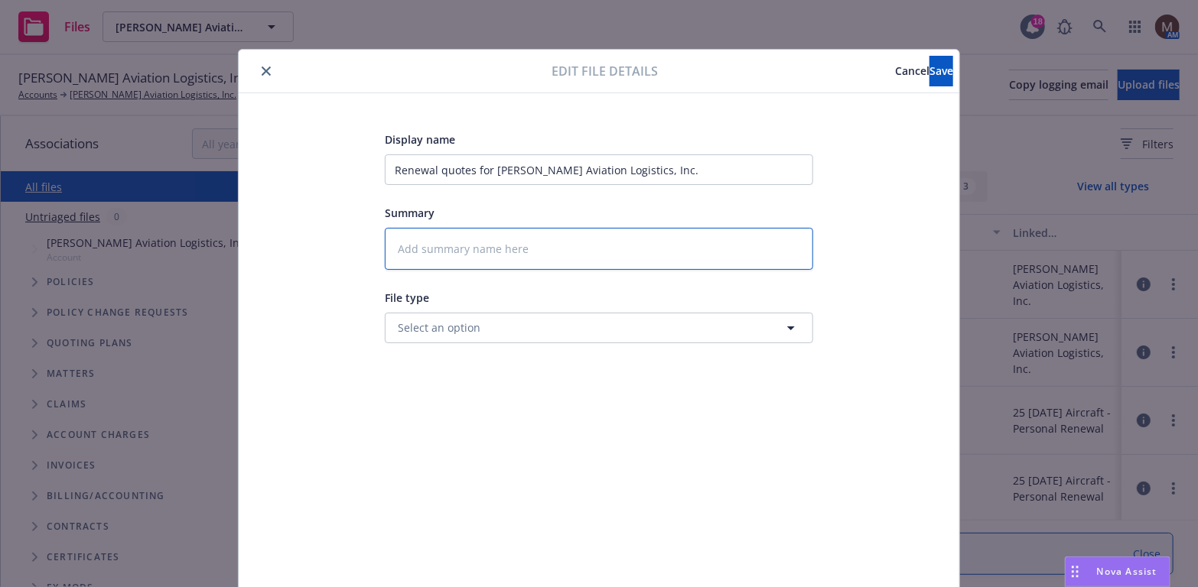
click at [431, 256] on textarea at bounding box center [599, 249] width 428 height 42
paste textarea "Renewal quotes for Rucker Aviation Logistics, Inc."
type textarea "x"
type textarea "Renewal quotes for Rucker Aviation Logistics, Inc."
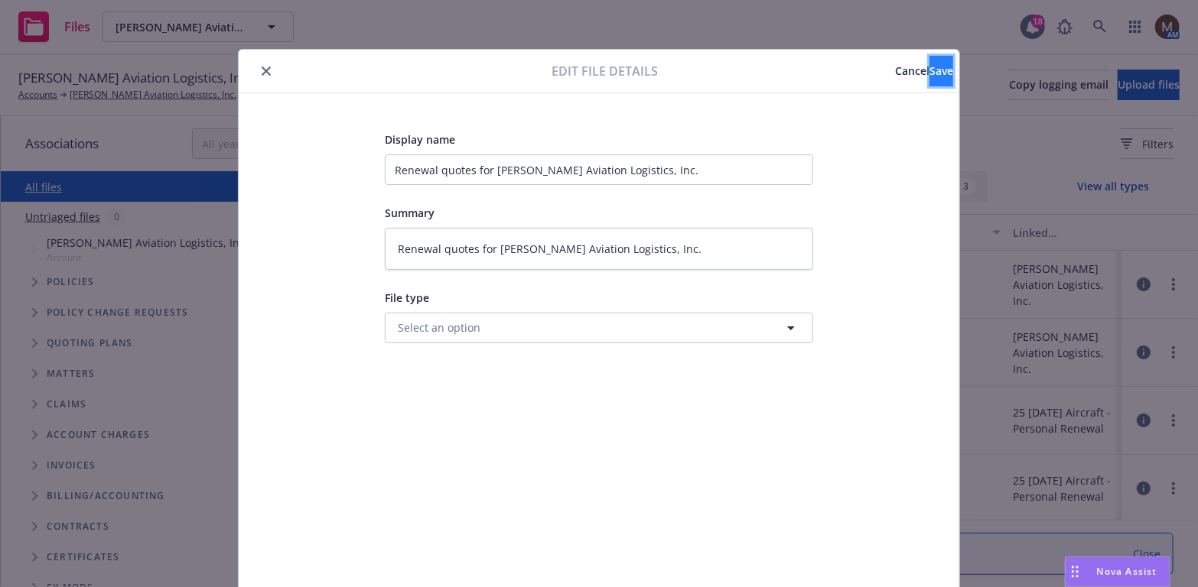
click at [929, 75] on span "Save" at bounding box center [941, 70] width 24 height 15
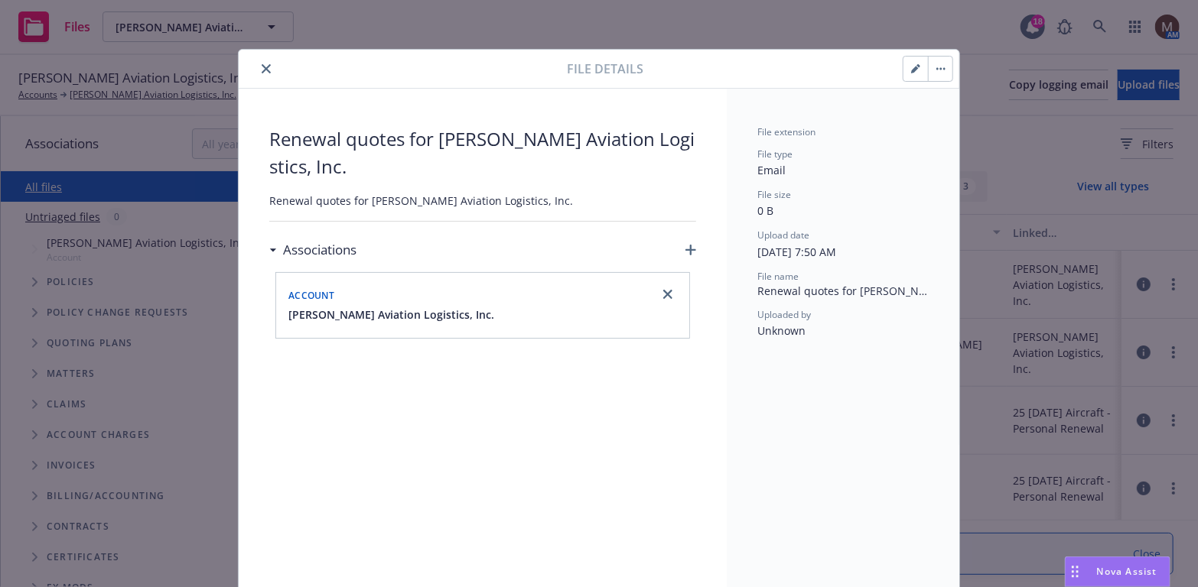
click at [262, 70] on icon "close" at bounding box center [266, 68] width 9 height 9
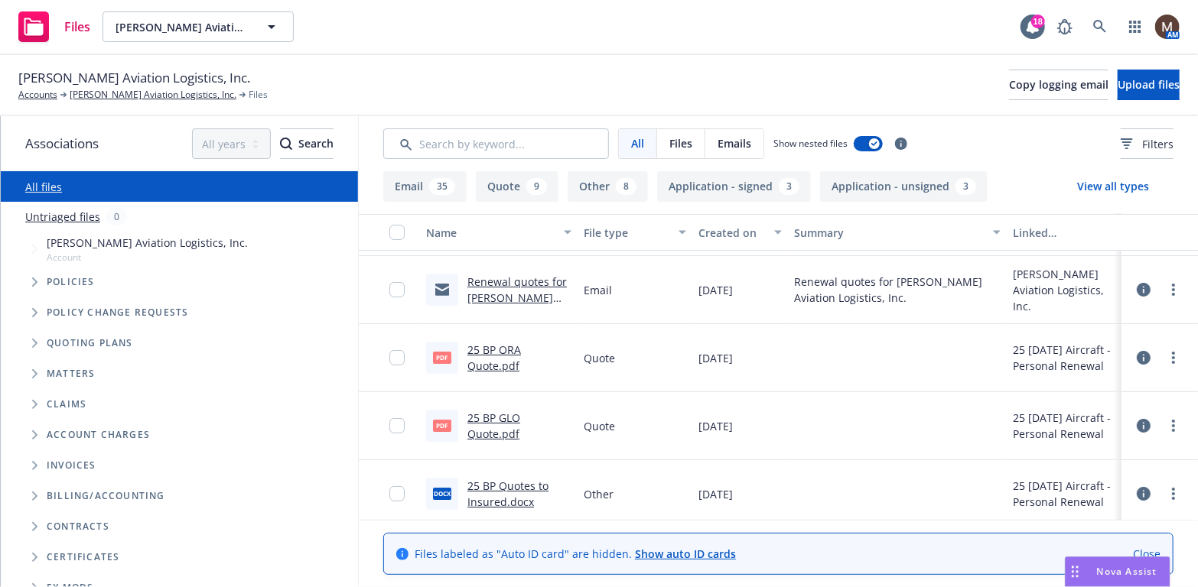
scroll to position [76, 0]
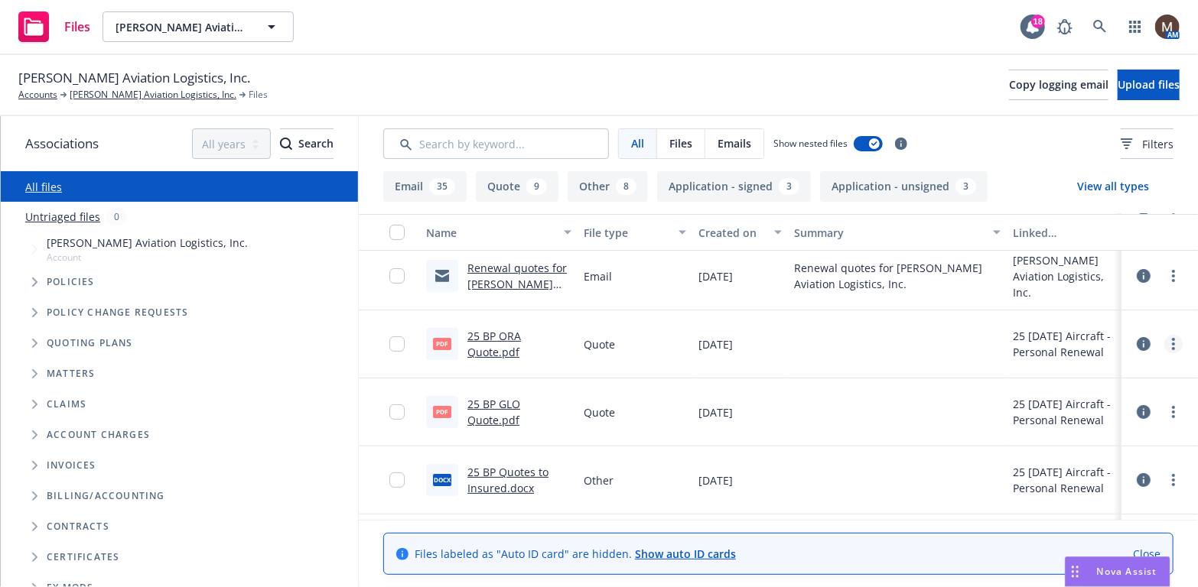
click at [1165, 343] on link "more" at bounding box center [1173, 344] width 18 height 18
click at [1058, 436] on link "Edit" at bounding box center [1095, 436] width 152 height 31
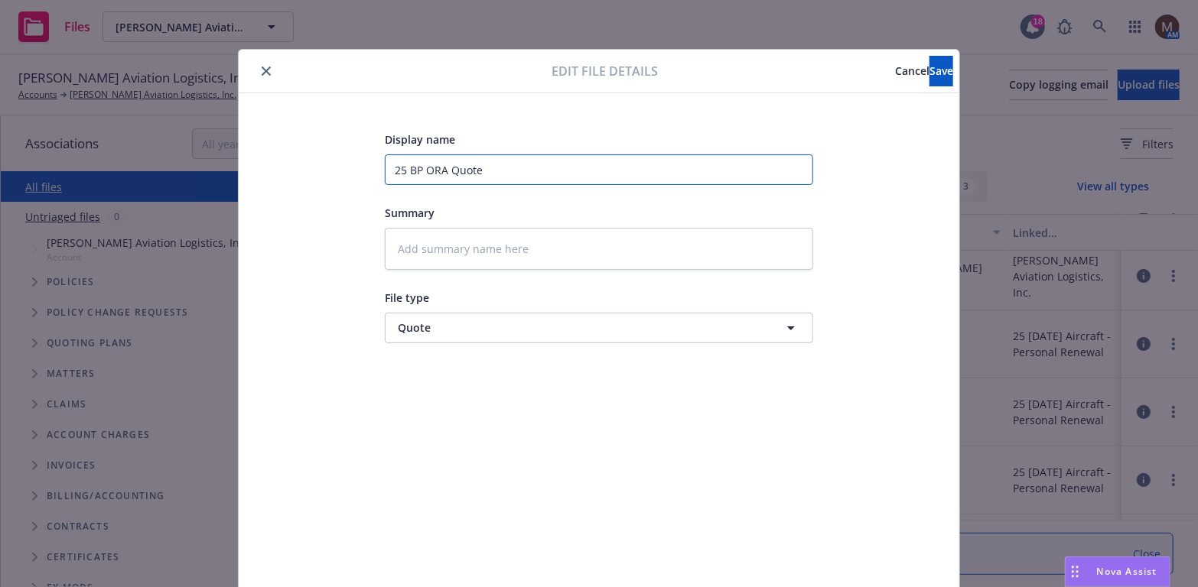
drag, startPoint x: 457, startPoint y: 173, endPoint x: 353, endPoint y: 167, distance: 105.0
click at [353, 167] on div "Display name 25 BP ORA Quote Summary File type Quote Quote" at bounding box center [598, 359] width 659 height 459
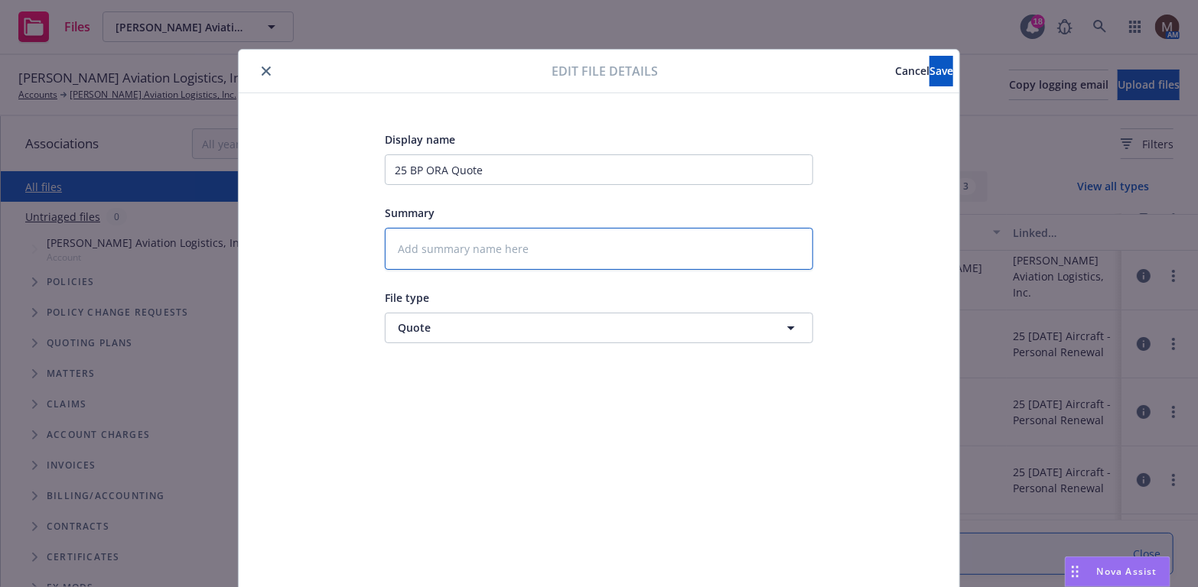
click at [439, 249] on textarea at bounding box center [599, 249] width 428 height 42
paste textarea "25 BP ORA Quote"
type textarea "x"
type textarea "25 BP ORA Quote"
click at [929, 65] on span "Save" at bounding box center [941, 70] width 24 height 15
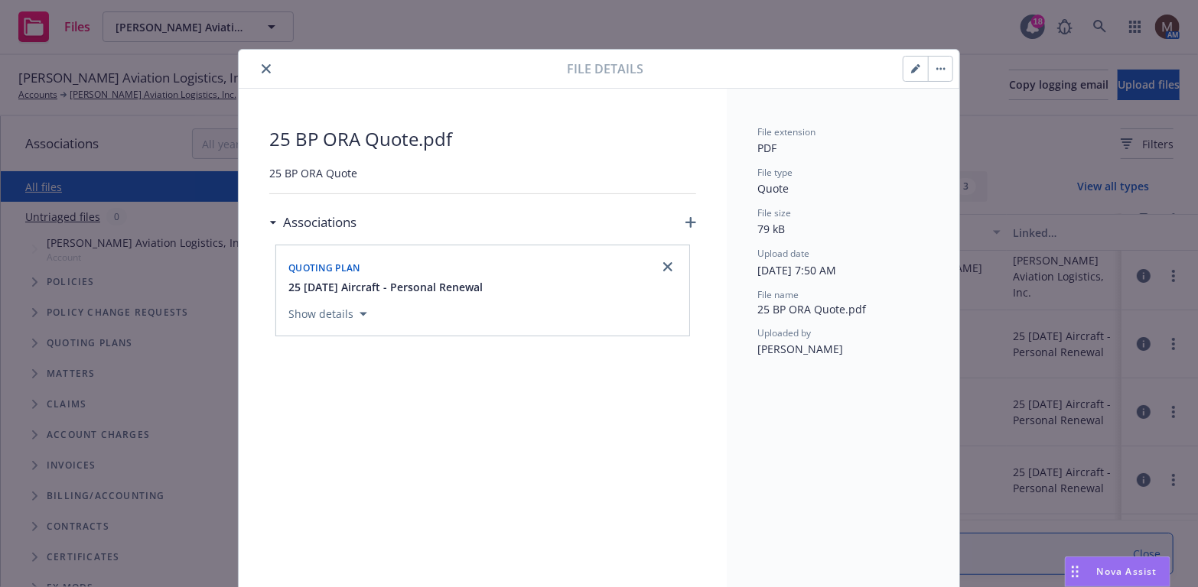
click at [262, 67] on icon "close" at bounding box center [266, 68] width 9 height 9
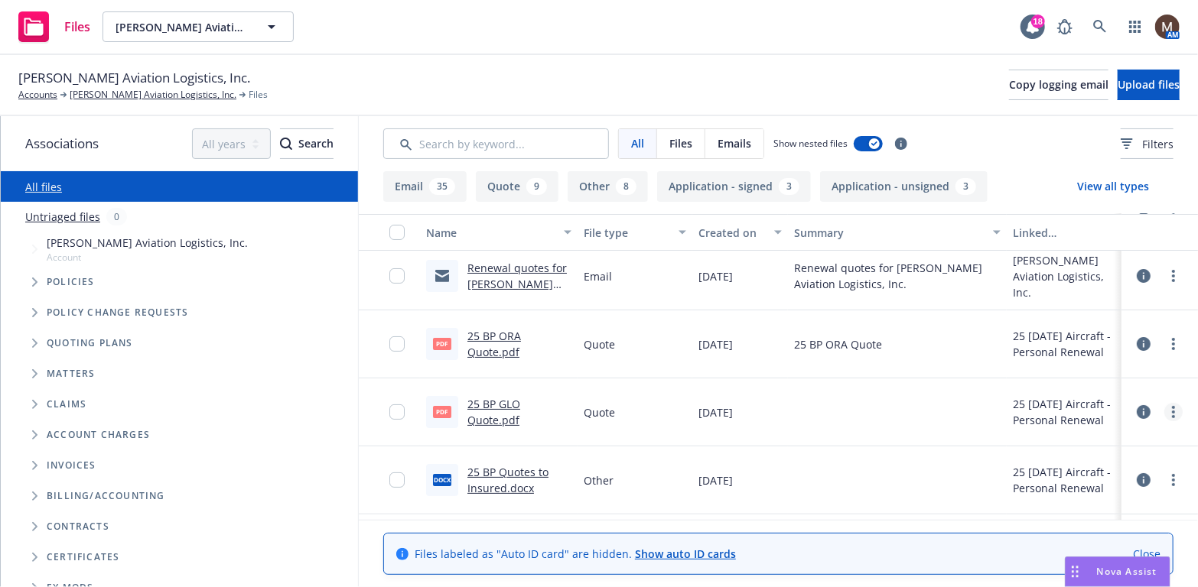
click at [1172, 412] on circle "more" at bounding box center [1173, 412] width 3 height 3
click at [1050, 500] on link "Edit" at bounding box center [1095, 504] width 152 height 31
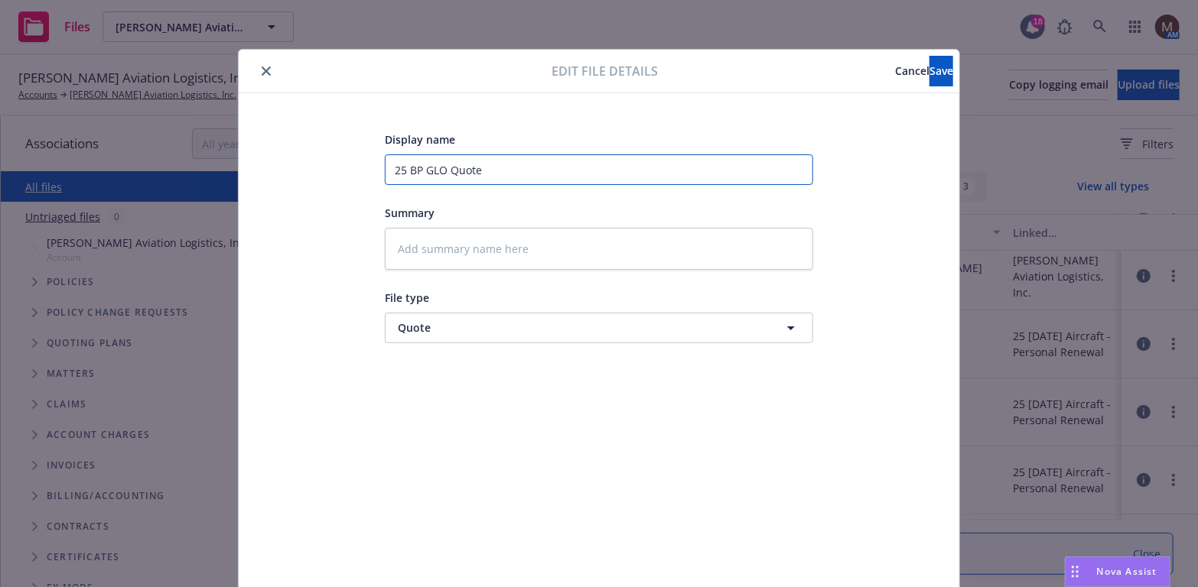
drag, startPoint x: 492, startPoint y: 166, endPoint x: 319, endPoint y: 165, distance: 172.9
click at [319, 165] on div "Display name 25 BP GLO Quote Summary File type Quote Quote" at bounding box center [598, 359] width 659 height 459
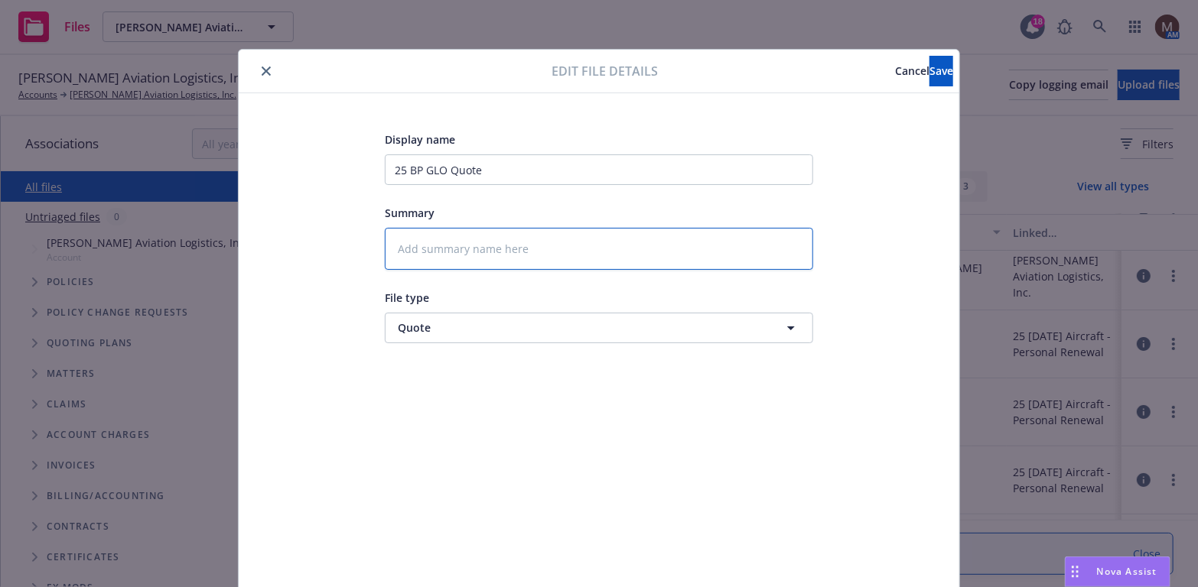
click at [426, 257] on textarea at bounding box center [599, 249] width 428 height 42
paste textarea "25 BP GLO Quote"
type textarea "x"
type textarea "25 BP GLO Quote"
click at [929, 63] on span "Save" at bounding box center [941, 70] width 24 height 15
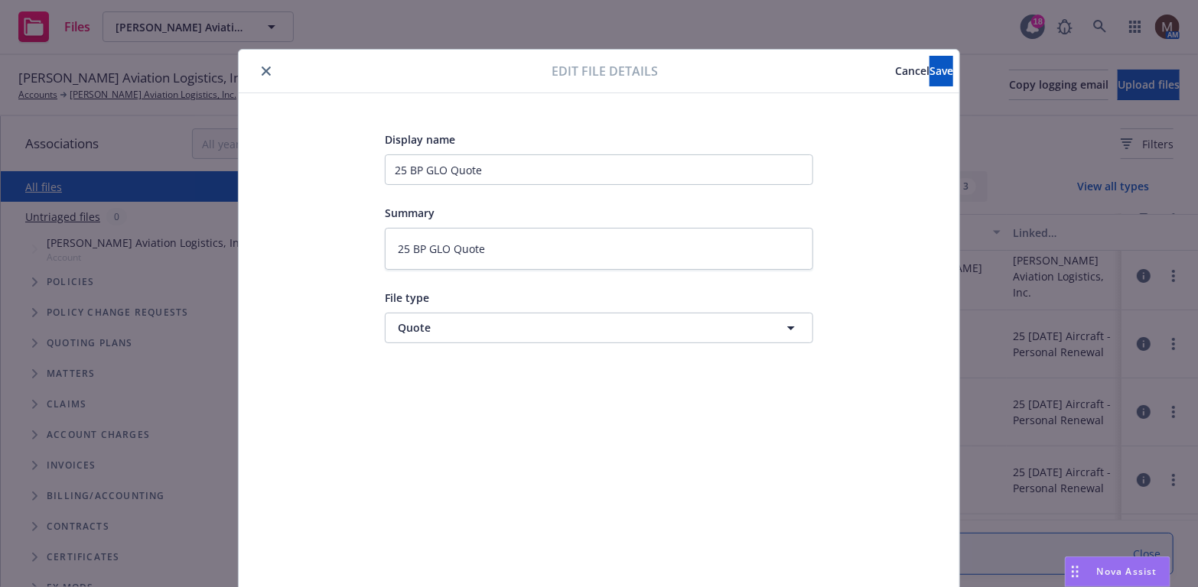
type textarea "x"
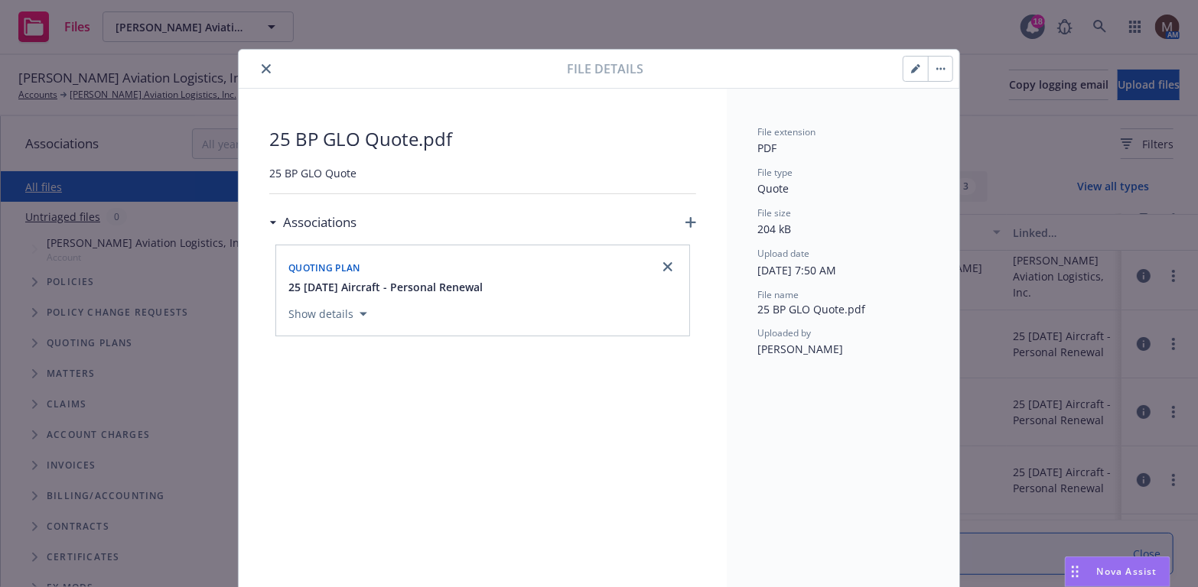
click at [262, 66] on icon "close" at bounding box center [266, 68] width 9 height 9
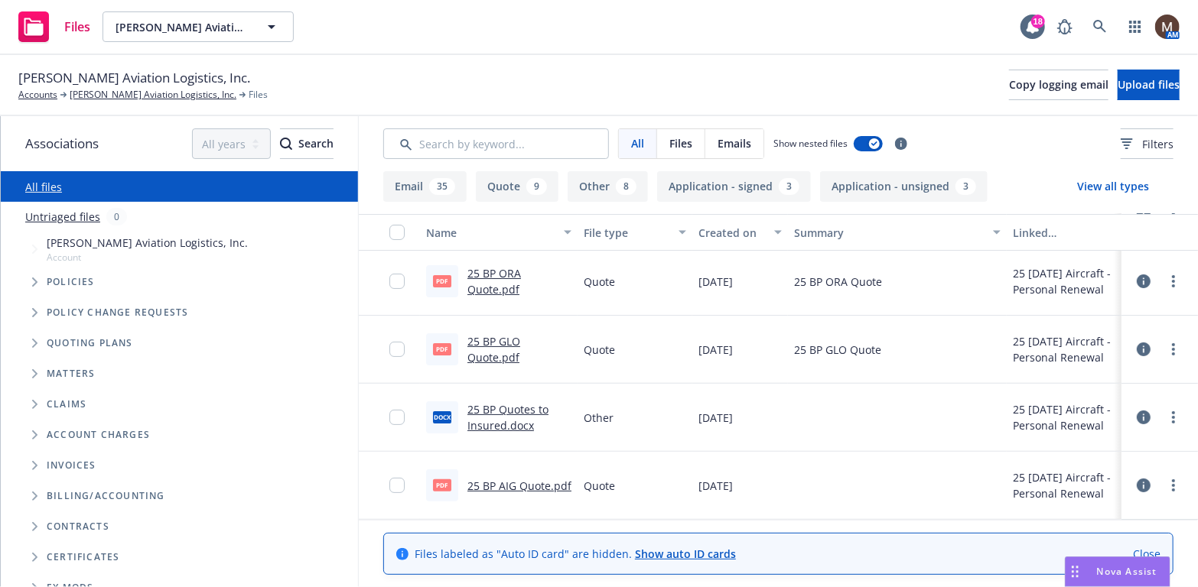
scroll to position [153, 0]
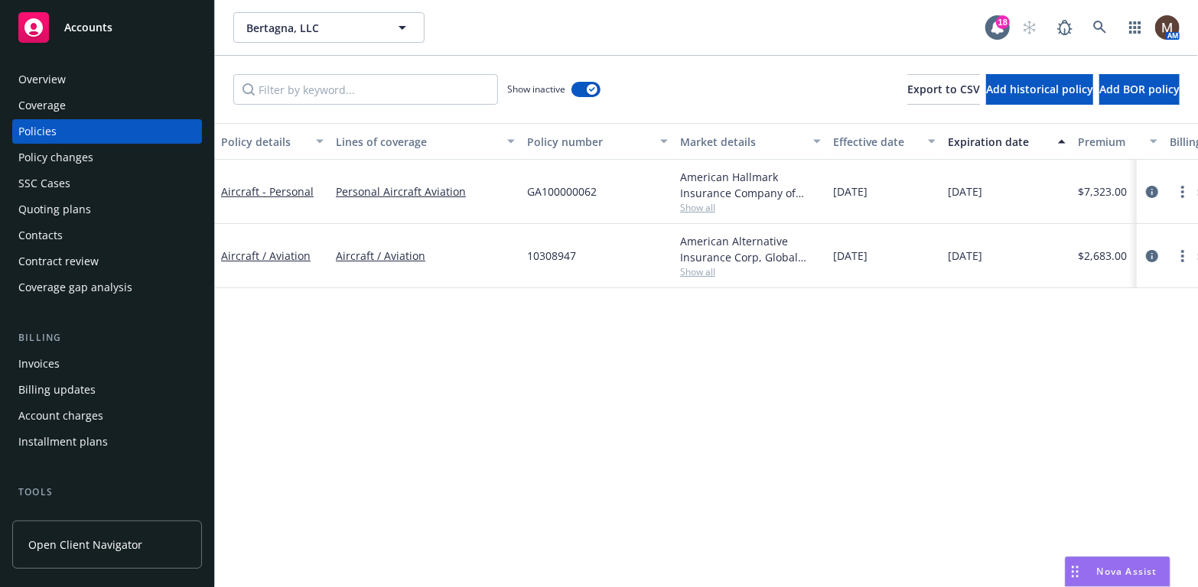
scroll to position [76, 0]
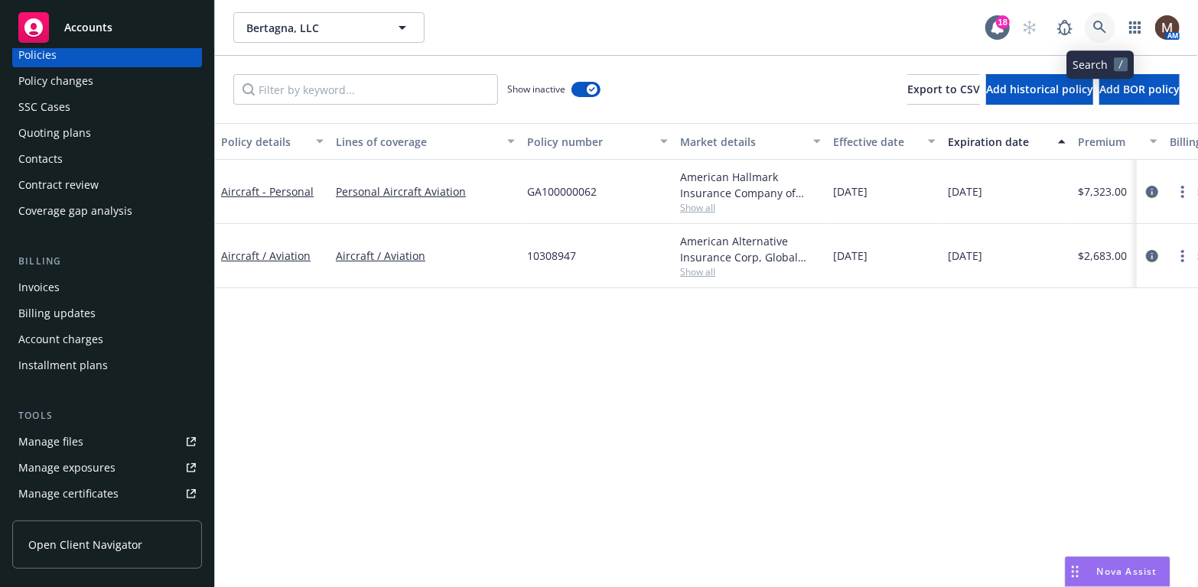
click at [1098, 19] on link at bounding box center [1100, 27] width 31 height 31
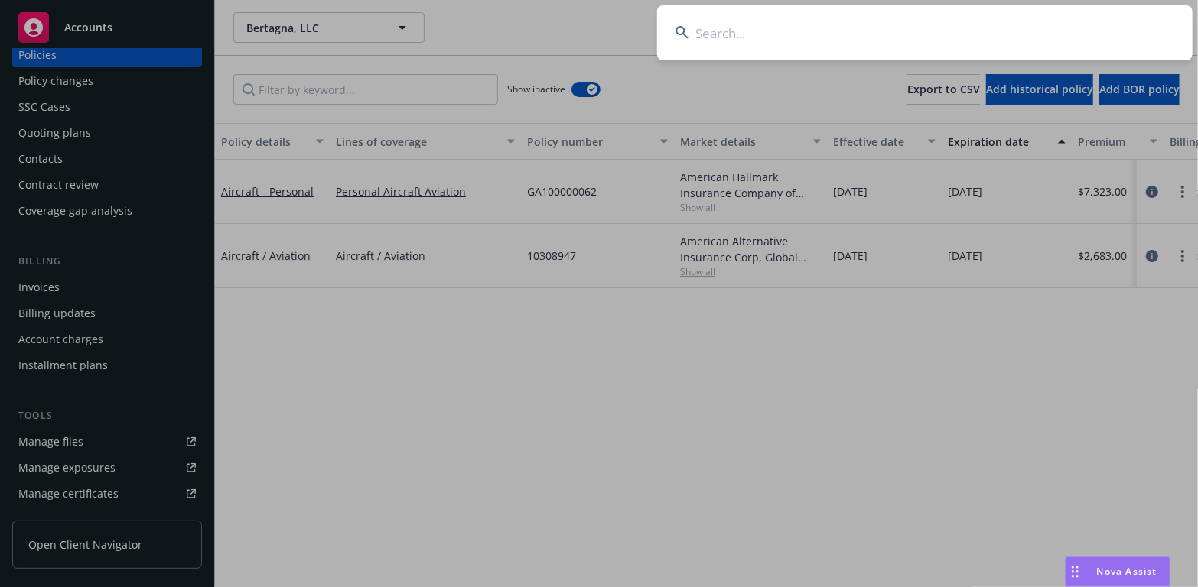
click at [706, 31] on input at bounding box center [924, 32] width 535 height 55
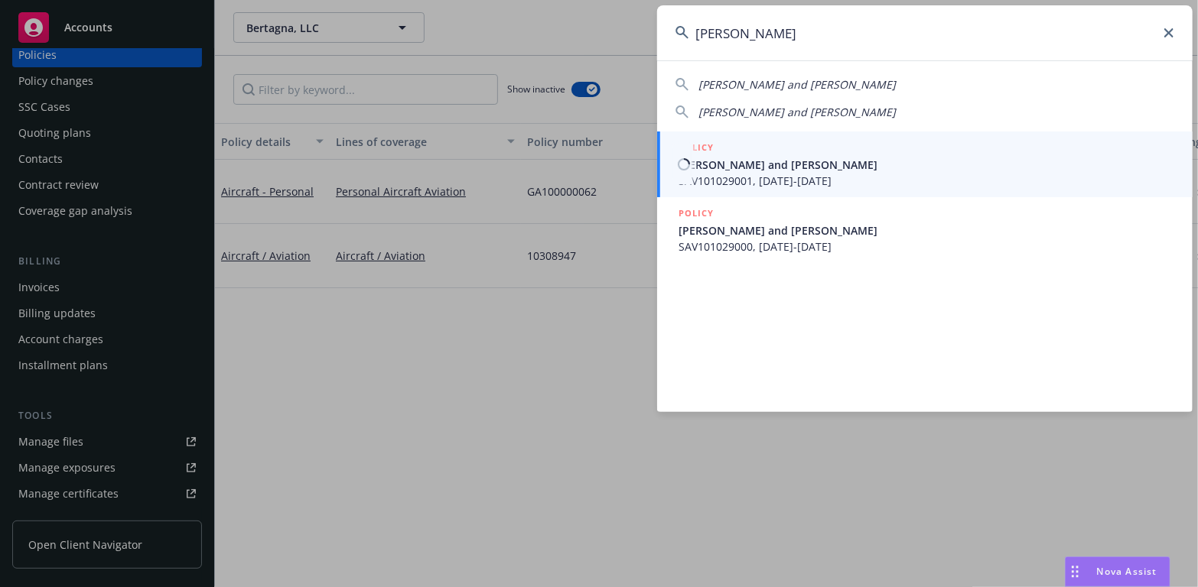
type input "scott m wright"
drag, startPoint x: 723, startPoint y: 166, endPoint x: 708, endPoint y: 166, distance: 14.5
click at [723, 166] on span "Scott M Wright and Mark A Wright" at bounding box center [926, 165] width 496 height 16
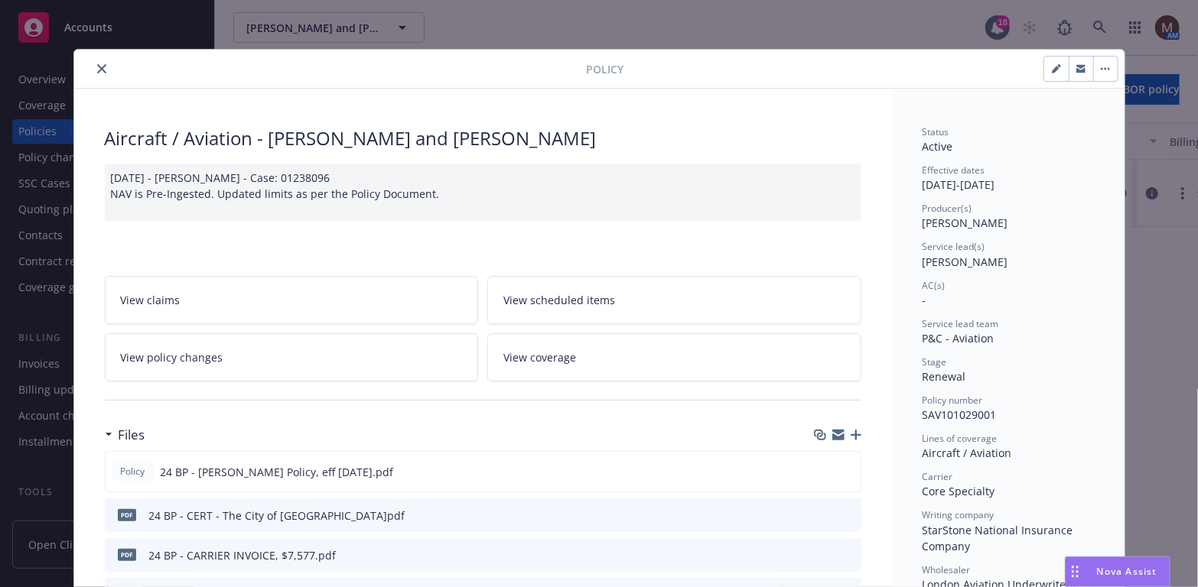
click at [97, 67] on icon "close" at bounding box center [101, 68] width 9 height 9
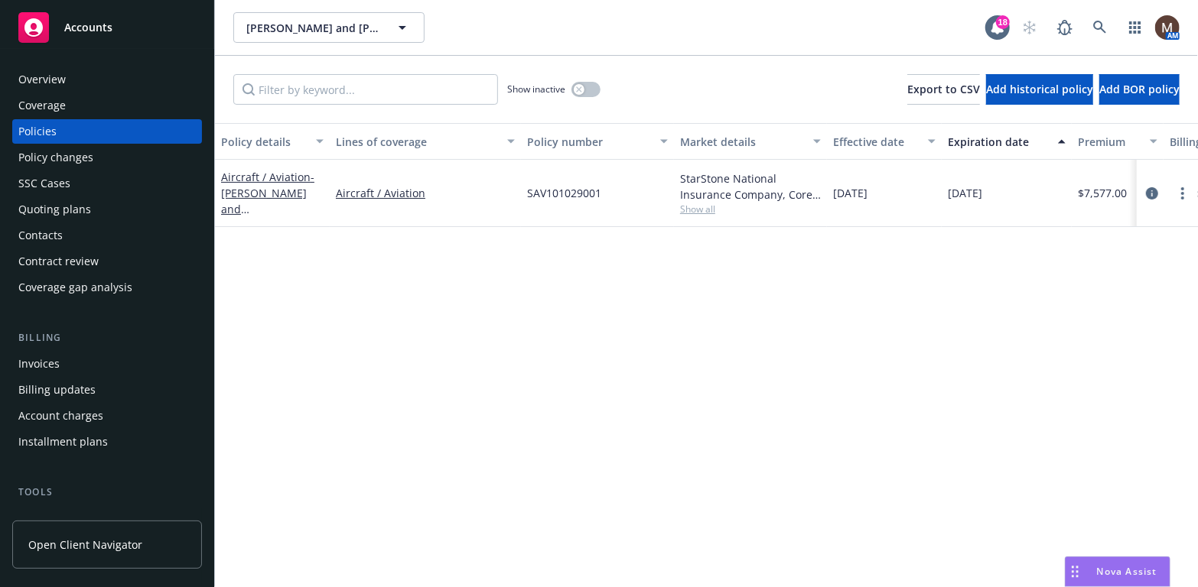
scroll to position [76, 0]
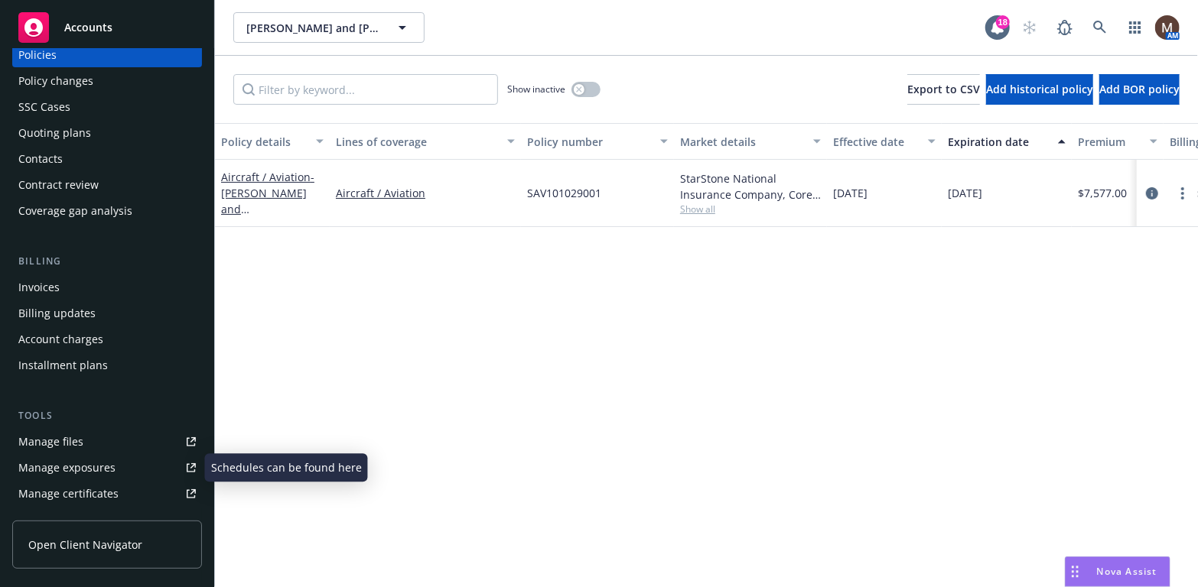
click at [82, 439] on link "Manage files" at bounding box center [107, 442] width 190 height 24
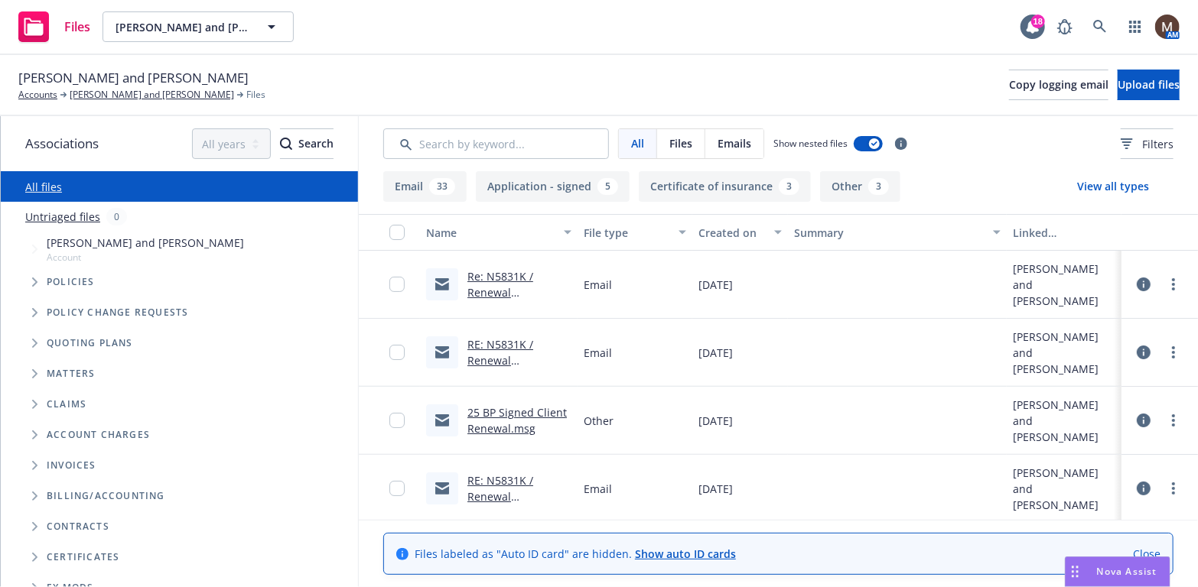
click at [506, 283] on link "Re: N5831K / Renewal Application / Scott Wright and Mark Wright" at bounding box center [510, 316] width 86 height 95
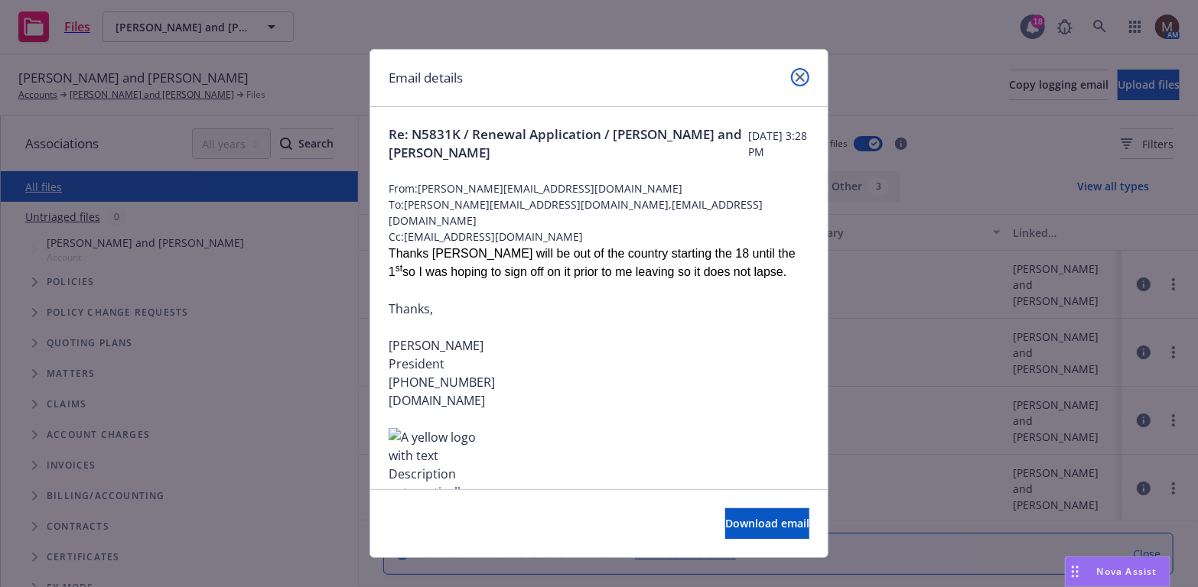
click at [796, 75] on icon "close" at bounding box center [800, 77] width 9 height 9
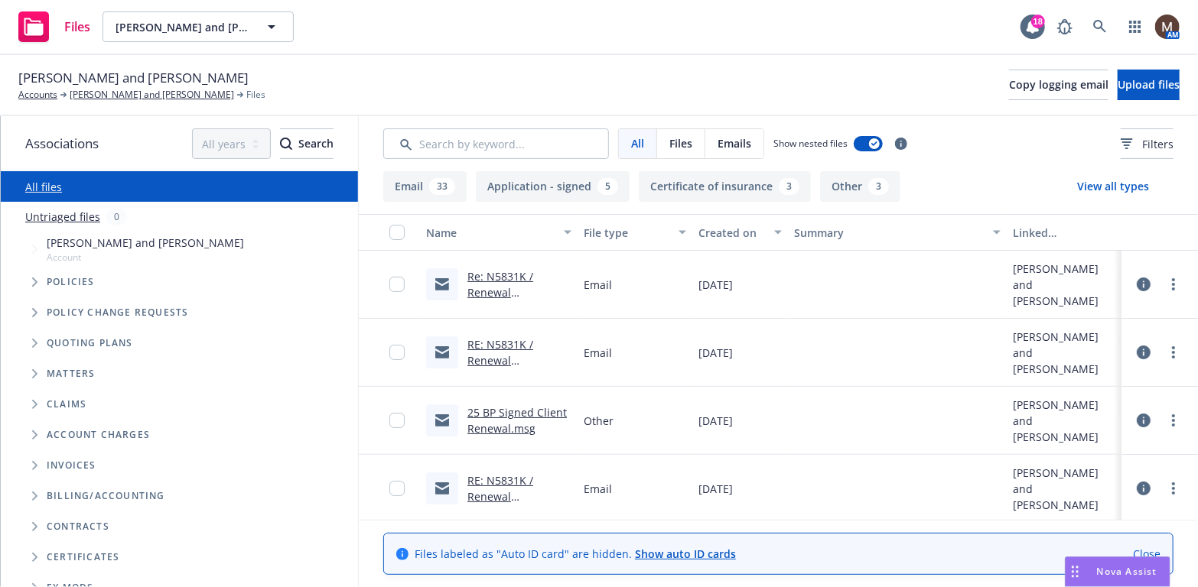
click at [525, 356] on link "RE: N5831K / Renewal Application / Scott Wright and Mark Wright" at bounding box center [510, 384] width 86 height 95
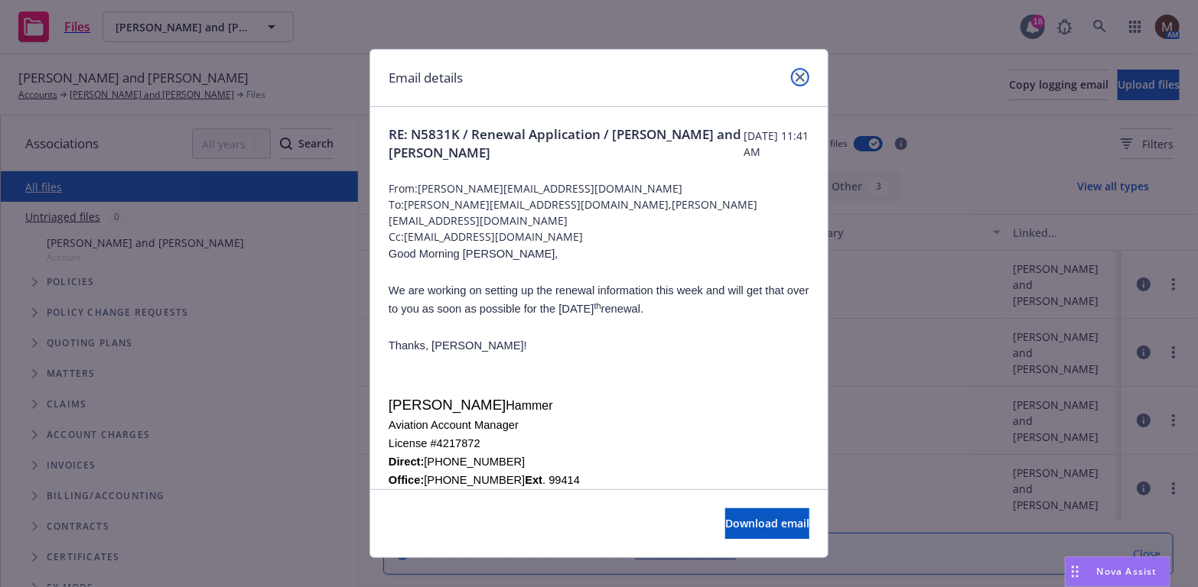
click at [796, 73] on icon "close" at bounding box center [800, 77] width 9 height 9
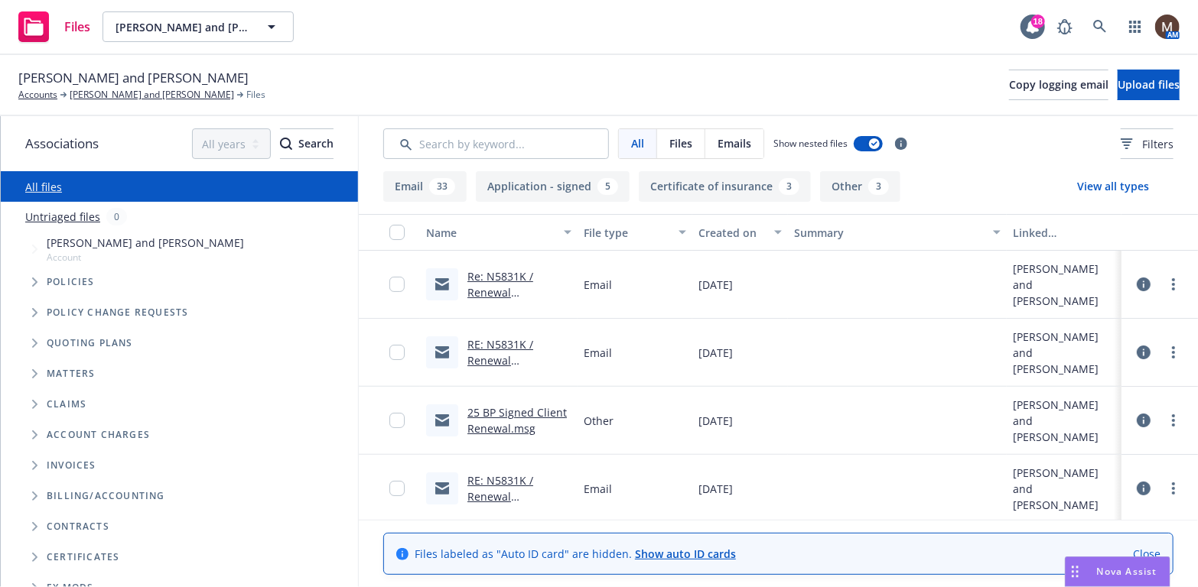
click at [527, 411] on link "25 BP Signed Client Renewal.msg" at bounding box center [516, 420] width 99 height 31
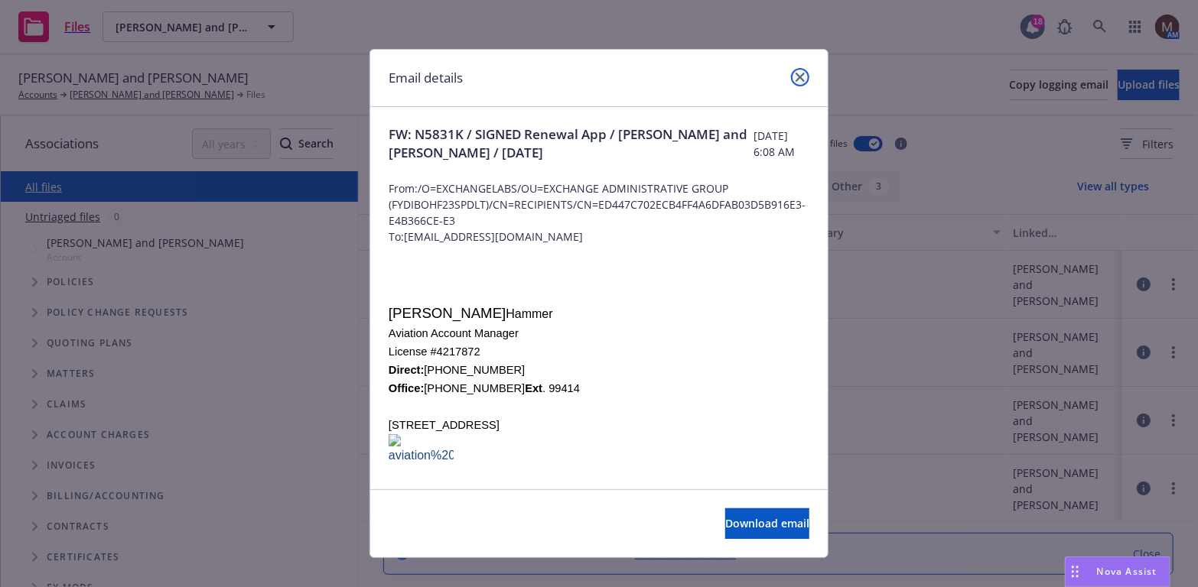
click at [796, 79] on icon "close" at bounding box center [800, 77] width 9 height 9
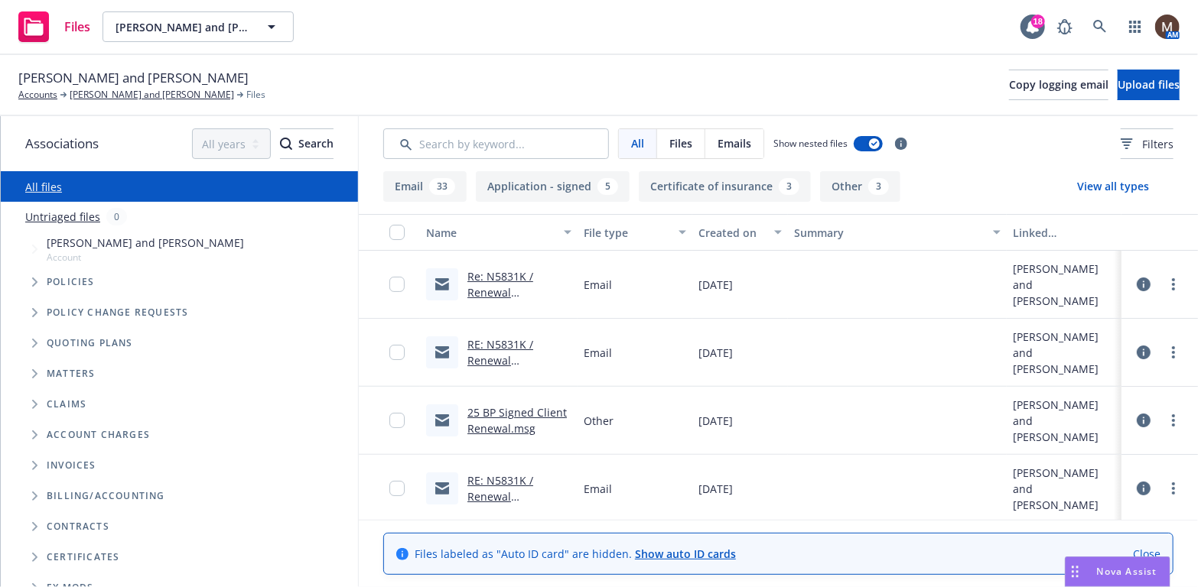
scroll to position [76, 0]
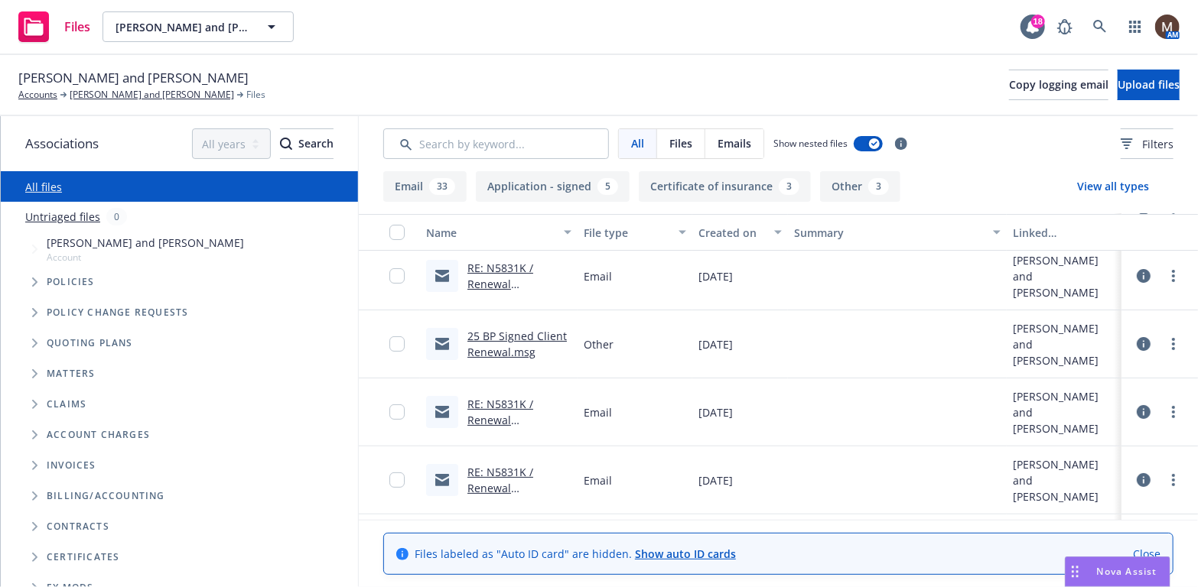
click at [504, 337] on link "25 BP Signed Client Renewal.msg" at bounding box center [516, 344] width 99 height 31
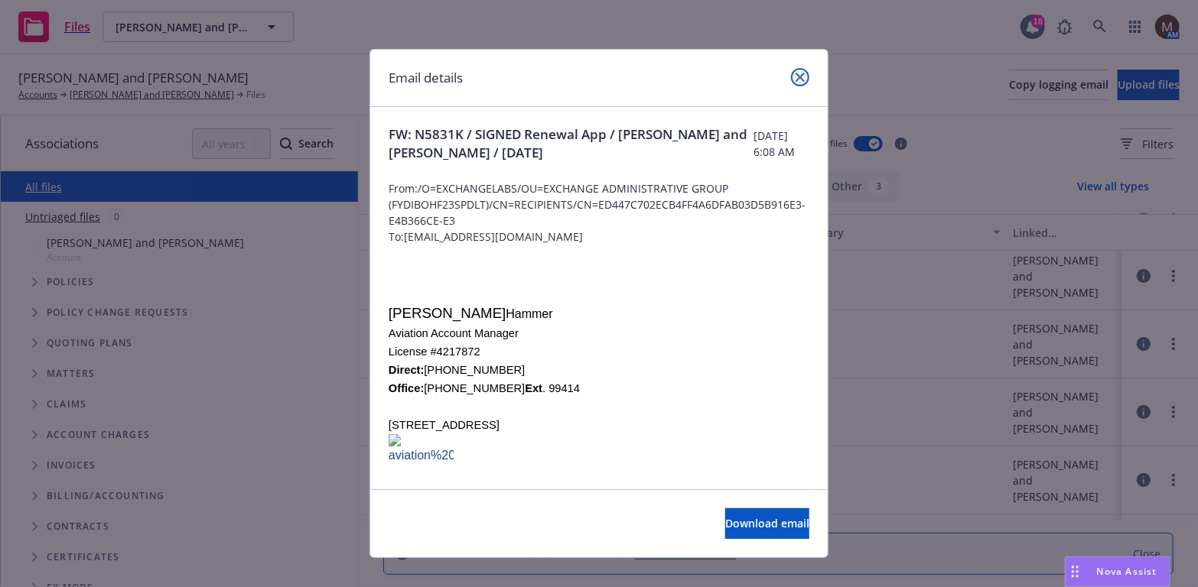
click at [796, 75] on icon "close" at bounding box center [800, 77] width 9 height 9
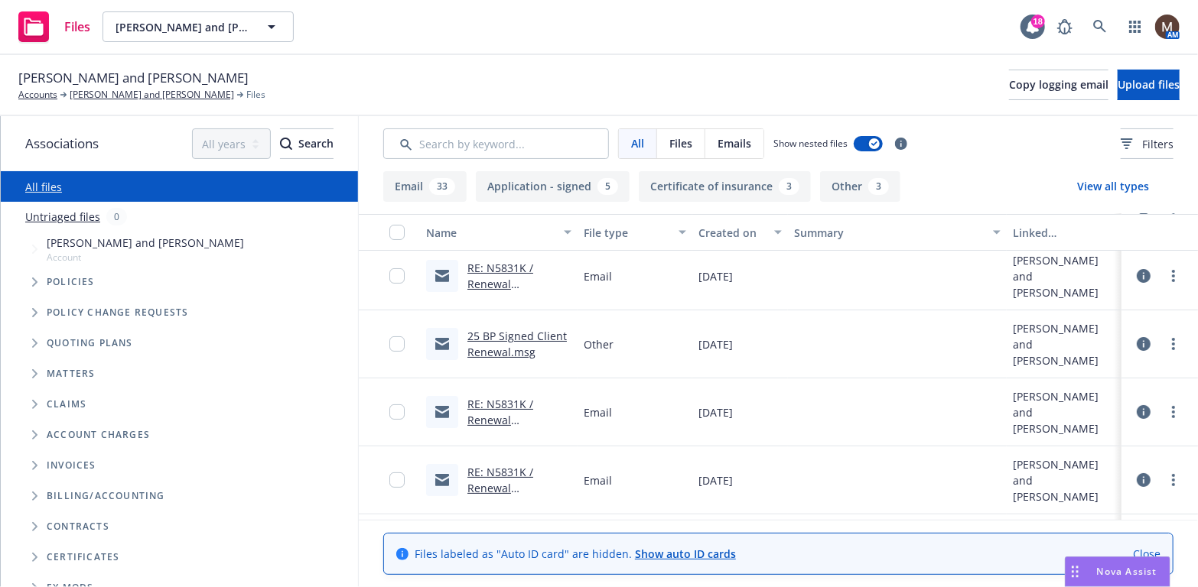
scroll to position [153, 0]
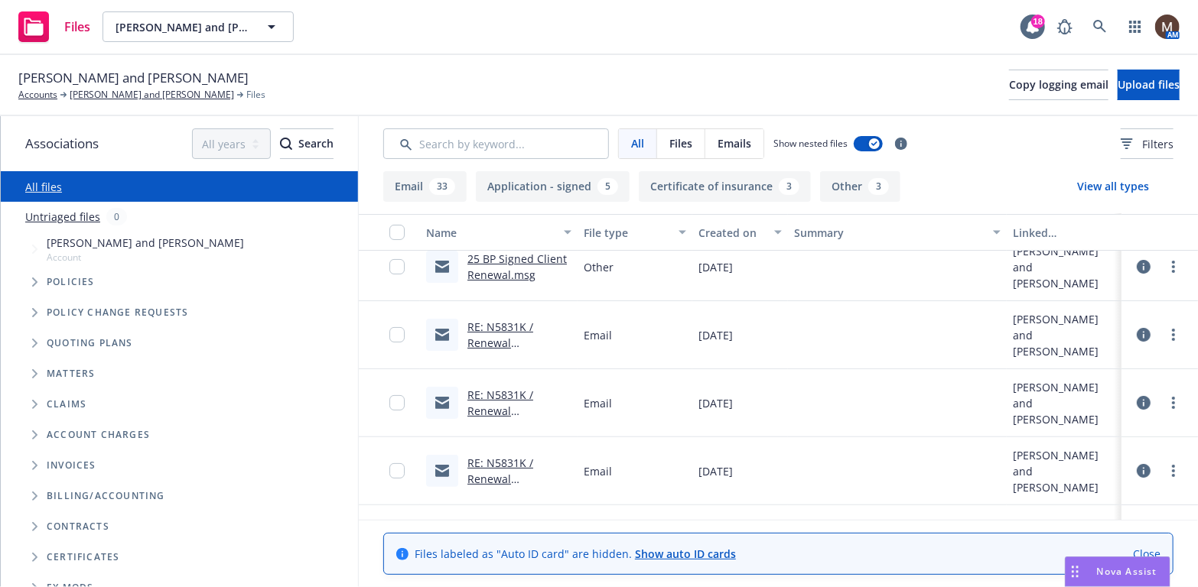
click at [177, 87] on span "Scott M Wright and Mark A Wright" at bounding box center [133, 78] width 230 height 20
click at [161, 93] on link "Scott M Wright and Mark A Wright" at bounding box center [152, 95] width 164 height 14
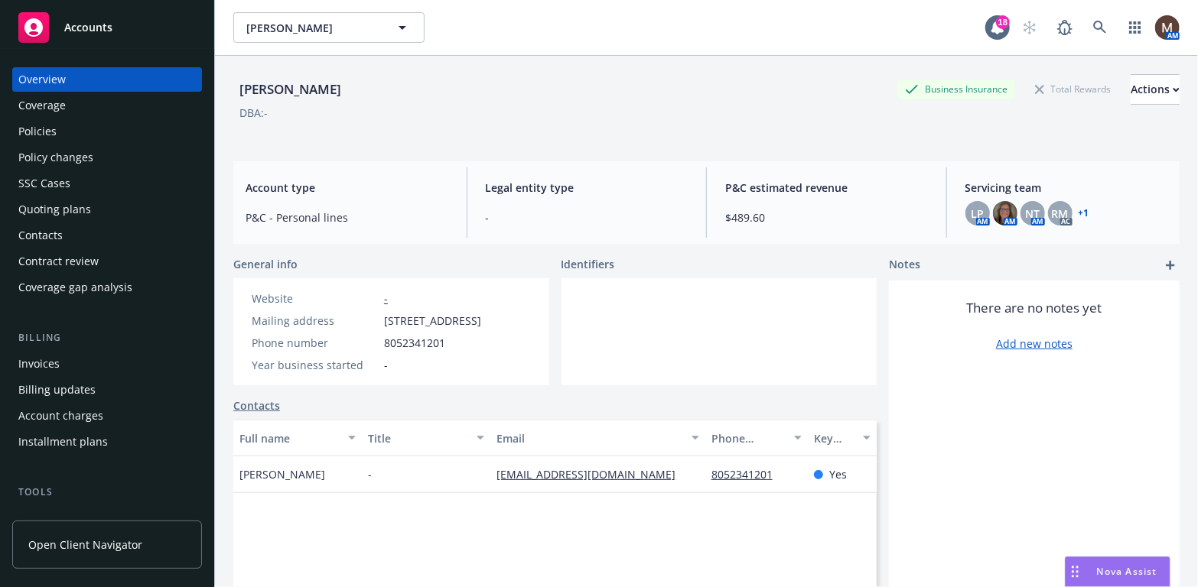
drag, startPoint x: 58, startPoint y: 132, endPoint x: 189, endPoint y: 193, distance: 144.4
click at [58, 131] on div "Policies" at bounding box center [106, 131] width 177 height 24
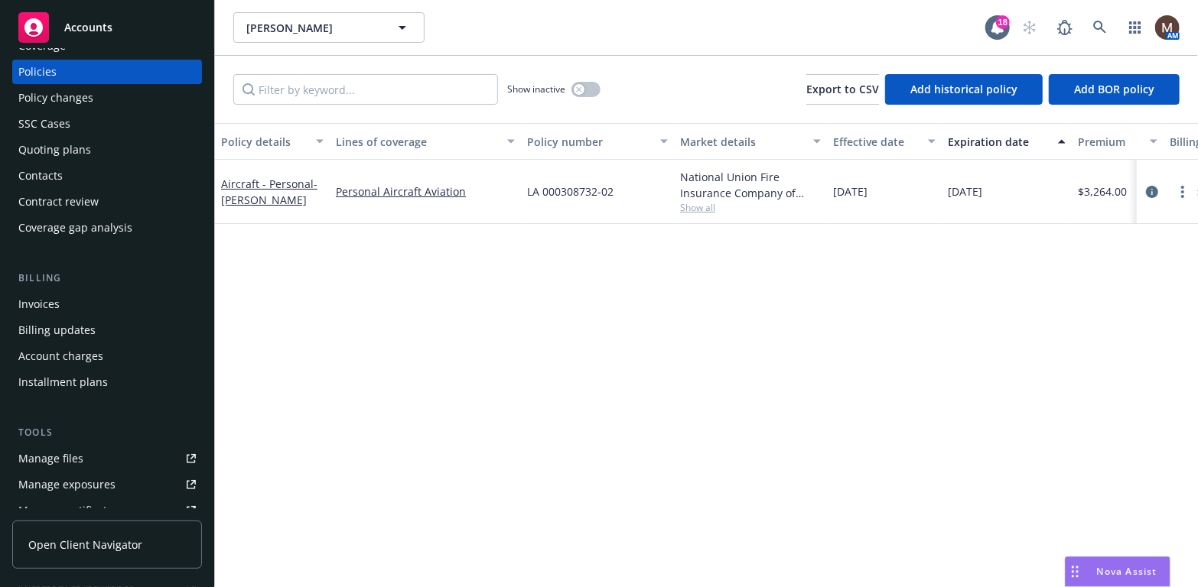
scroll to position [76, 0]
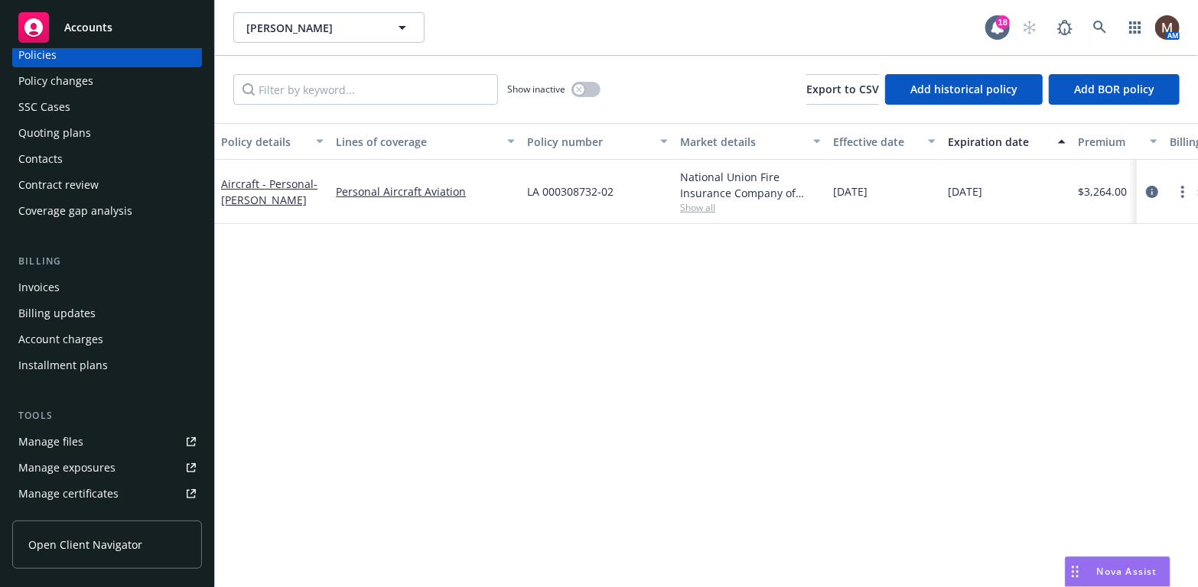
drag, startPoint x: 80, startPoint y: 444, endPoint x: 89, endPoint y: 443, distance: 8.4
click at [81, 443] on link "Manage files" at bounding box center [107, 442] width 190 height 24
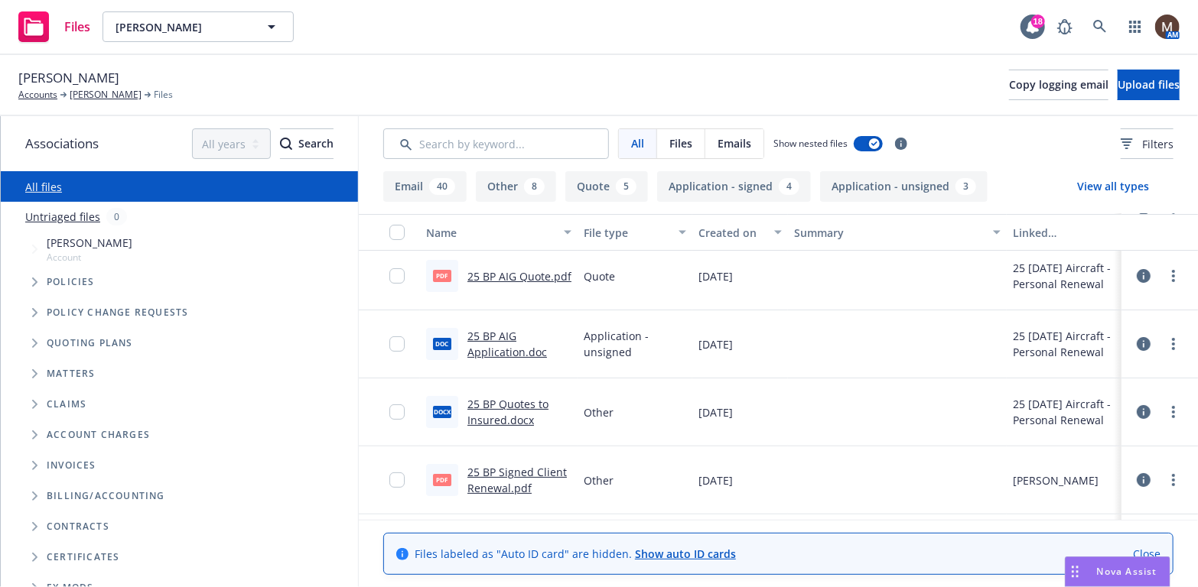
scroll to position [153, 0]
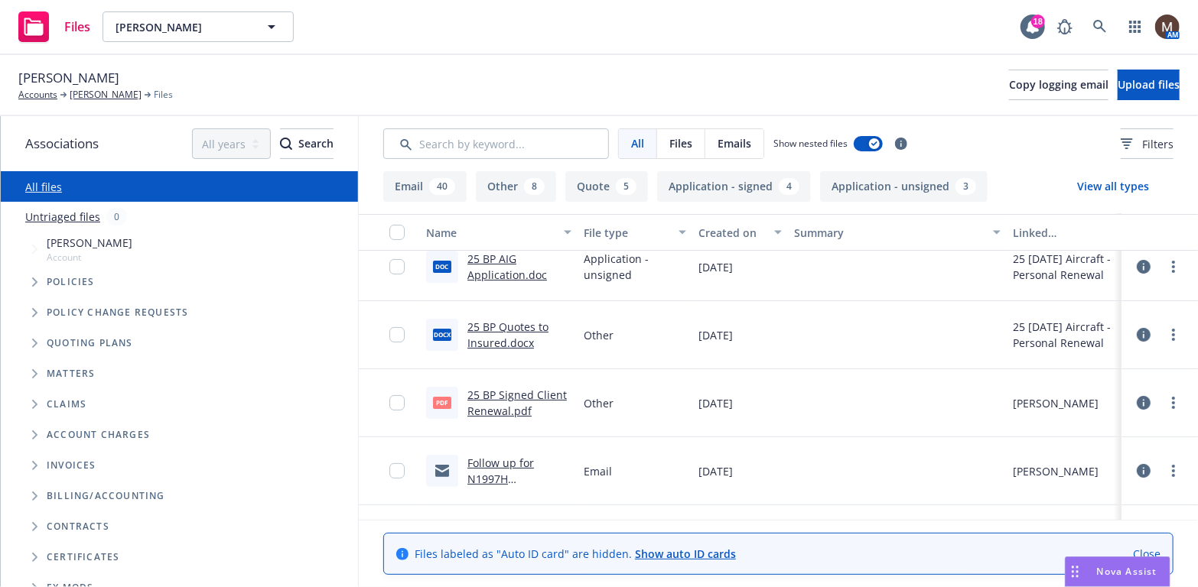
click at [507, 392] on link "25 BP Signed Client Renewal.pdf" at bounding box center [516, 403] width 99 height 31
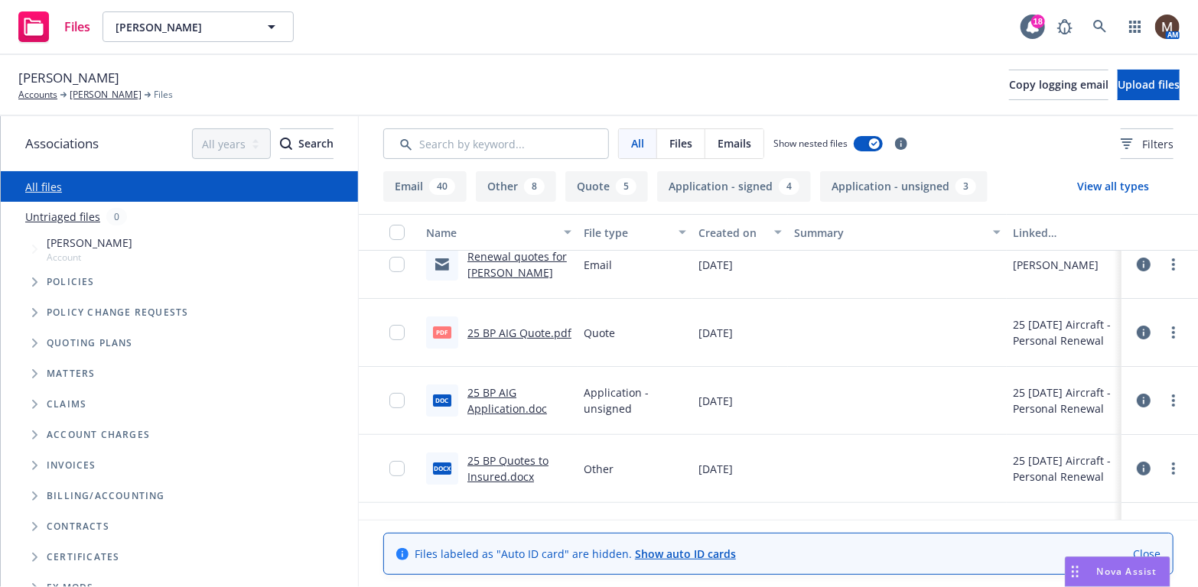
scroll to position [0, 0]
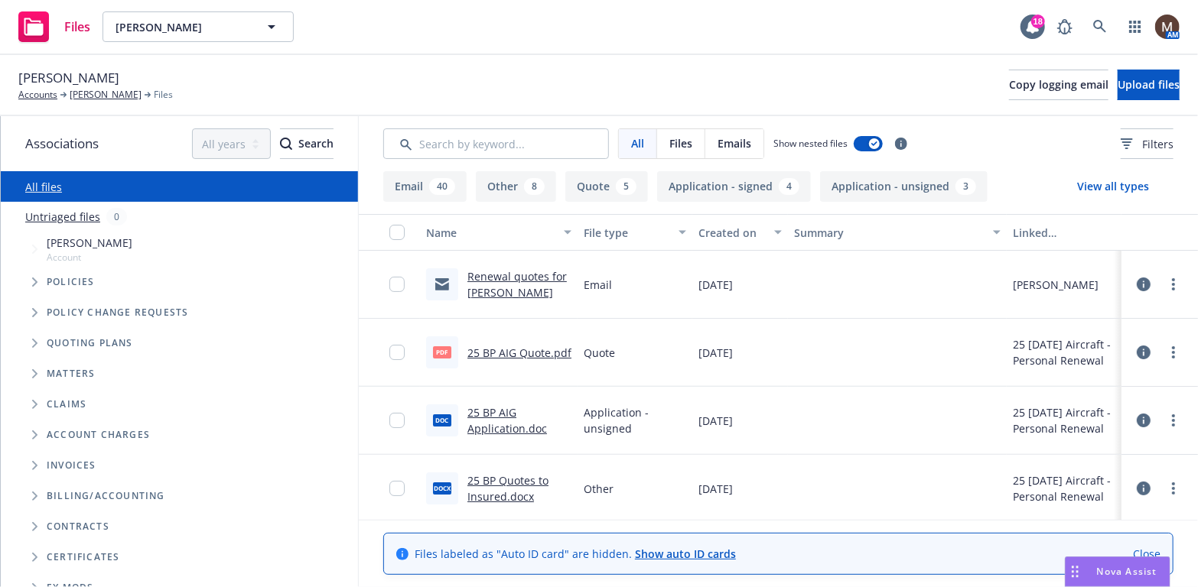
click at [518, 347] on link "25 BP AIG Quote.pdf" at bounding box center [519, 353] width 104 height 15
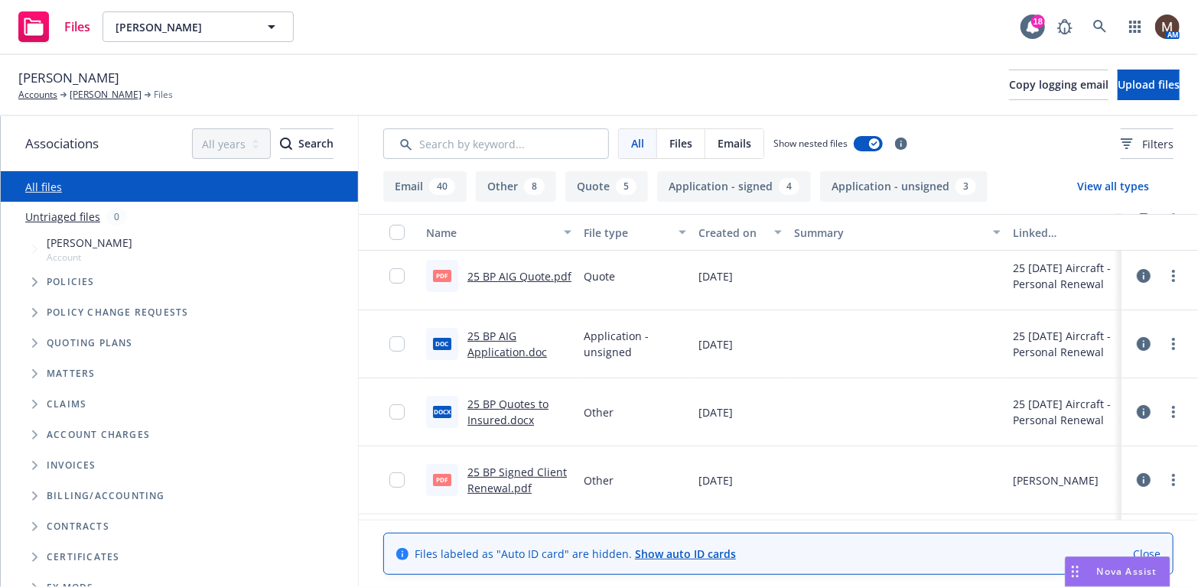
scroll to position [153, 0]
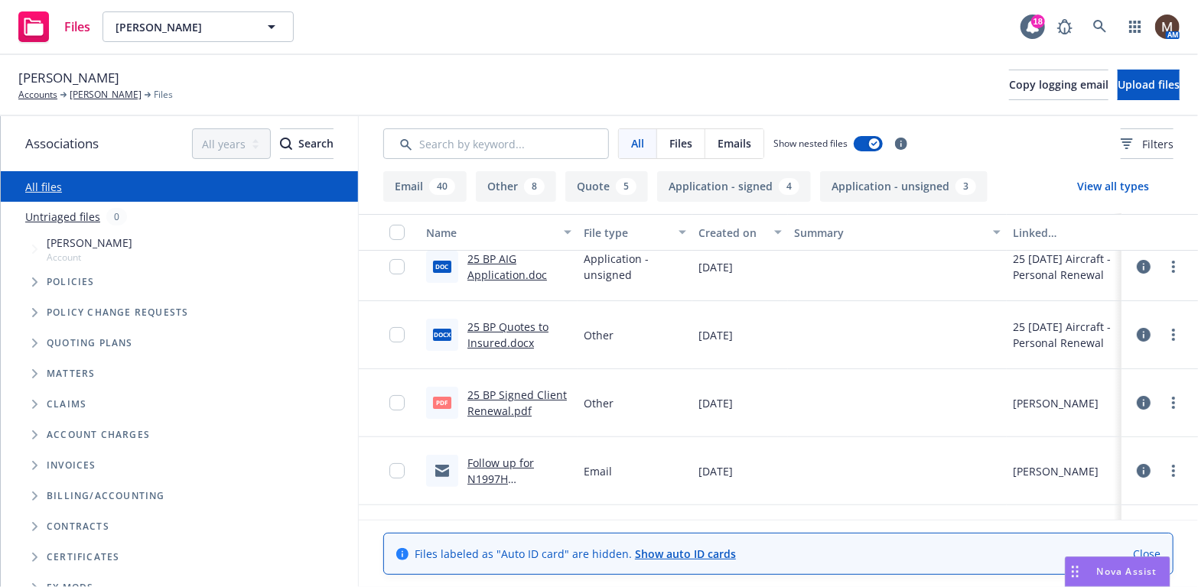
click at [533, 393] on link "25 BP Signed Client Renewal.pdf" at bounding box center [516, 403] width 99 height 31
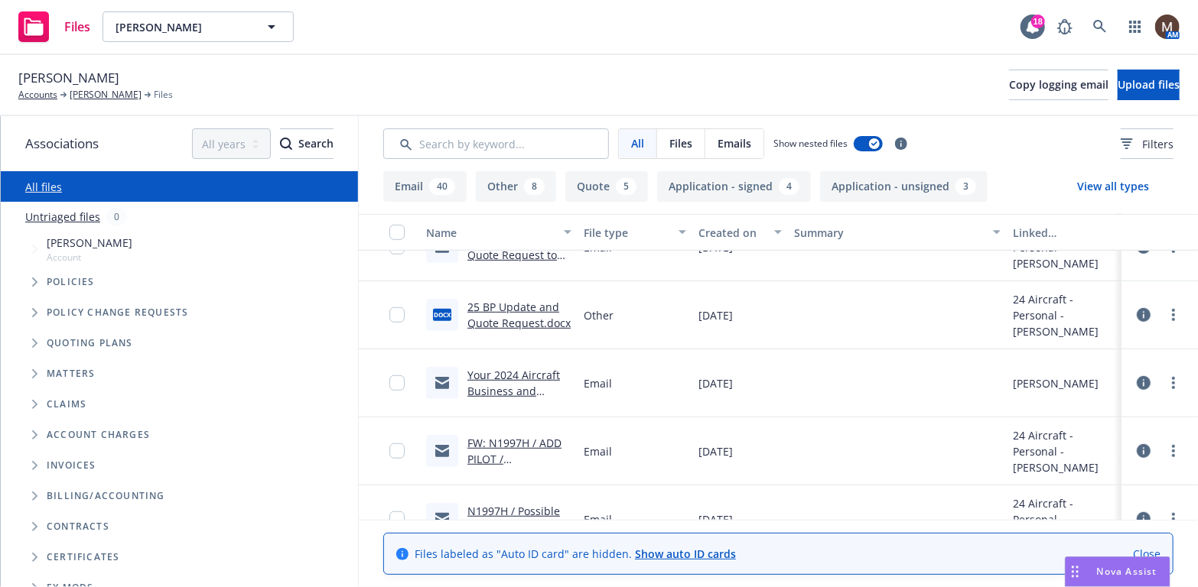
scroll to position [535, 0]
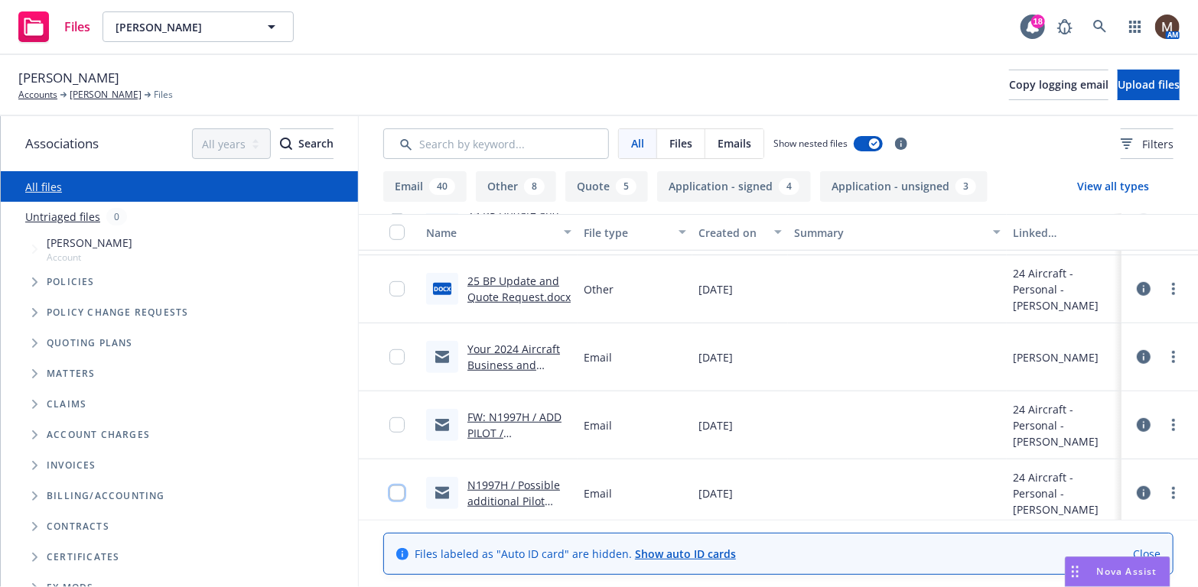
click at [389, 496] on input "checkbox" at bounding box center [396, 493] width 15 height 15
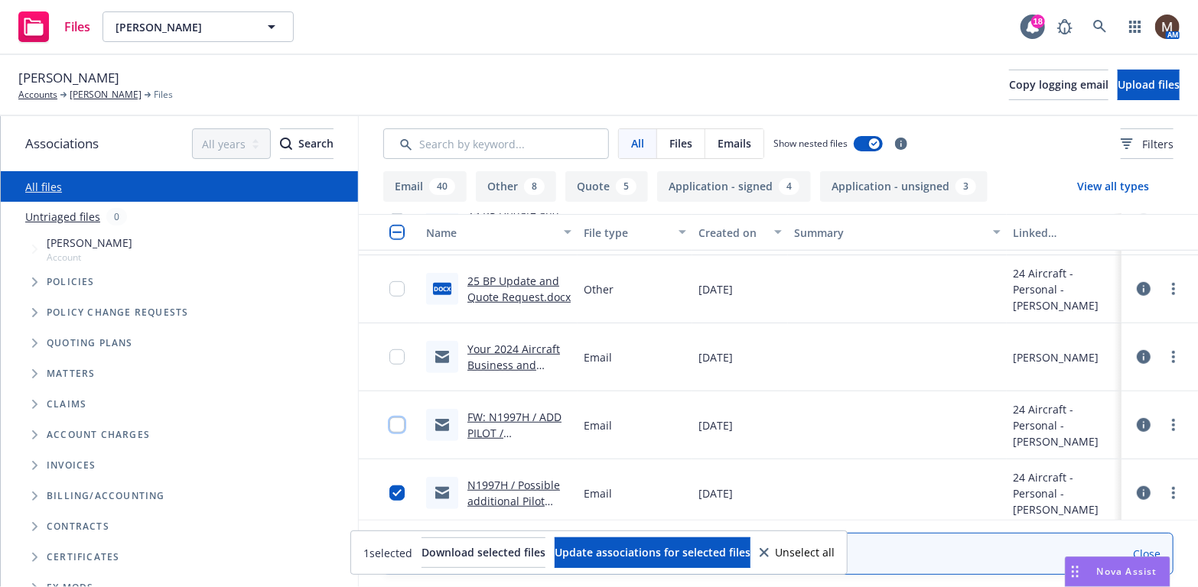
click at [389, 424] on input "checkbox" at bounding box center [396, 425] width 15 height 15
click at [389, 356] on input "checkbox" at bounding box center [396, 357] width 15 height 15
drag, startPoint x: 656, startPoint y: 545, endPoint x: 649, endPoint y: 535, distance: 12.1
click at [657, 545] on span "Update associations for selected files" at bounding box center [653, 552] width 196 height 15
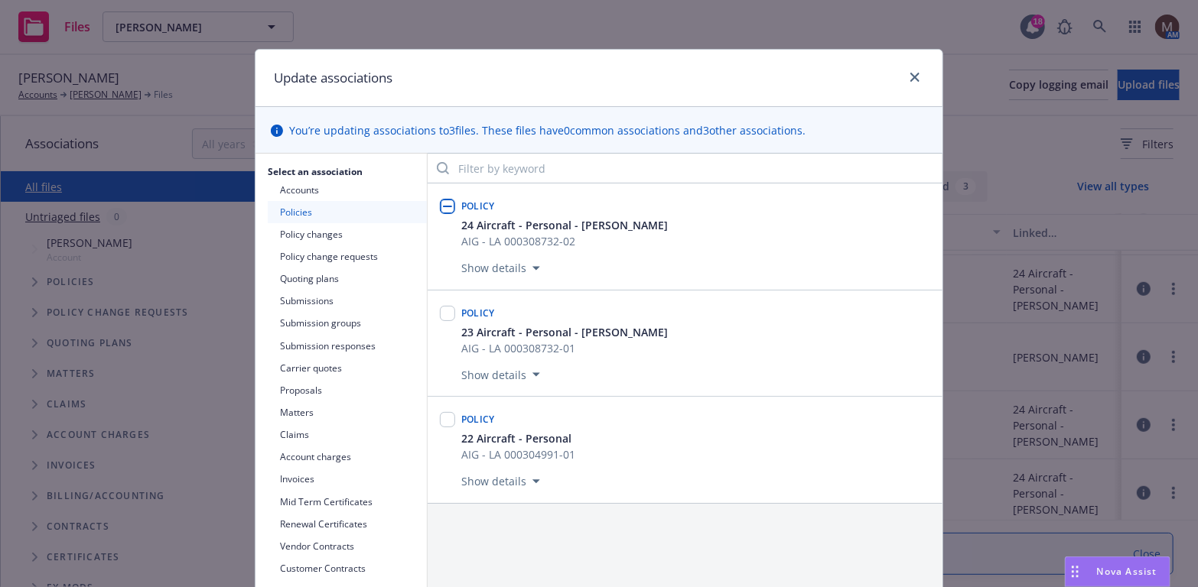
click at [447, 204] on div at bounding box center [447, 237] width 21 height 88
click at [444, 205] on input "checkbox" at bounding box center [447, 206] width 15 height 15
checkbox input "true"
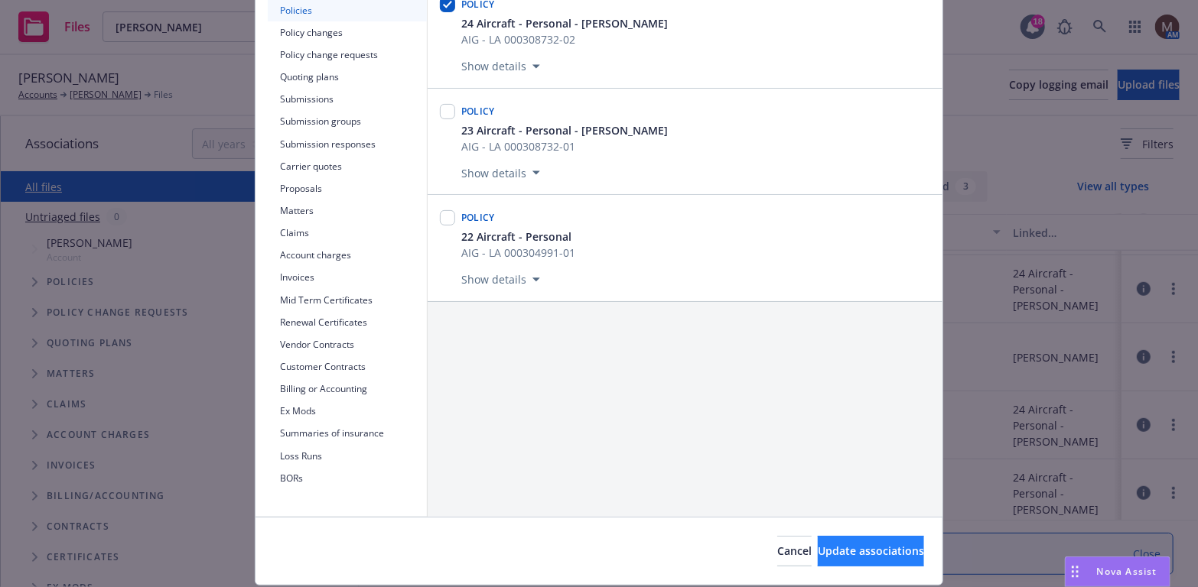
scroll to position [229, 0]
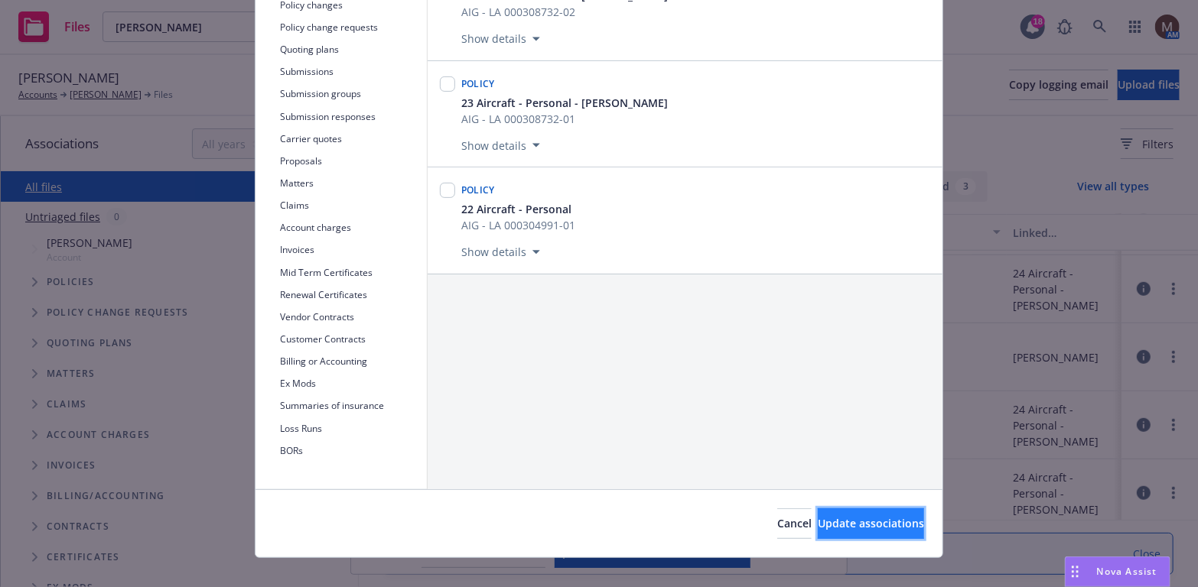
click at [818, 520] on span "Update associations" at bounding box center [871, 523] width 106 height 15
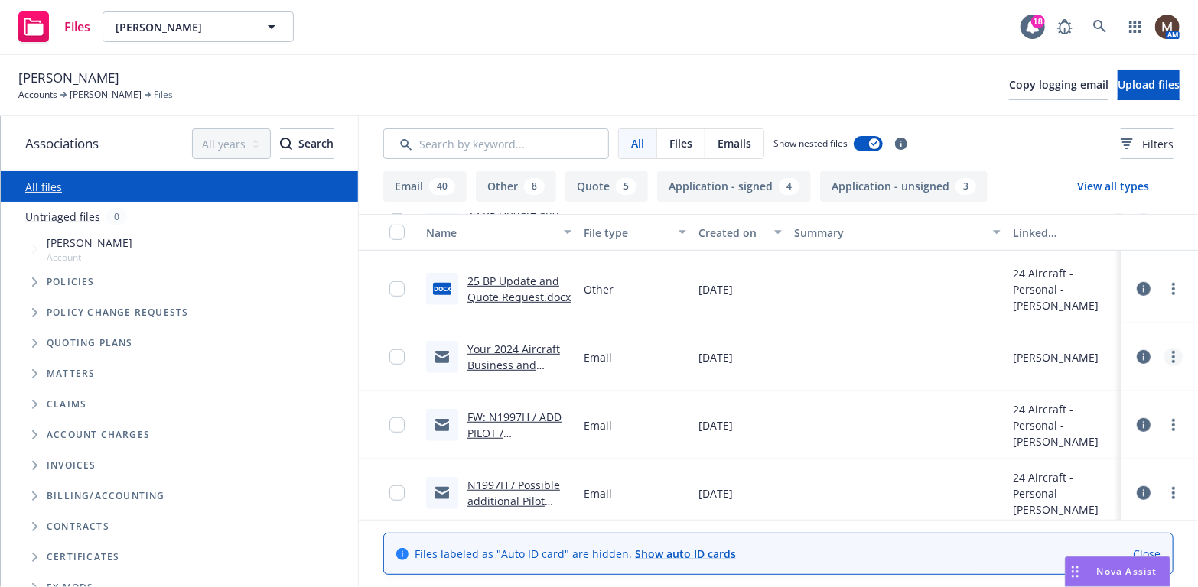
click at [1172, 353] on icon "more" at bounding box center [1173, 357] width 3 height 12
click at [1062, 444] on link "Edit" at bounding box center [1095, 449] width 152 height 31
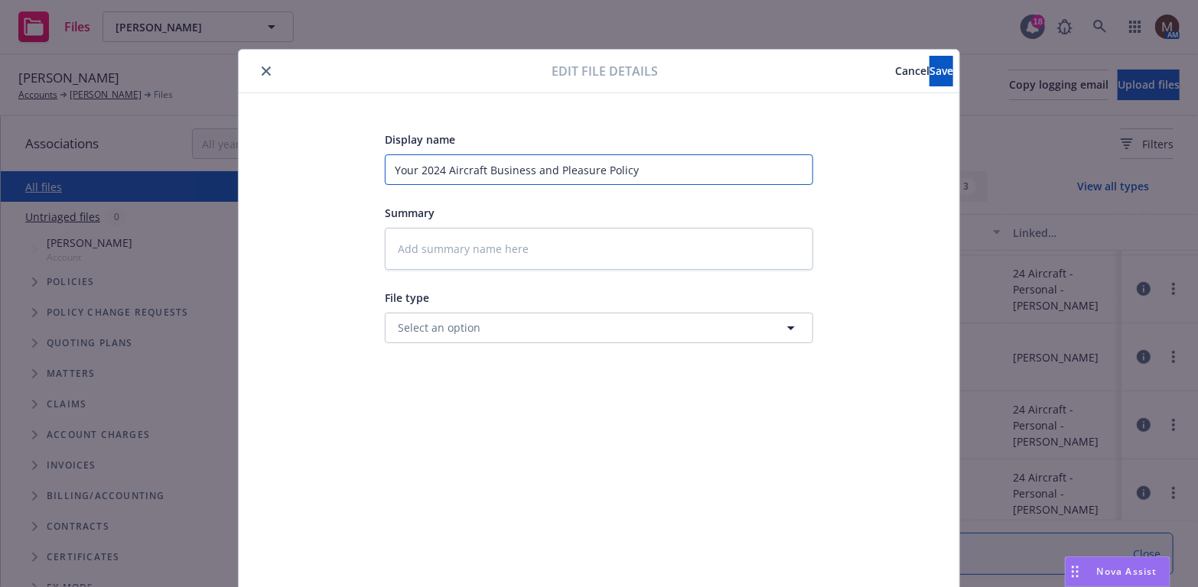
drag, startPoint x: 659, startPoint y: 172, endPoint x: 293, endPoint y: 173, distance: 365.6
click at [293, 173] on div "Display name Your 2024 Aircraft Business and Pleasure Policy Summary File type …" at bounding box center [598, 359] width 659 height 459
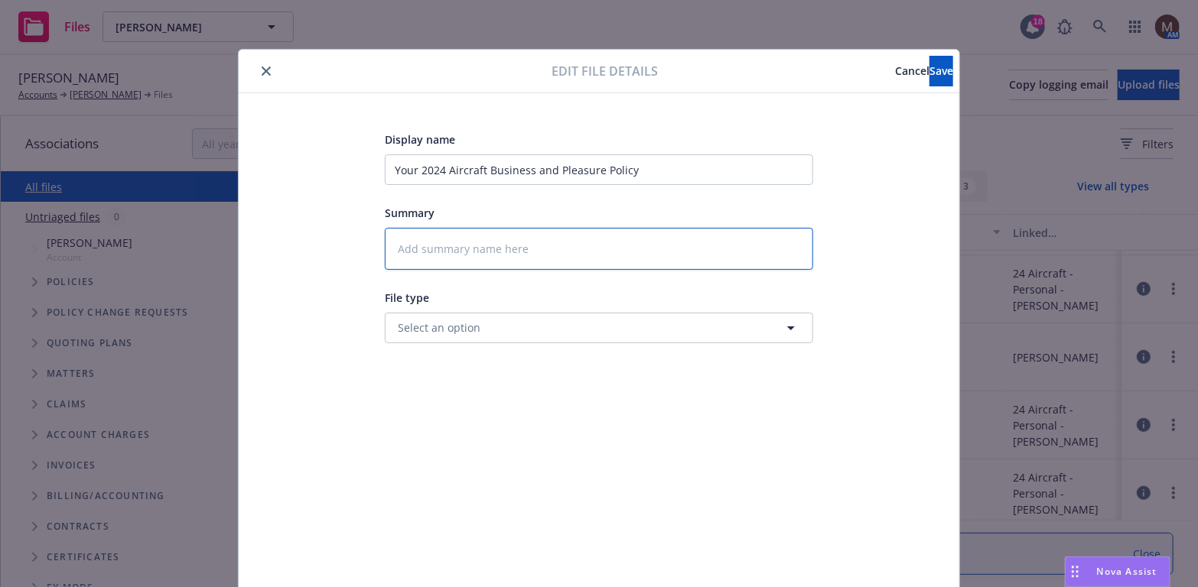
click at [441, 249] on textarea at bounding box center [599, 249] width 428 height 42
paste textarea "Your 2024 Aircraft Business and Pleasure Policy"
type textarea "x"
type textarea "Your 2024 Aircraft Business and Pleasure Policy"
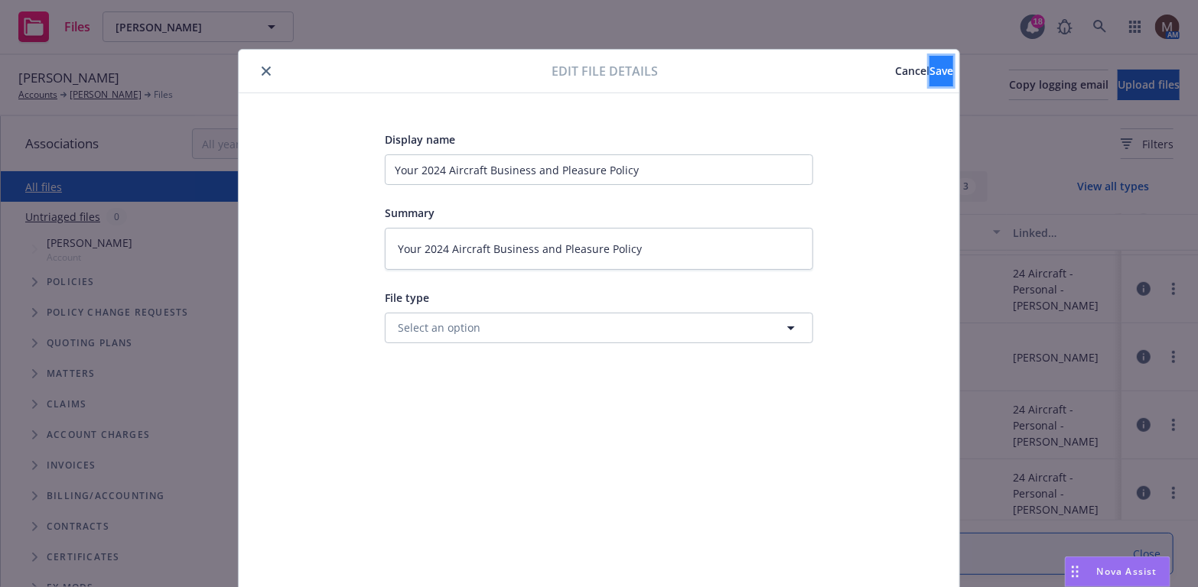
click at [929, 71] on span "Save" at bounding box center [941, 70] width 24 height 15
type textarea "x"
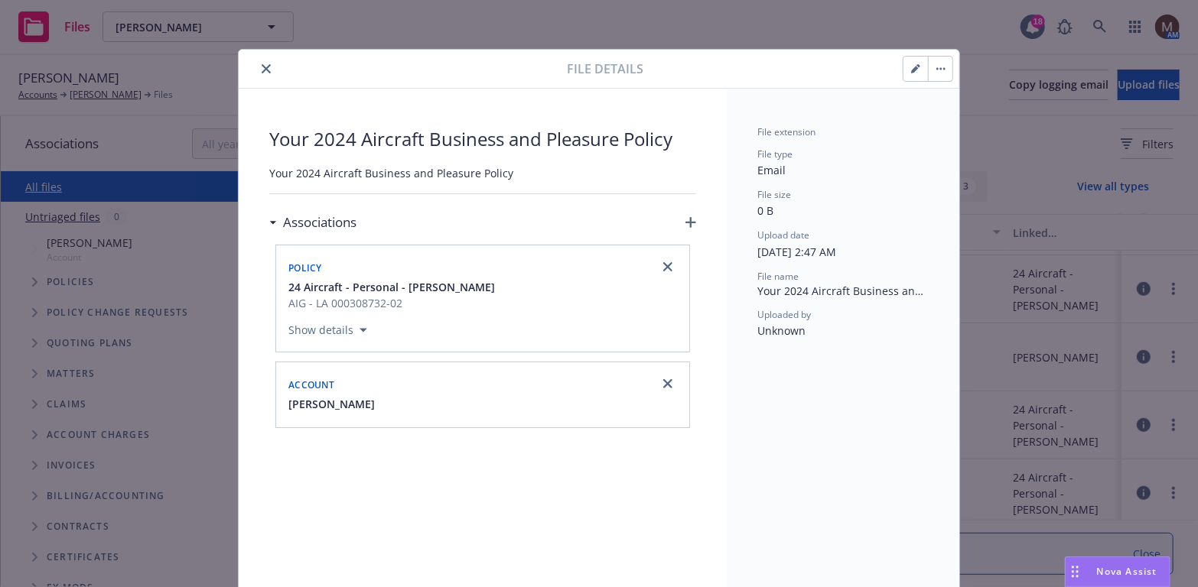
click at [262, 66] on icon "close" at bounding box center [266, 68] width 9 height 9
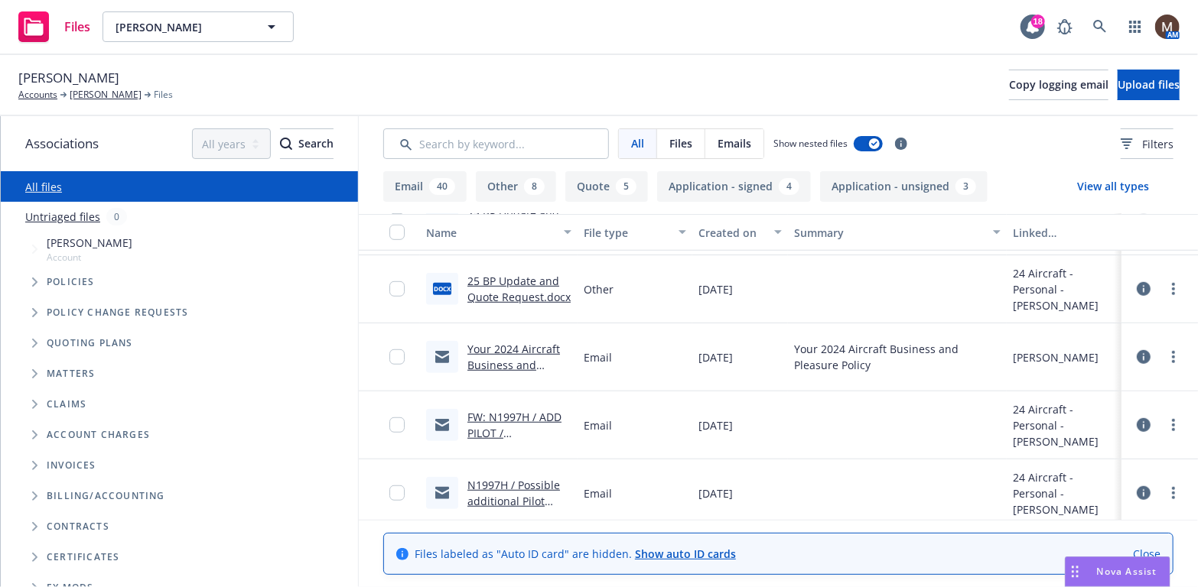
click at [532, 414] on link "FW: N1997H / ADD PILOT / Daniel Scarry" at bounding box center [514, 433] width 94 height 47
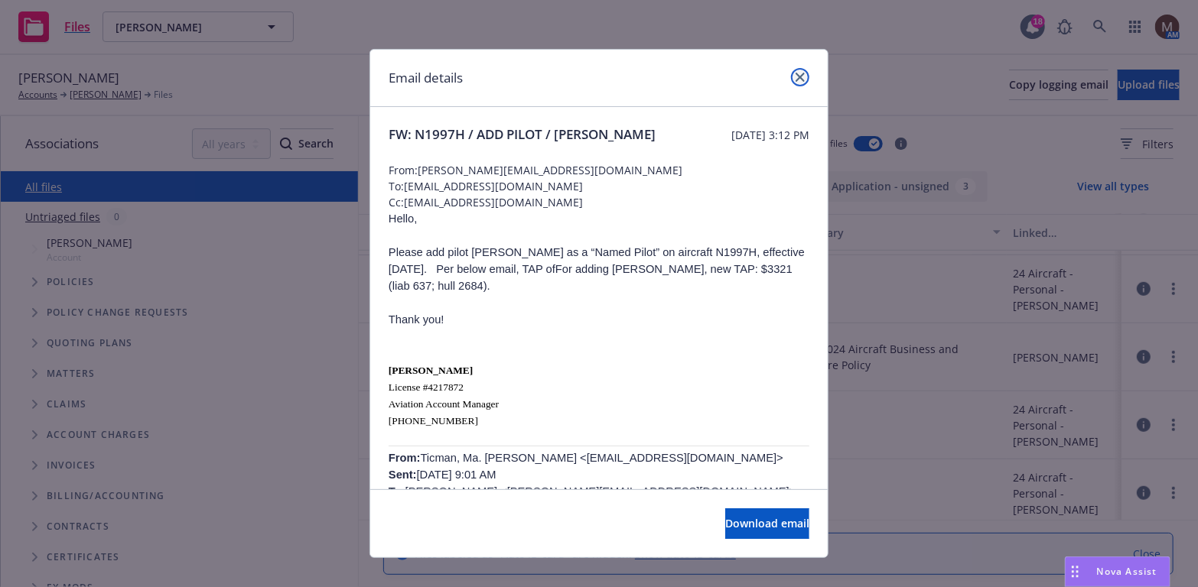
click at [796, 77] on icon "close" at bounding box center [800, 77] width 9 height 9
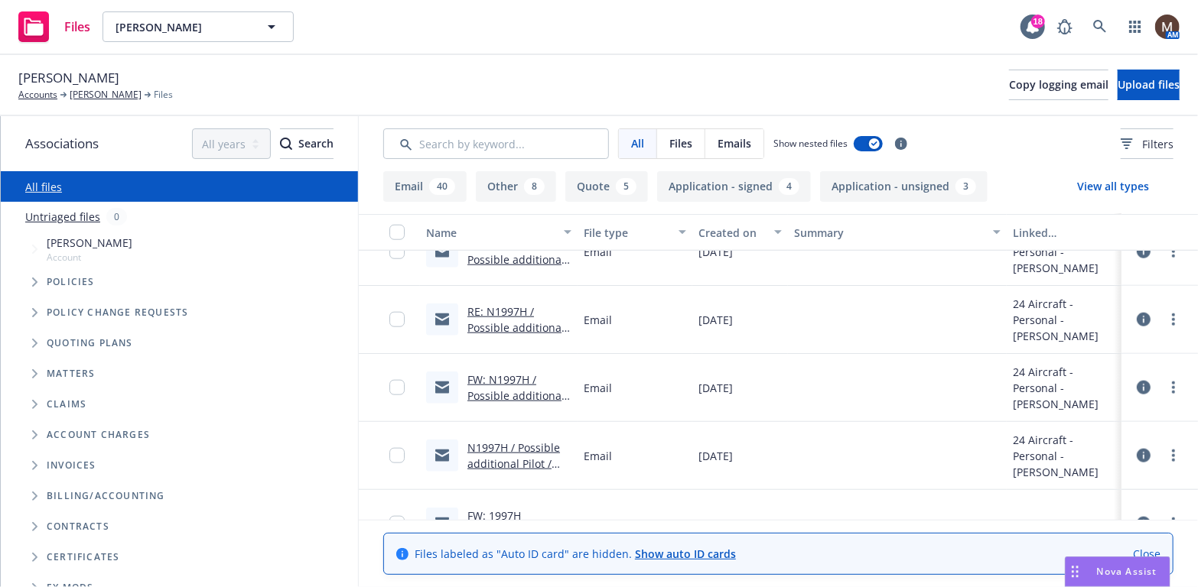
scroll to position [918, 0]
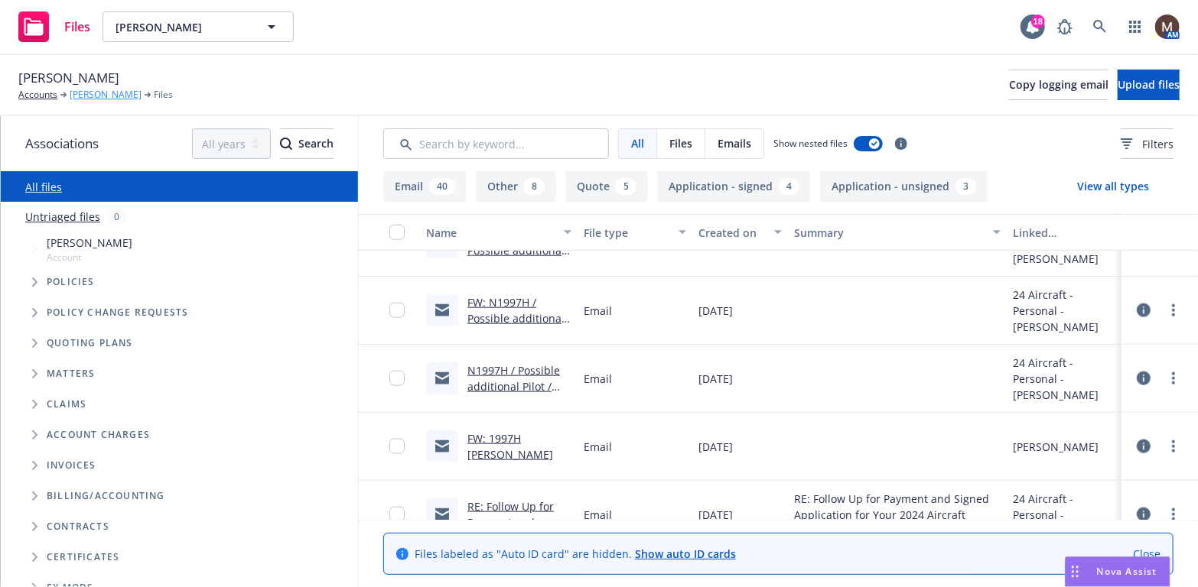
click at [99, 89] on link "Daniel Scarry" at bounding box center [106, 95] width 72 height 14
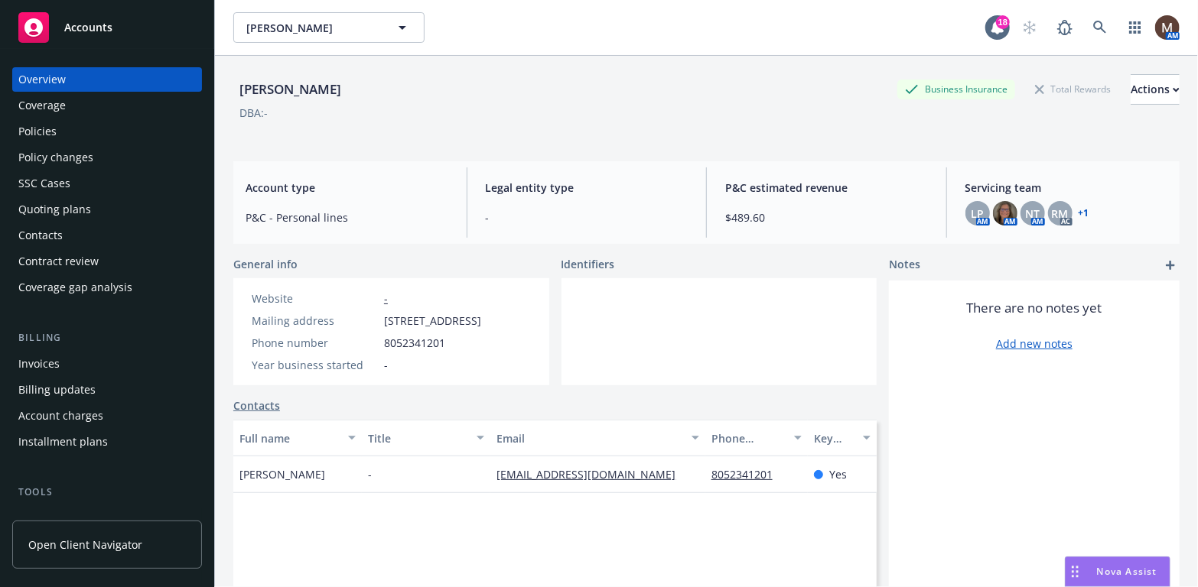
click at [67, 155] on div "Policy changes" at bounding box center [55, 157] width 75 height 24
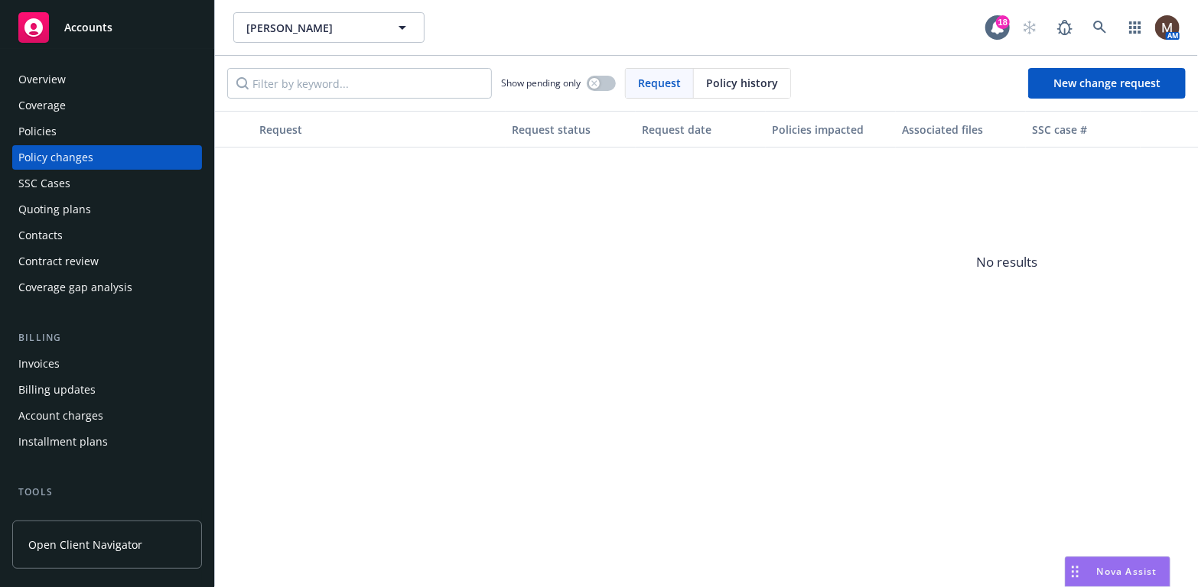
click at [64, 126] on div "Policies" at bounding box center [106, 131] width 177 height 24
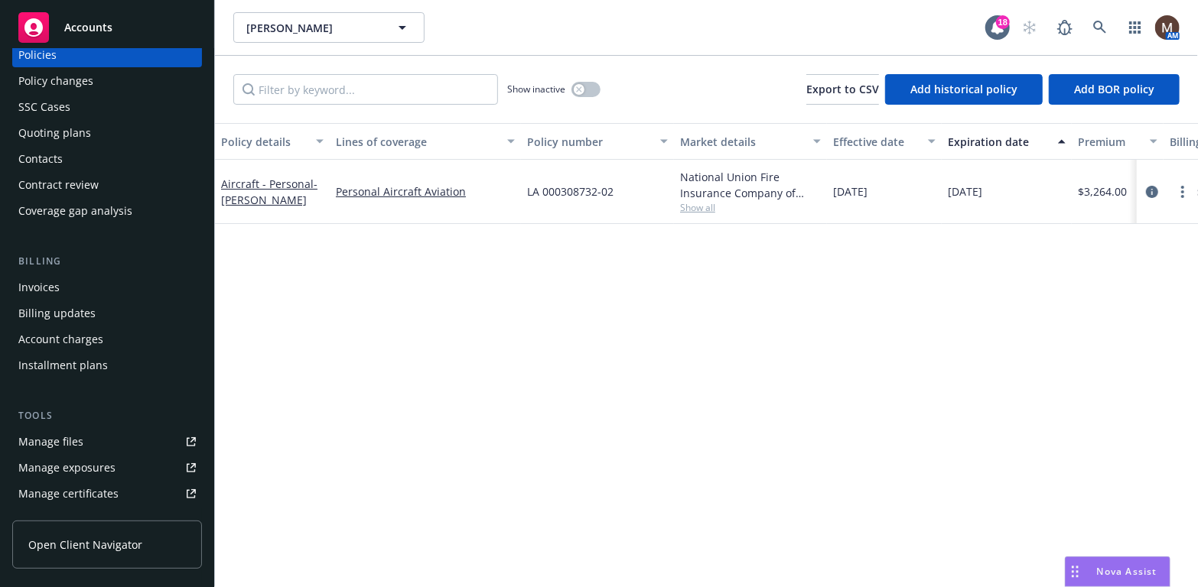
scroll to position [153, 0]
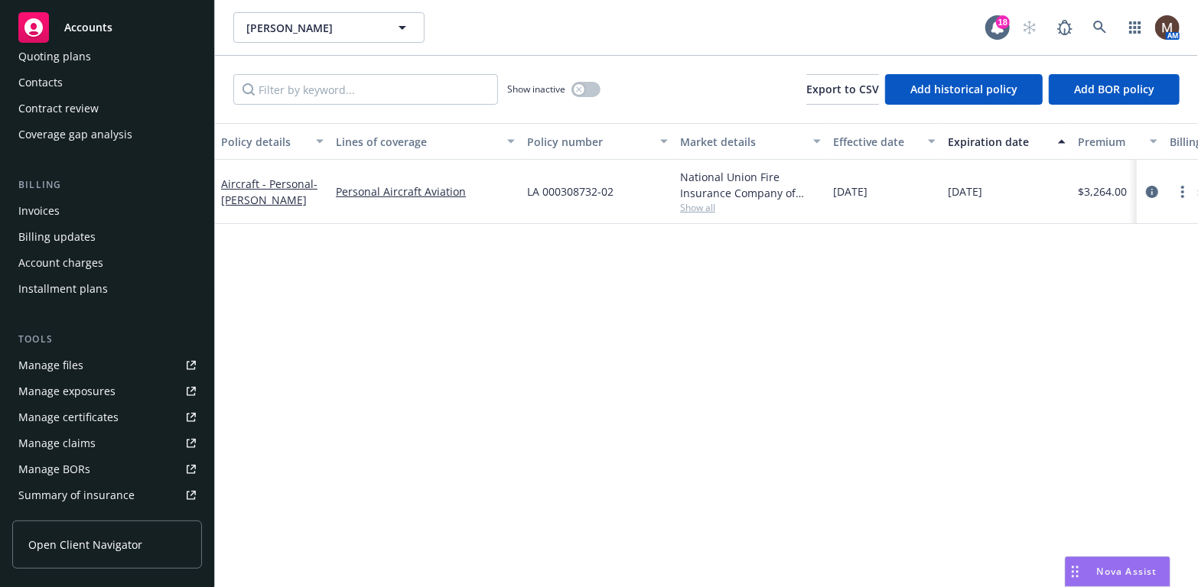
click at [77, 361] on div "Manage files" at bounding box center [50, 365] width 65 height 24
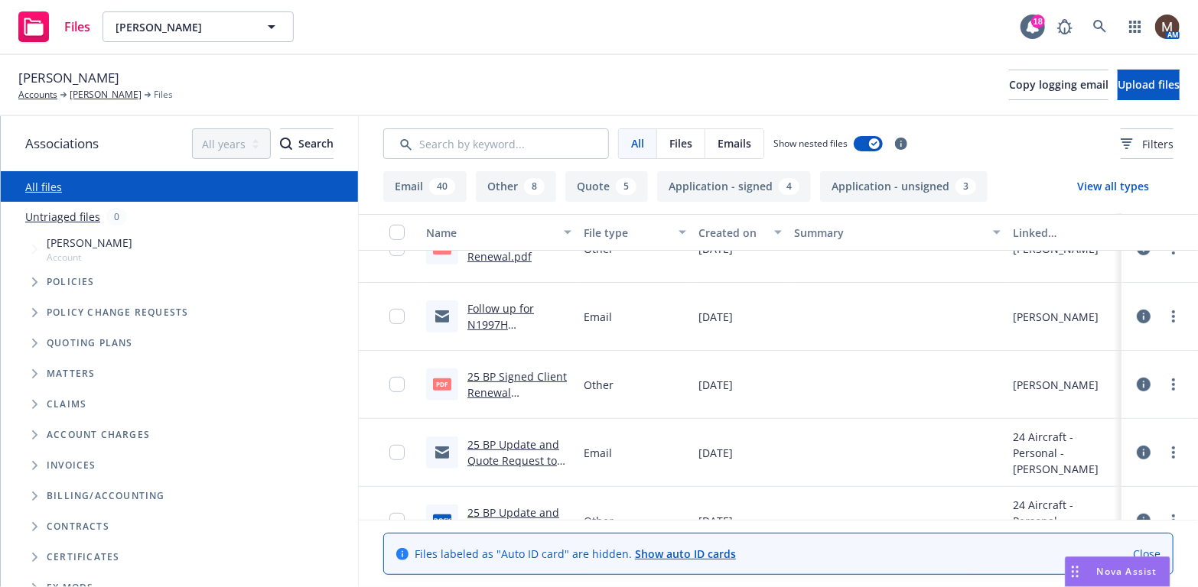
scroll to position [229, 0]
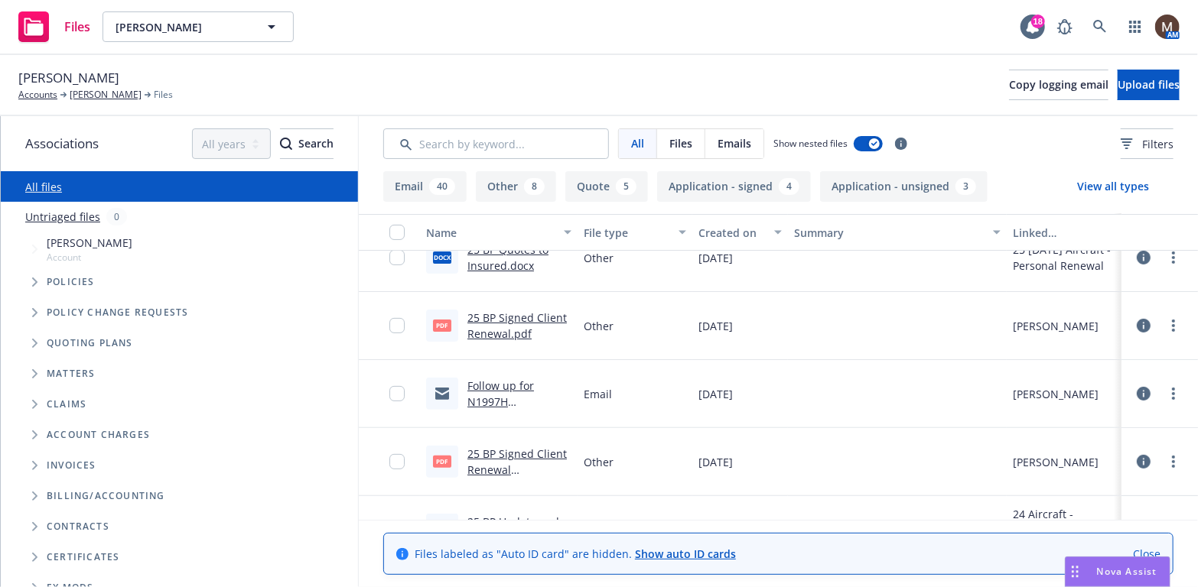
click at [503, 315] on link "25 BP Signed Client Renewal.pdf" at bounding box center [516, 326] width 99 height 31
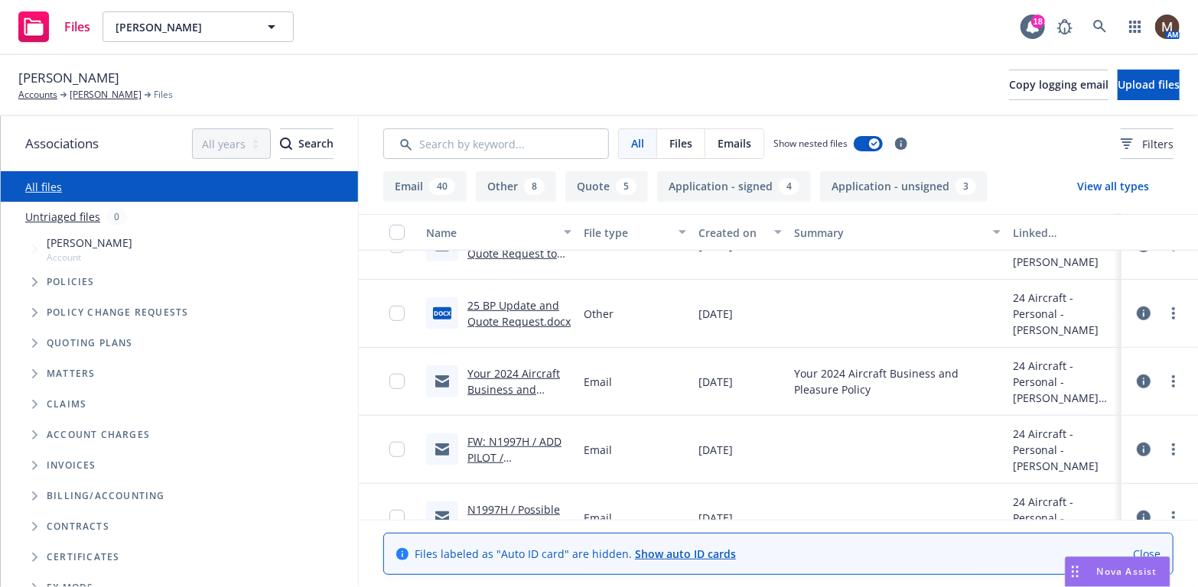
scroll to position [535, 0]
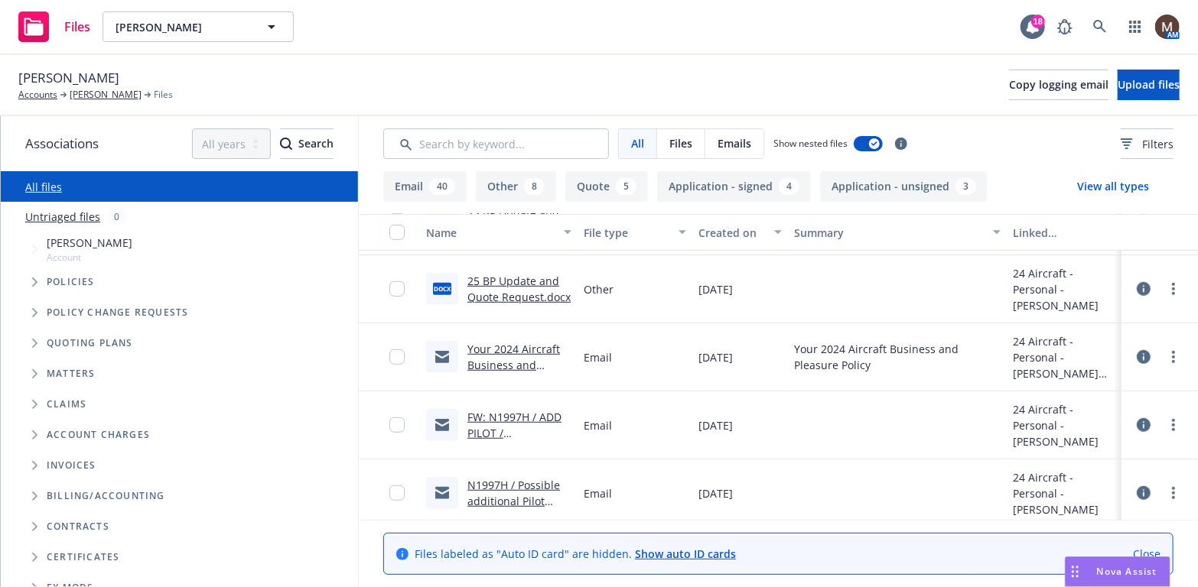
click at [525, 347] on link "Your 2024 Aircraft Business and Pleasure Policy" at bounding box center [513, 365] width 93 height 47
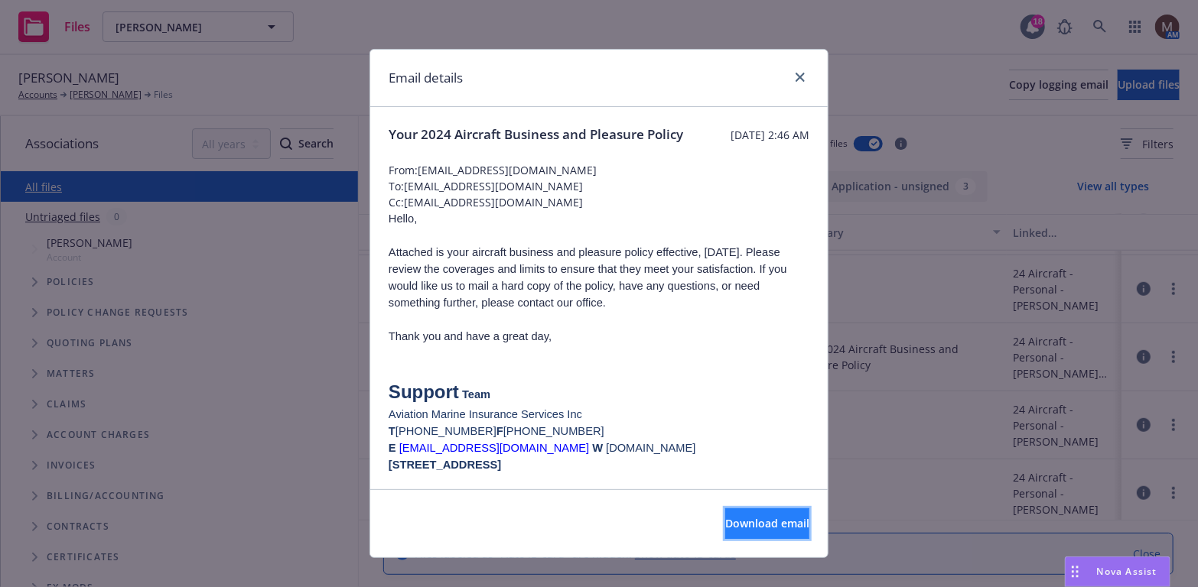
click at [725, 517] on span "Download email" at bounding box center [767, 523] width 84 height 15
drag, startPoint x: 796, startPoint y: 75, endPoint x: 777, endPoint y: 82, distance: 20.3
click at [796, 75] on icon "close" at bounding box center [800, 77] width 9 height 9
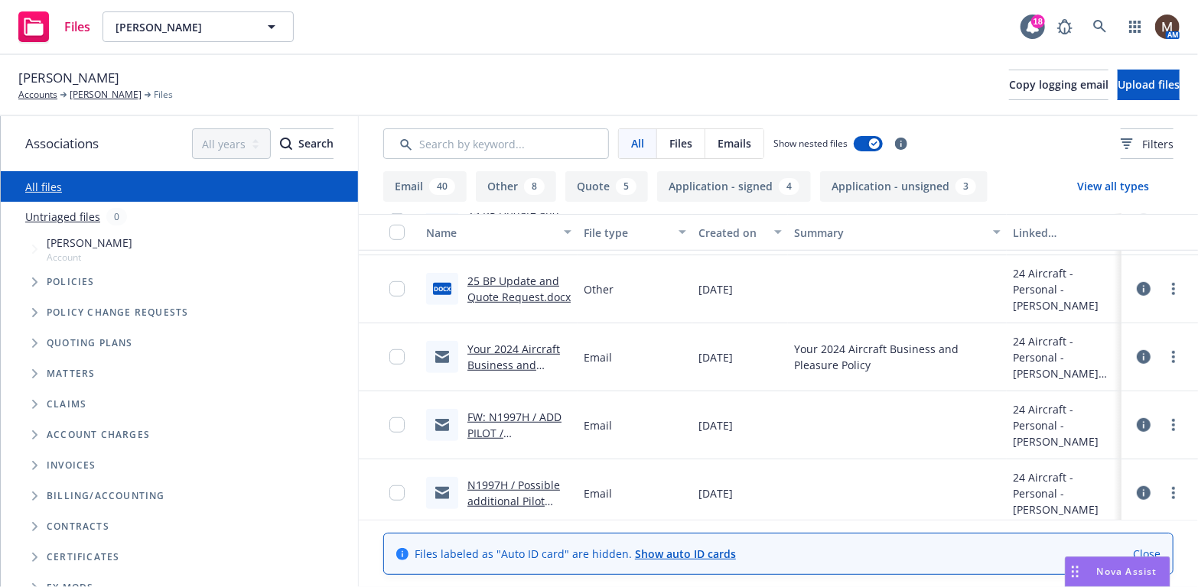
drag, startPoint x: 102, startPoint y: 93, endPoint x: 106, endPoint y: 103, distance: 11.7
click at [102, 93] on link "[PERSON_NAME]" at bounding box center [106, 95] width 72 height 14
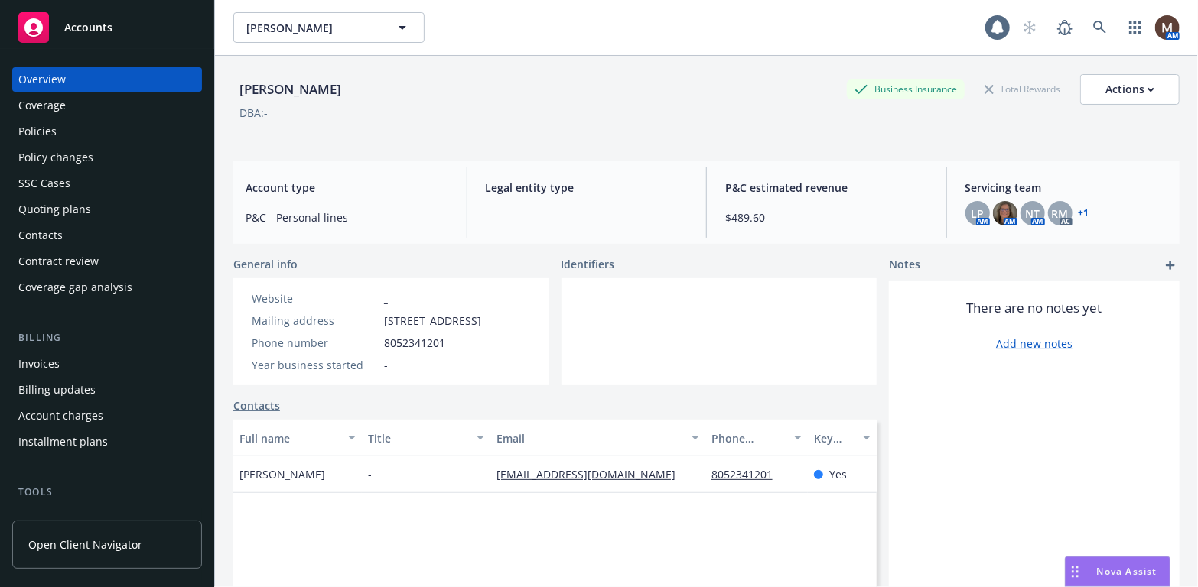
click at [57, 233] on div "Contacts" at bounding box center [40, 235] width 44 height 24
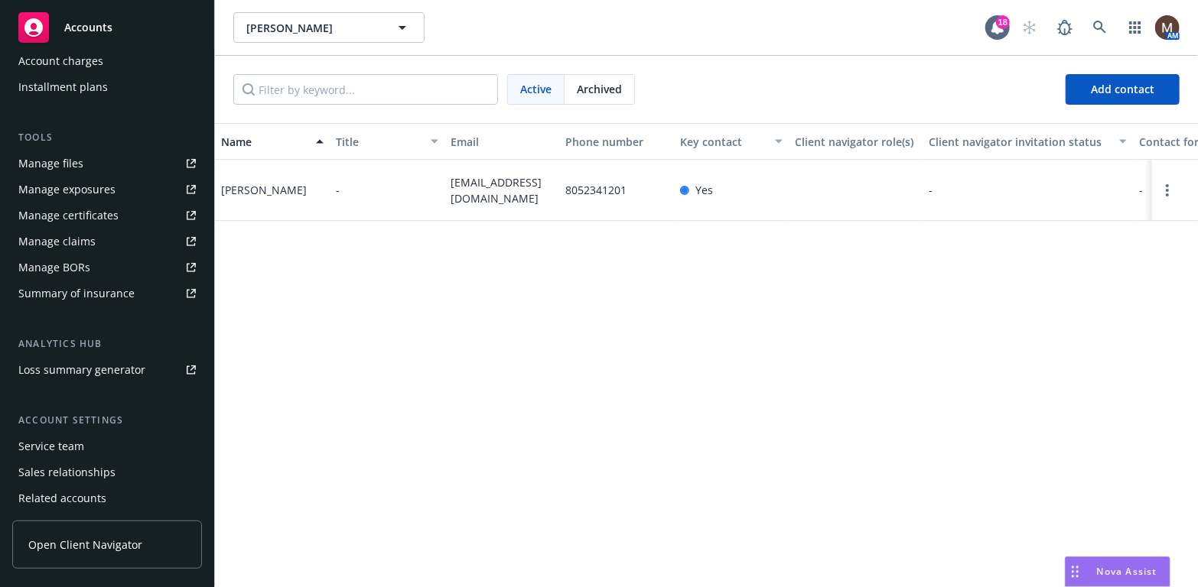
scroll to position [382, 0]
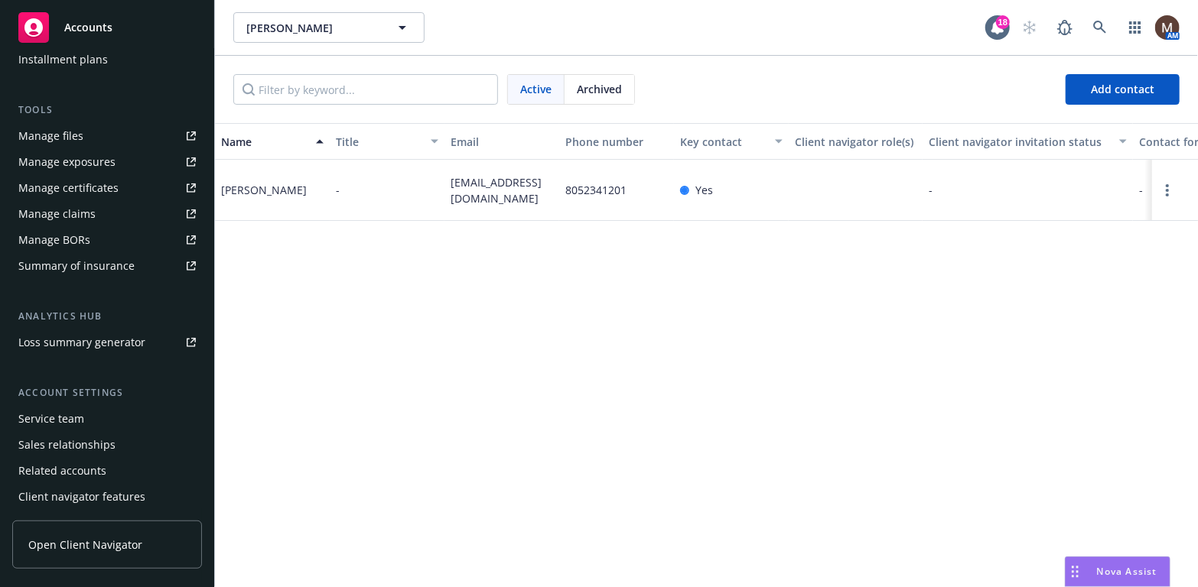
drag, startPoint x: 76, startPoint y: 415, endPoint x: 135, endPoint y: 415, distance: 58.9
click at [76, 415] on div "Service team" at bounding box center [51, 419] width 66 height 24
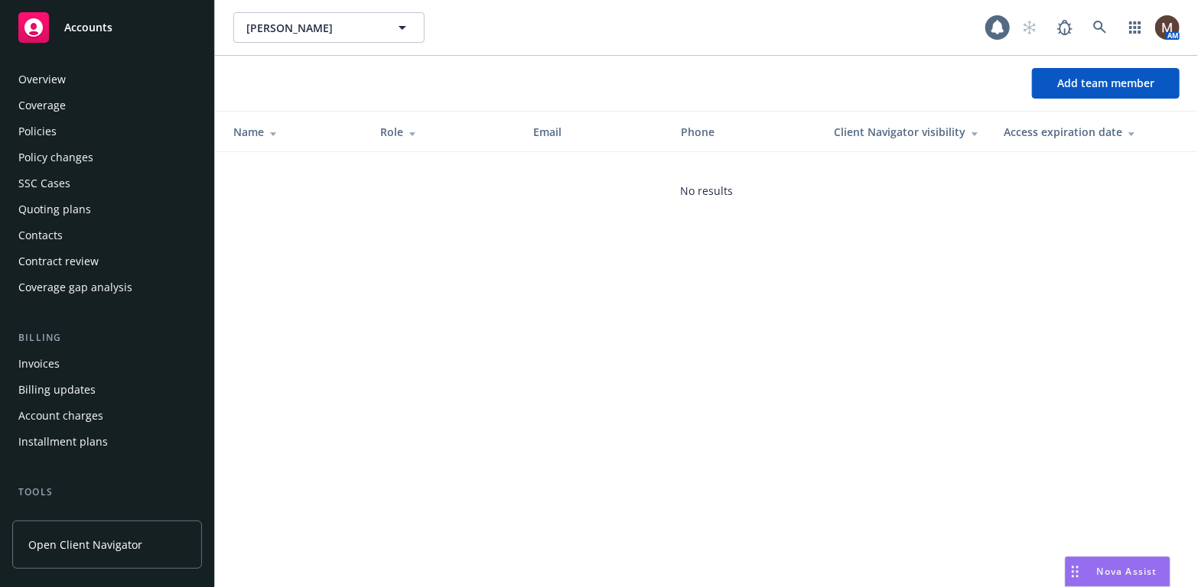
scroll to position [408, 0]
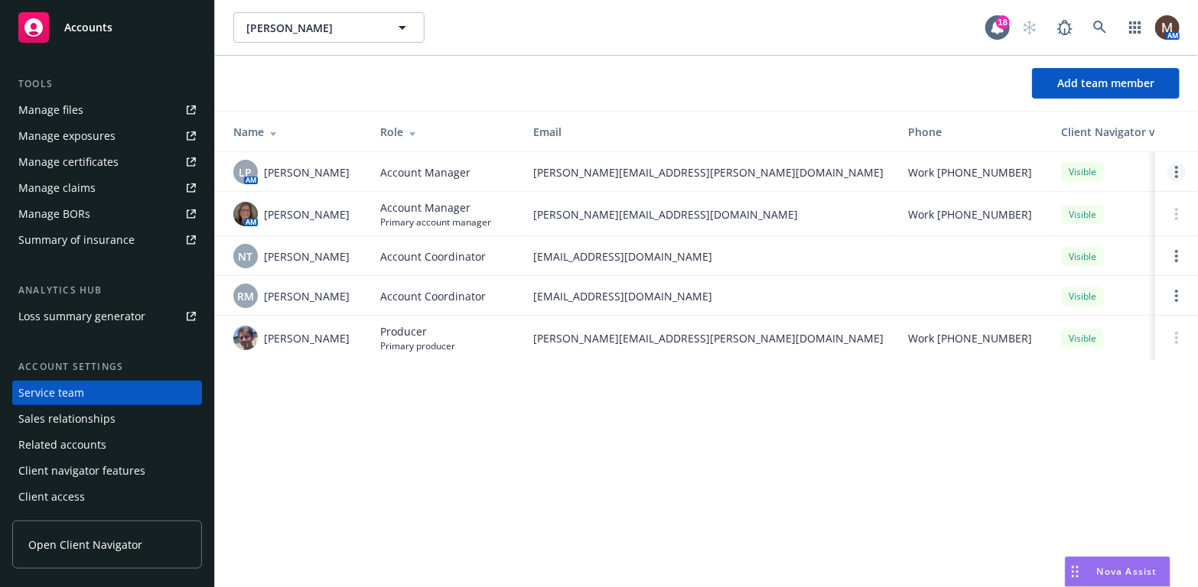
click at [1171, 165] on link "Open options" at bounding box center [1176, 172] width 18 height 18
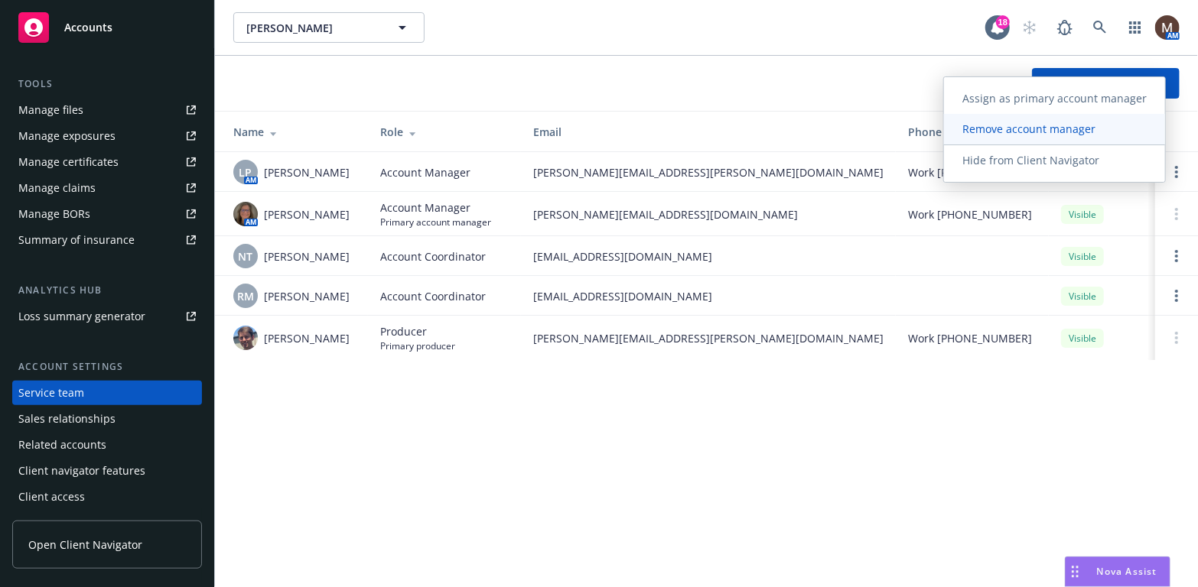
click at [1039, 126] on span "Remove account manager" at bounding box center [1029, 129] width 170 height 15
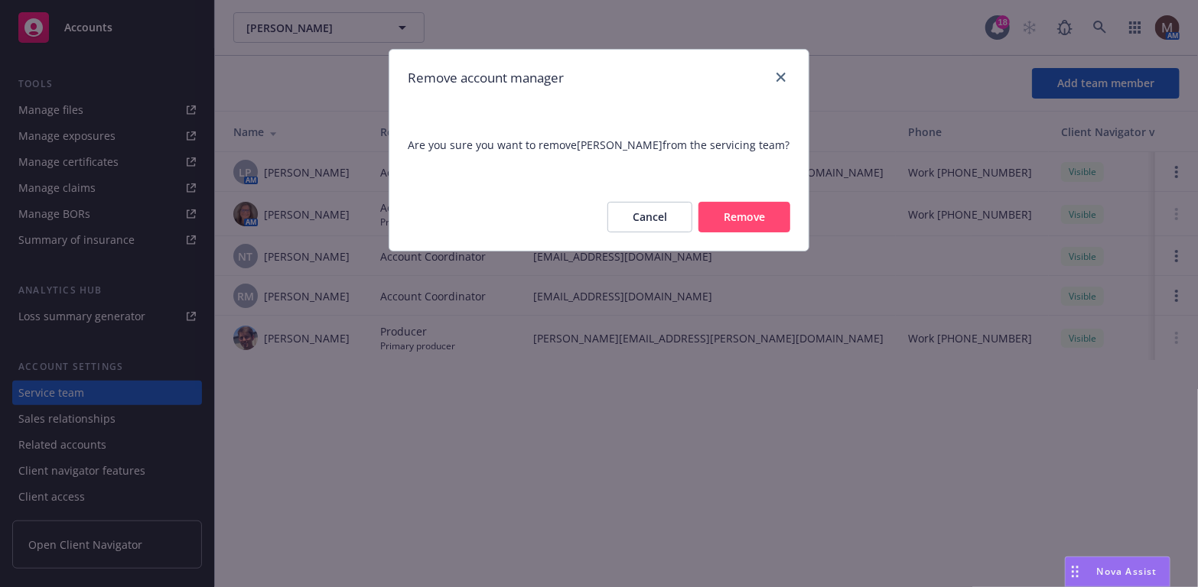
click at [747, 211] on button "Remove" at bounding box center [744, 217] width 92 height 31
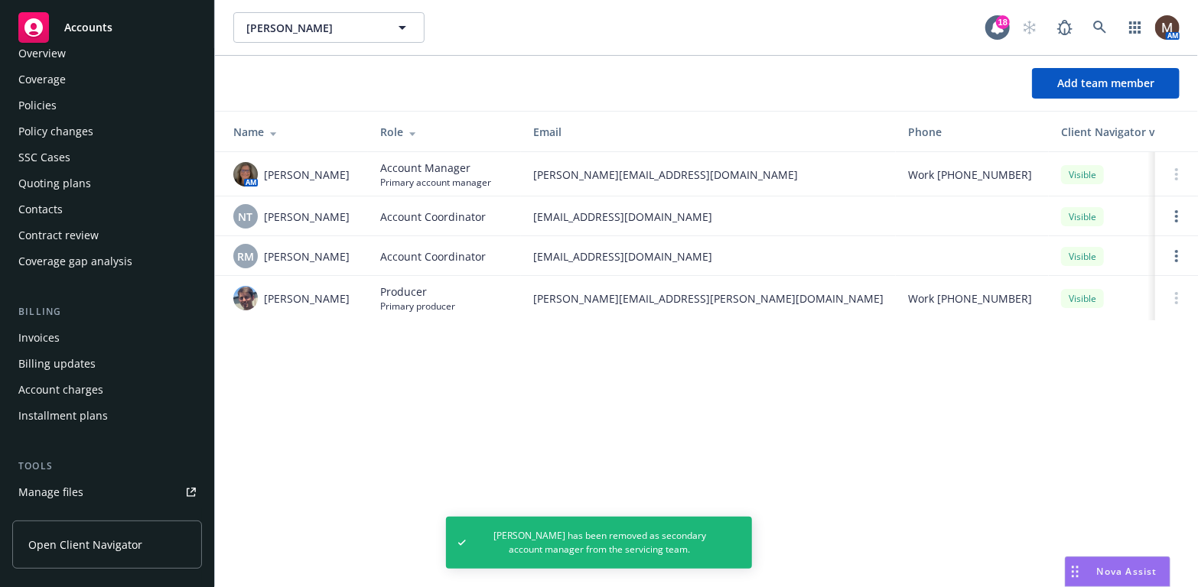
scroll to position [0, 0]
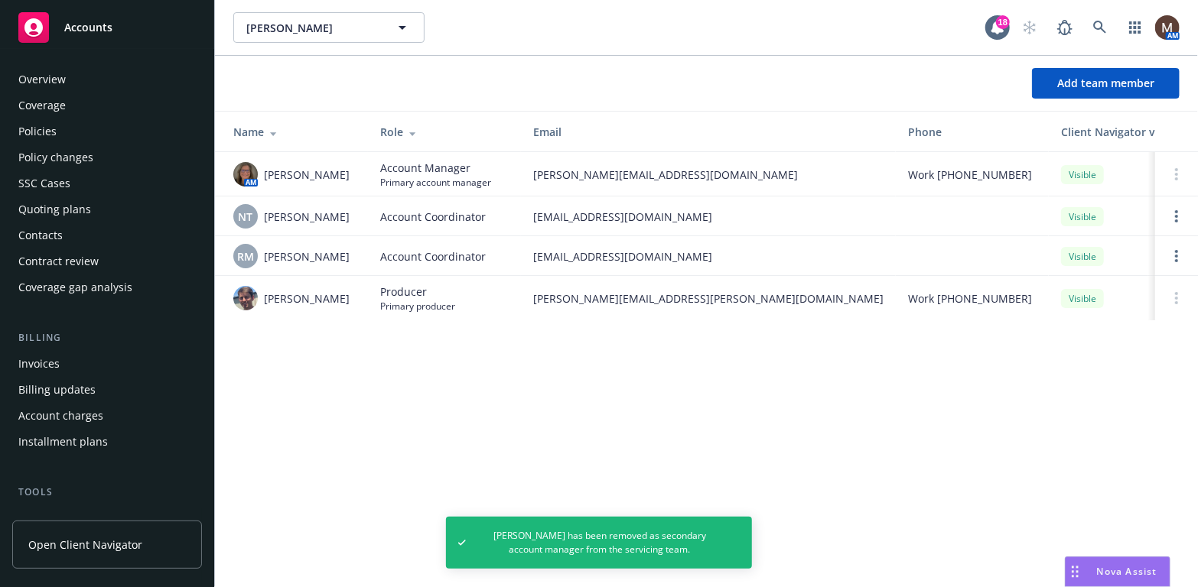
click at [59, 130] on div "Policies" at bounding box center [106, 131] width 177 height 24
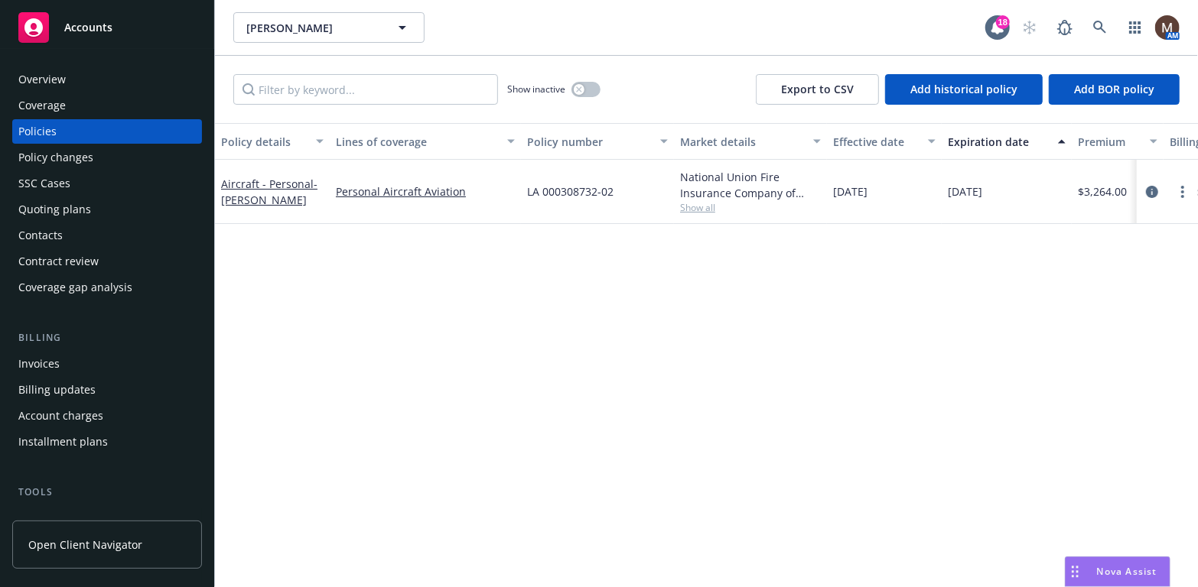
scroll to position [76, 0]
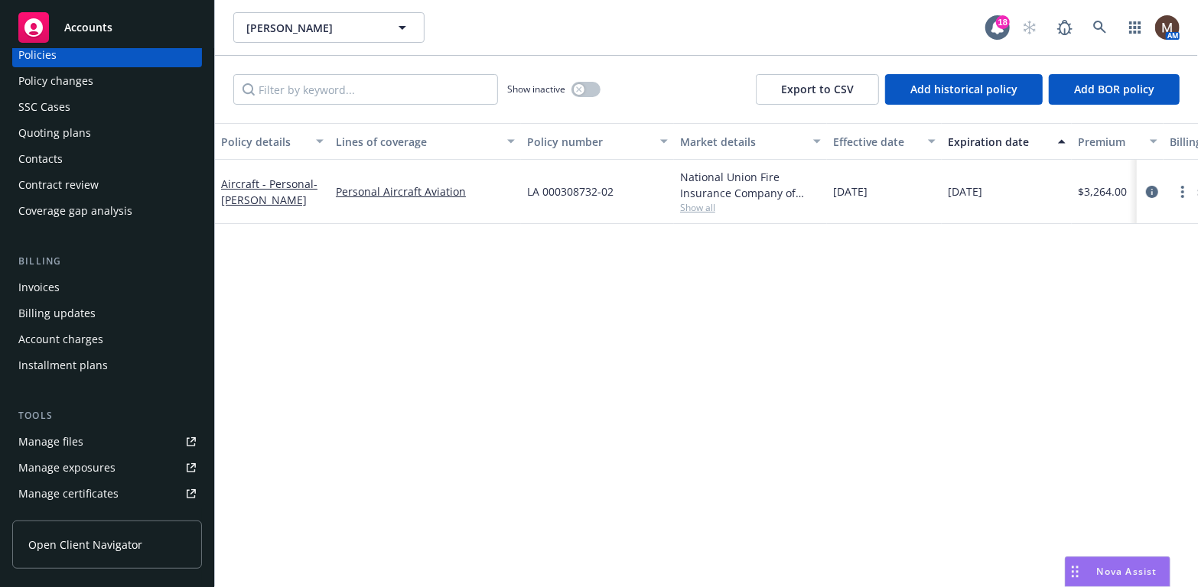
click at [59, 438] on div "Manage files" at bounding box center [50, 442] width 65 height 24
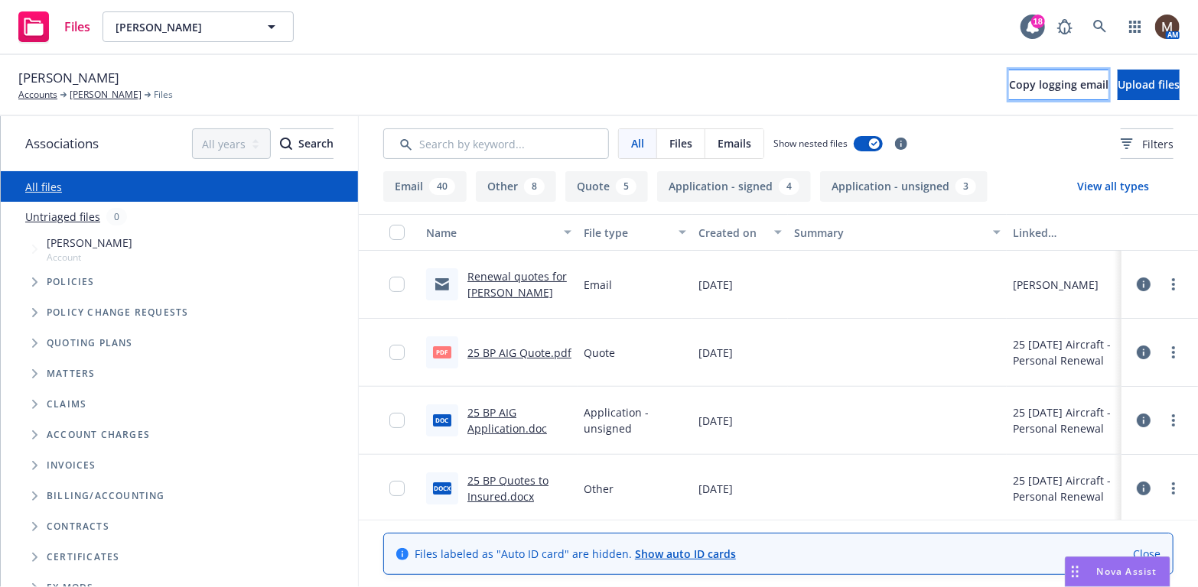
click at [1009, 75] on button "Copy logging email" at bounding box center [1058, 85] width 99 height 31
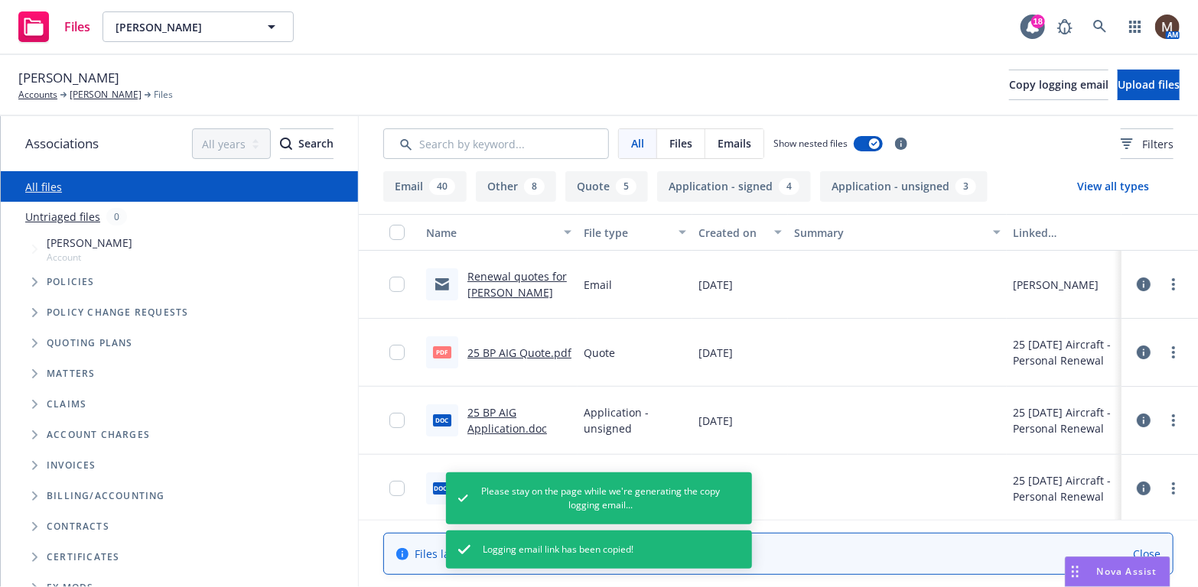
drag, startPoint x: 109, startPoint y: 93, endPoint x: 195, endPoint y: 220, distance: 153.6
click at [109, 93] on link "[PERSON_NAME]" at bounding box center [106, 95] width 72 height 14
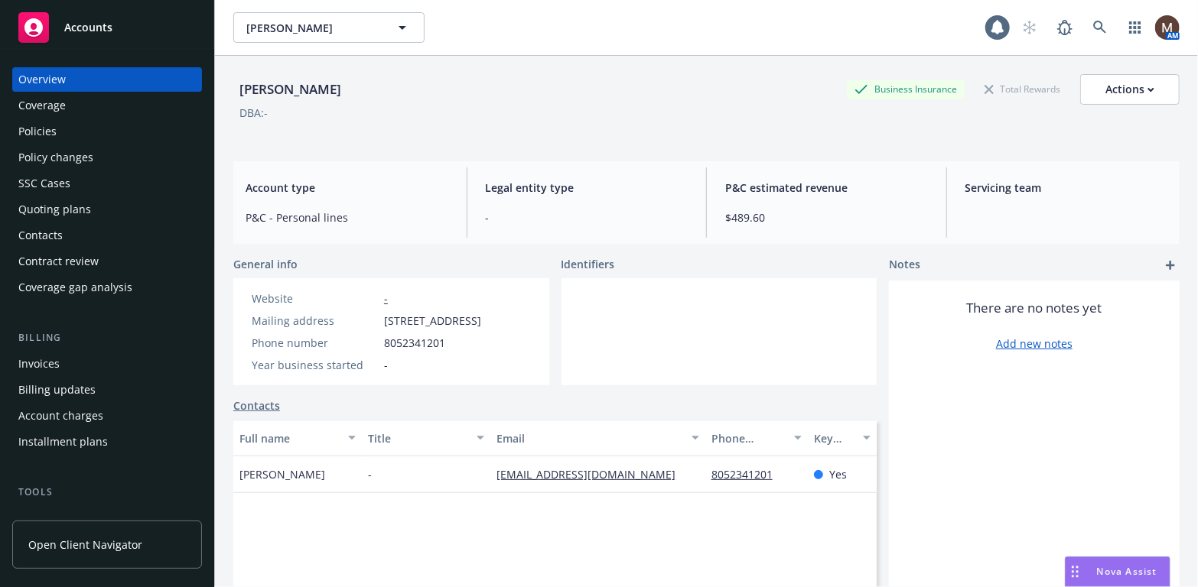
click at [54, 235] on div "Contacts" at bounding box center [40, 235] width 44 height 24
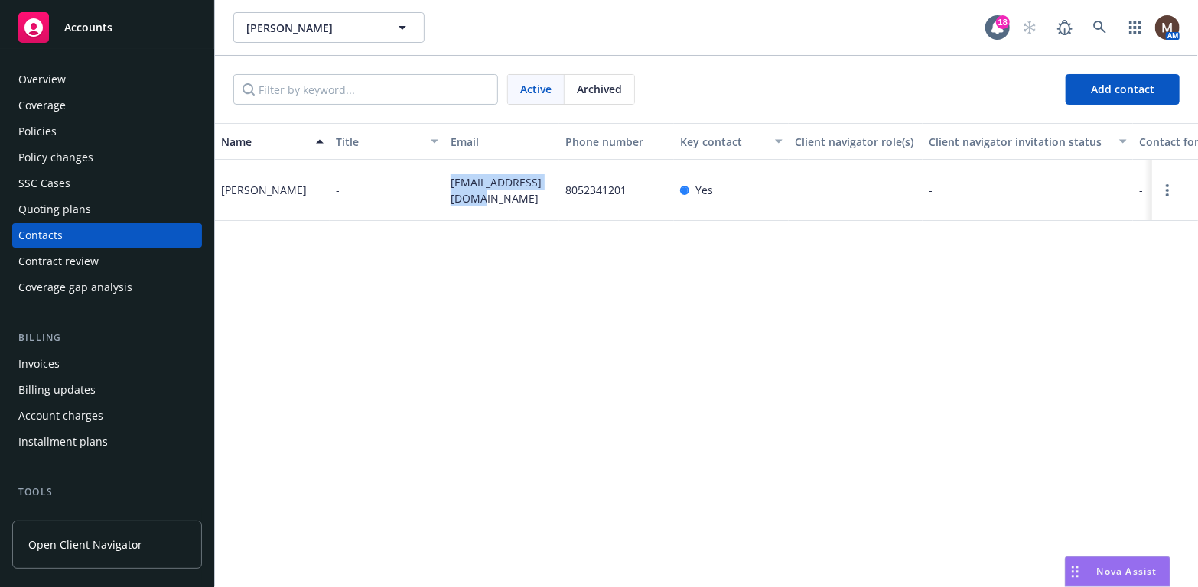
drag, startPoint x: 471, startPoint y: 205, endPoint x: 441, endPoint y: 190, distance: 33.5
click at [441, 190] on div "Daniel Scarry - danbscarry@gmail.com 8052341201 Yes - - Primary Contact 141 Sub…" at bounding box center [706, 190] width 983 height 61
copy div "danbscarry@gmail.com"
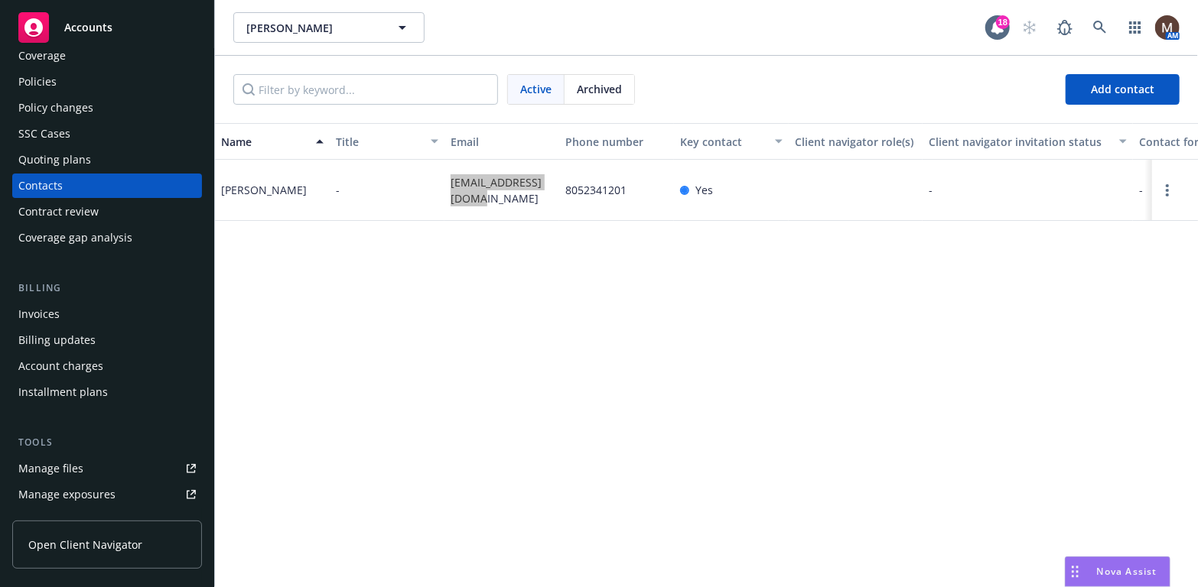
scroll to position [76, 0]
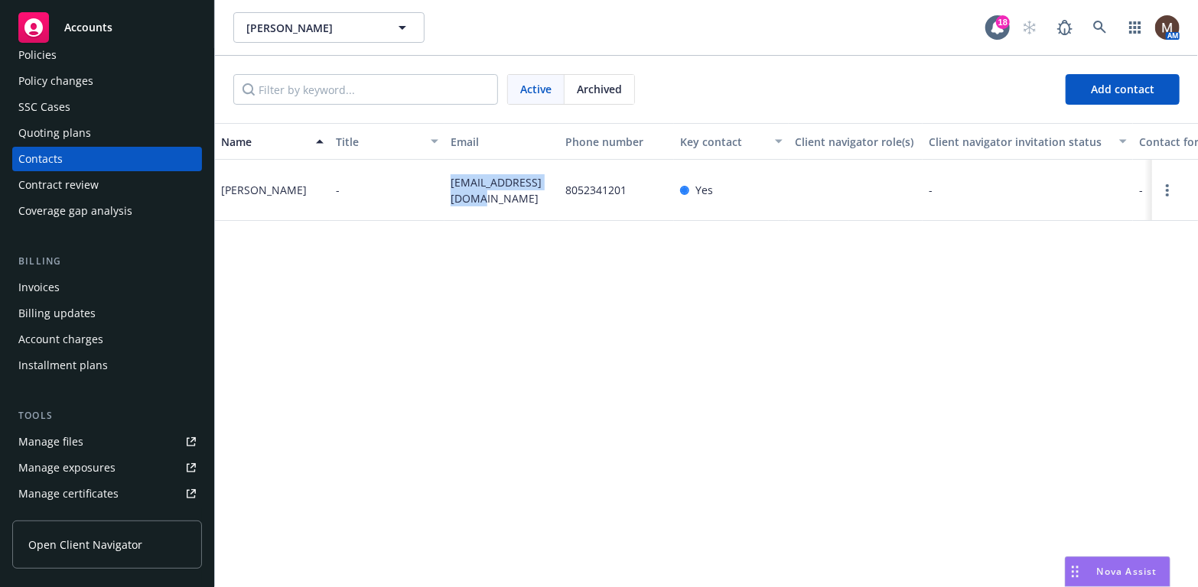
click at [96, 436] on link "Manage files" at bounding box center [107, 442] width 190 height 24
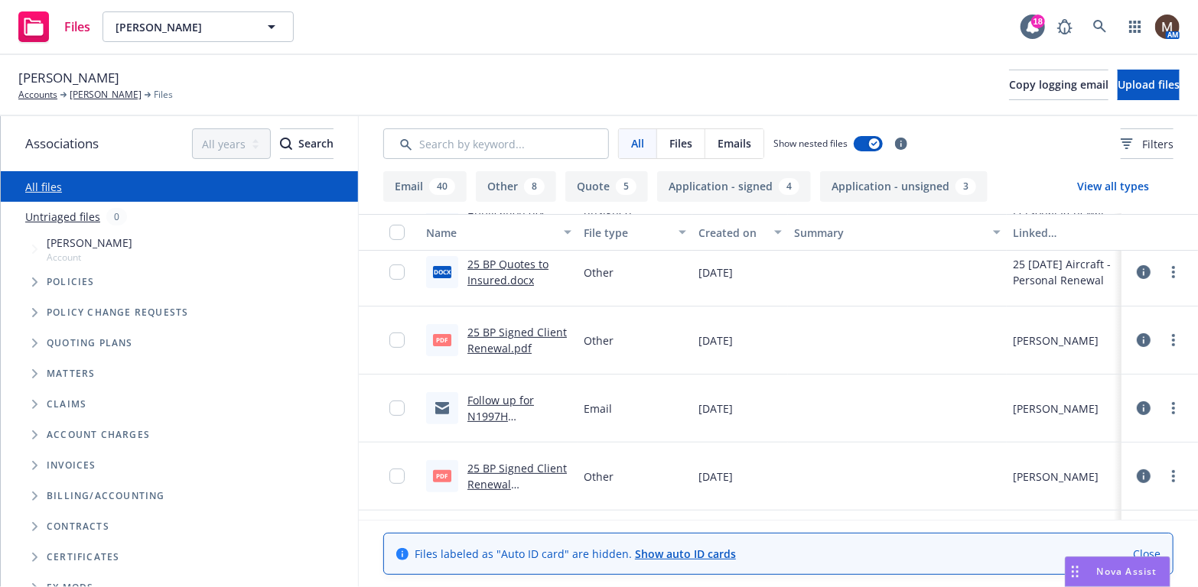
scroll to position [229, 0]
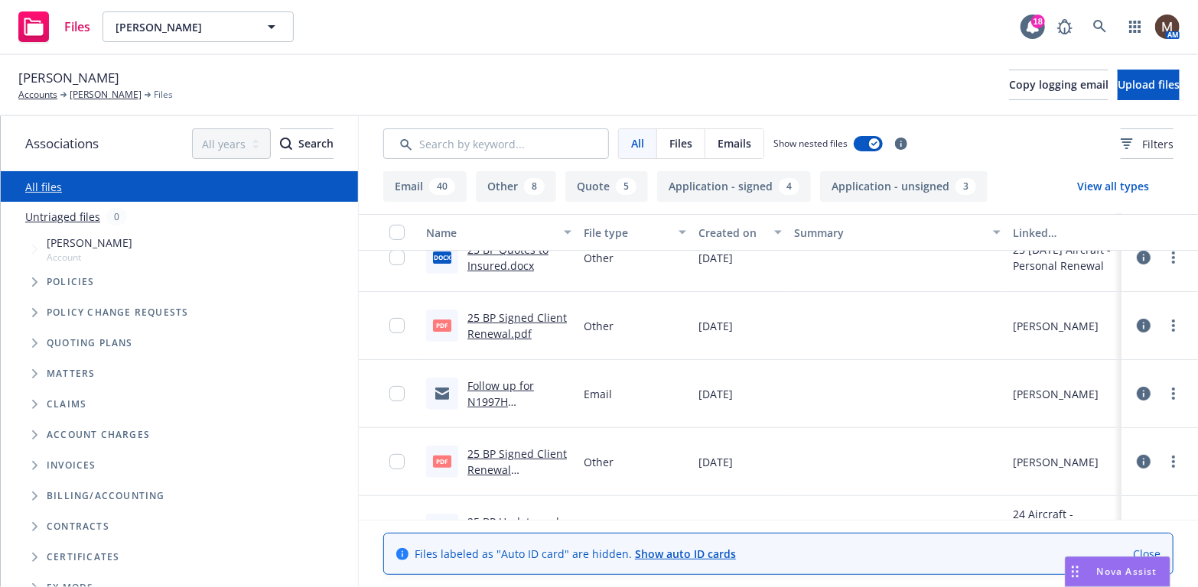
click at [503, 311] on link "25 BP Signed Client Renewal.pdf" at bounding box center [516, 326] width 99 height 31
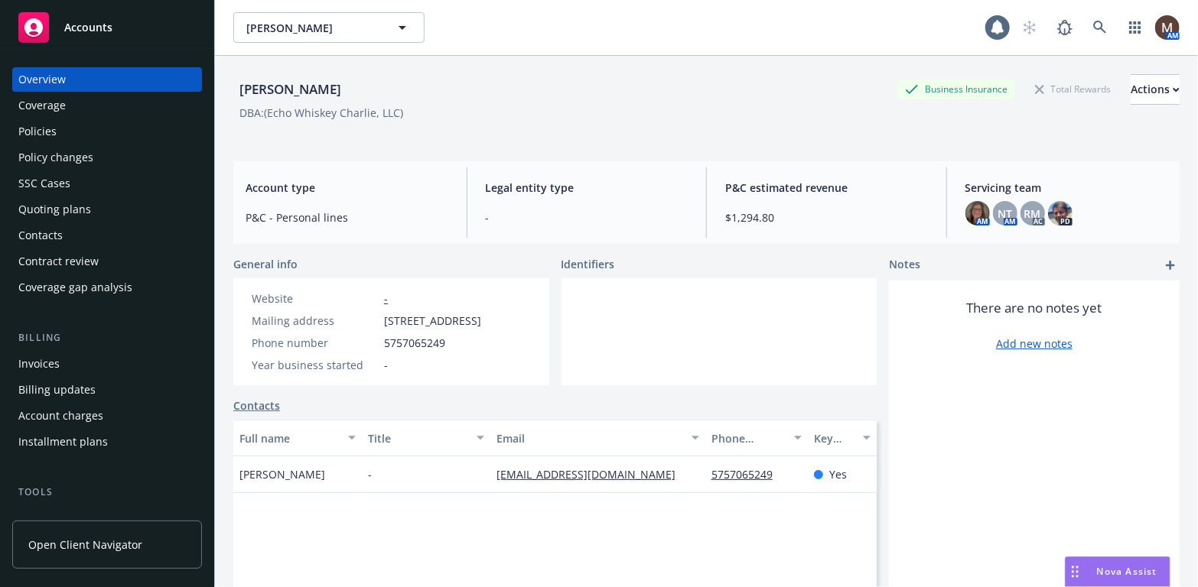
click at [62, 130] on div "Policies" at bounding box center [106, 131] width 177 height 24
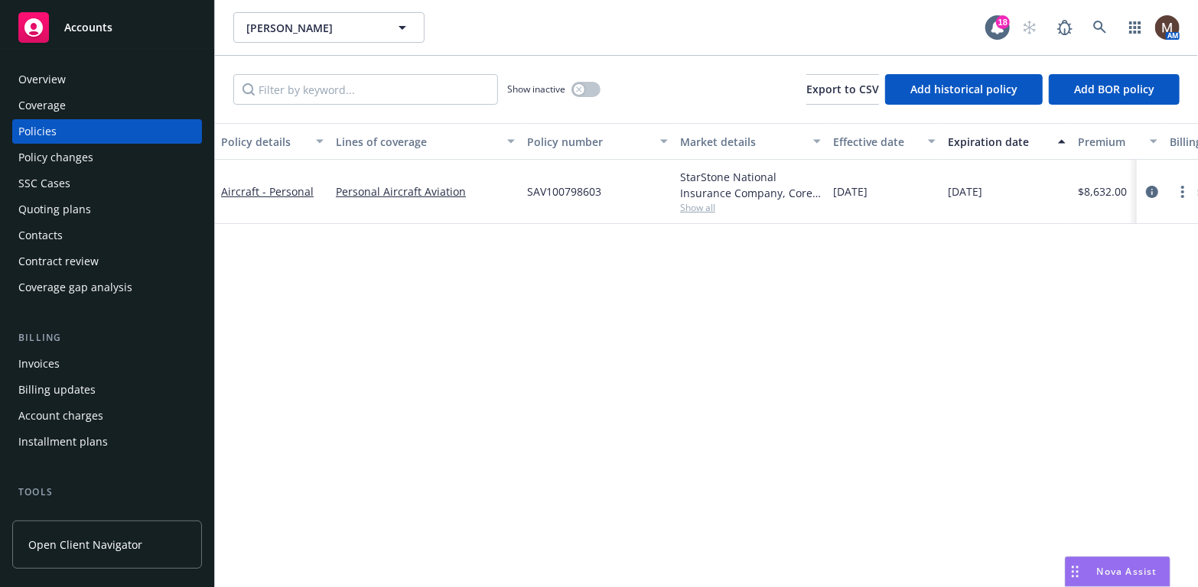
click at [54, 232] on div "Contacts" at bounding box center [40, 235] width 44 height 24
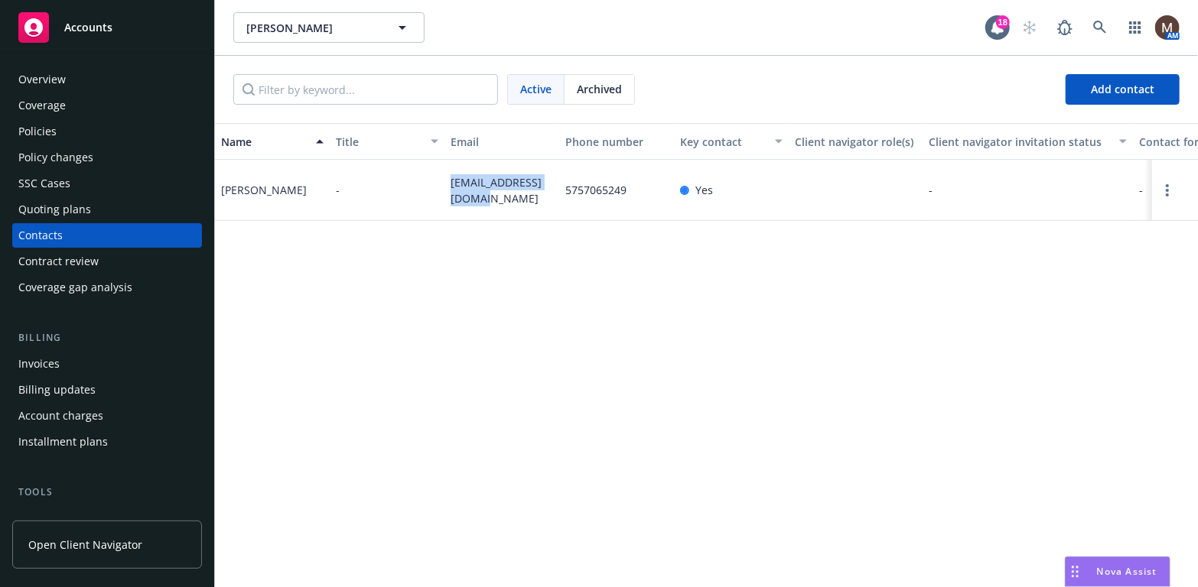
drag, startPoint x: 474, startPoint y: 203, endPoint x: 431, endPoint y: 194, distance: 44.6
click at [431, 194] on div "Eric Copley - ericwcopley@gmail.com 5757065249 Yes - - Primary Contact 17 Saddl…" at bounding box center [706, 190] width 983 height 61
copy div "ericwcopley@gmail.com"
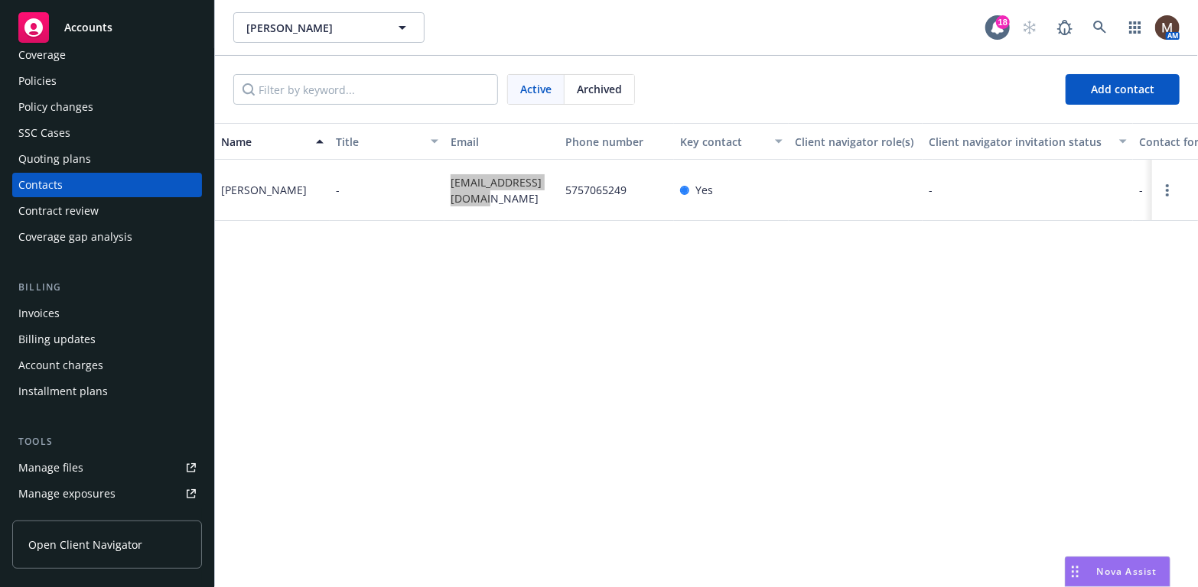
scroll to position [76, 0]
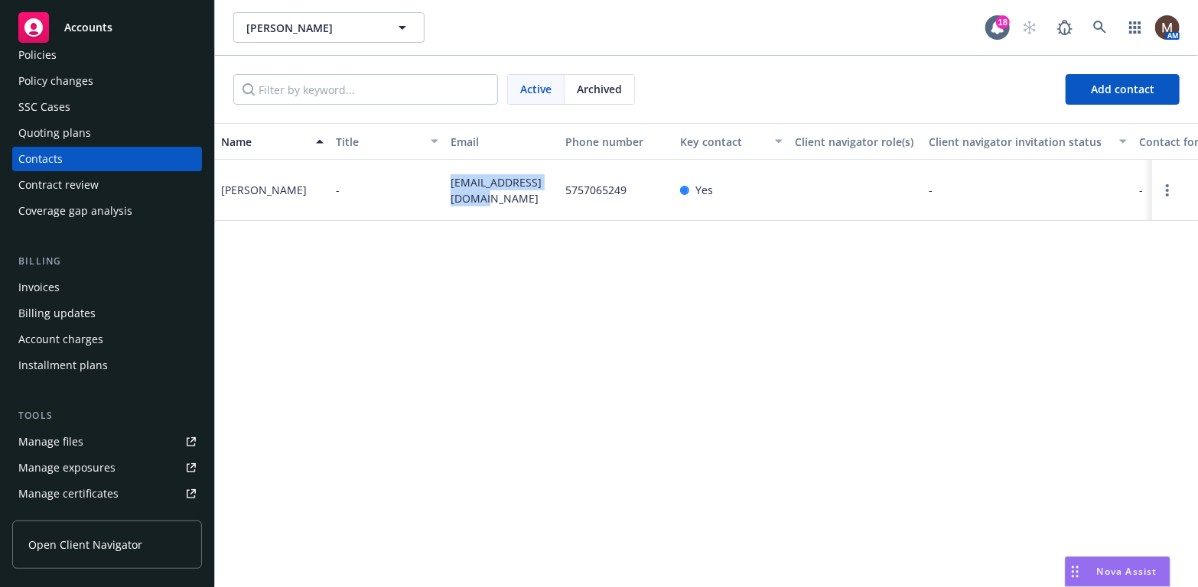
click at [81, 440] on link "Manage files" at bounding box center [107, 442] width 190 height 24
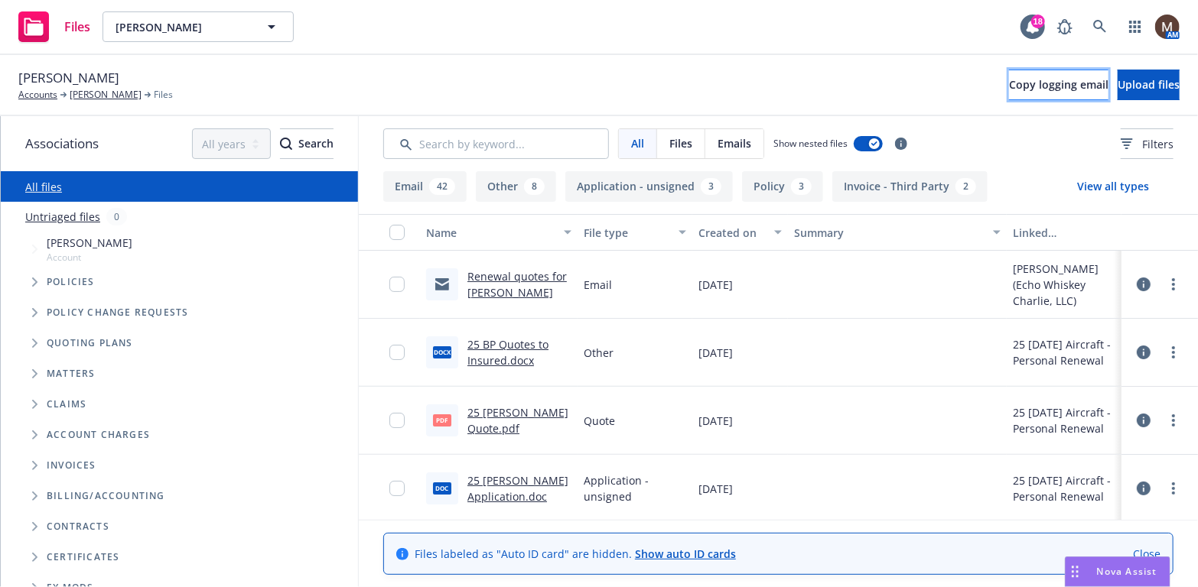
click at [1009, 82] on span "Copy logging email" at bounding box center [1058, 84] width 99 height 15
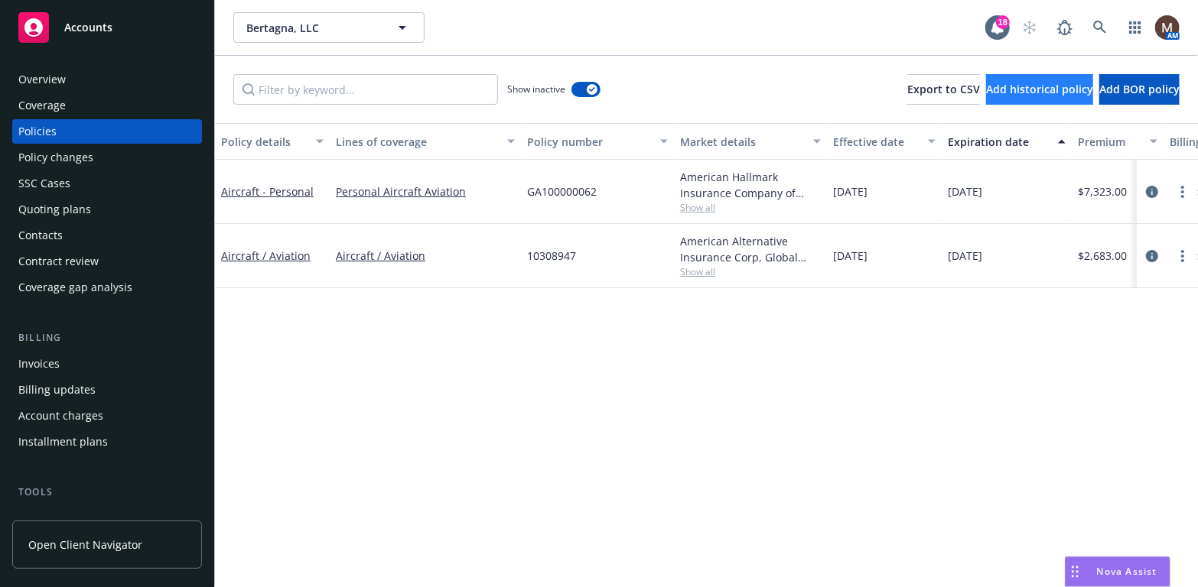
scroll to position [76, 0]
